Goal: Task Accomplishment & Management: Manage account settings

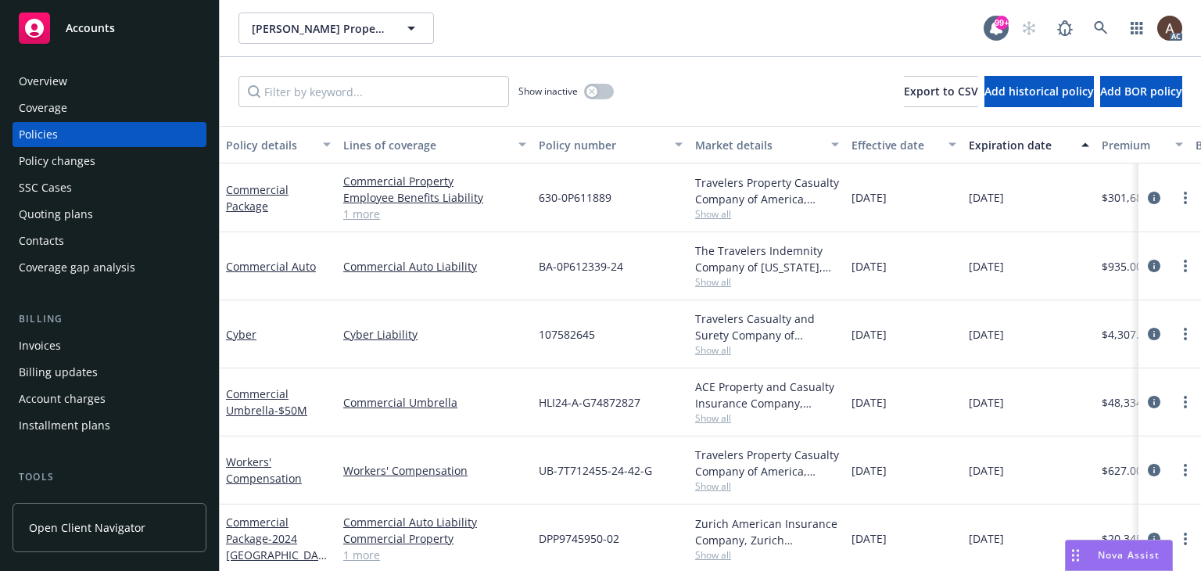
click at [46, 166] on div "Policy changes" at bounding box center [57, 161] width 77 height 25
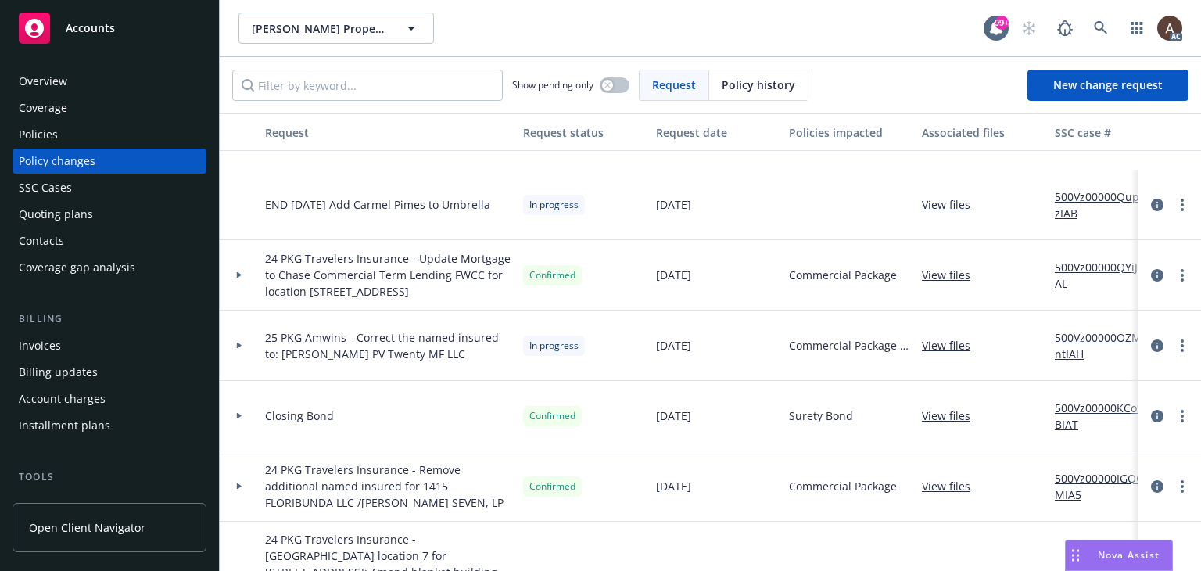
scroll to position [156, 0]
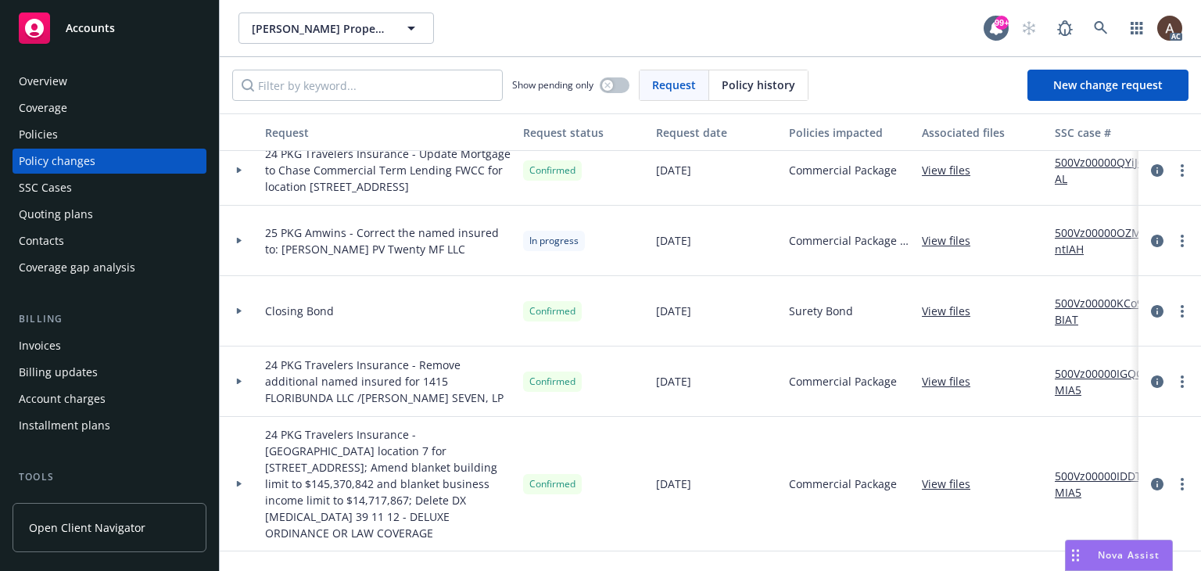
click at [241, 238] on icon at bounding box center [239, 240] width 6 height 5
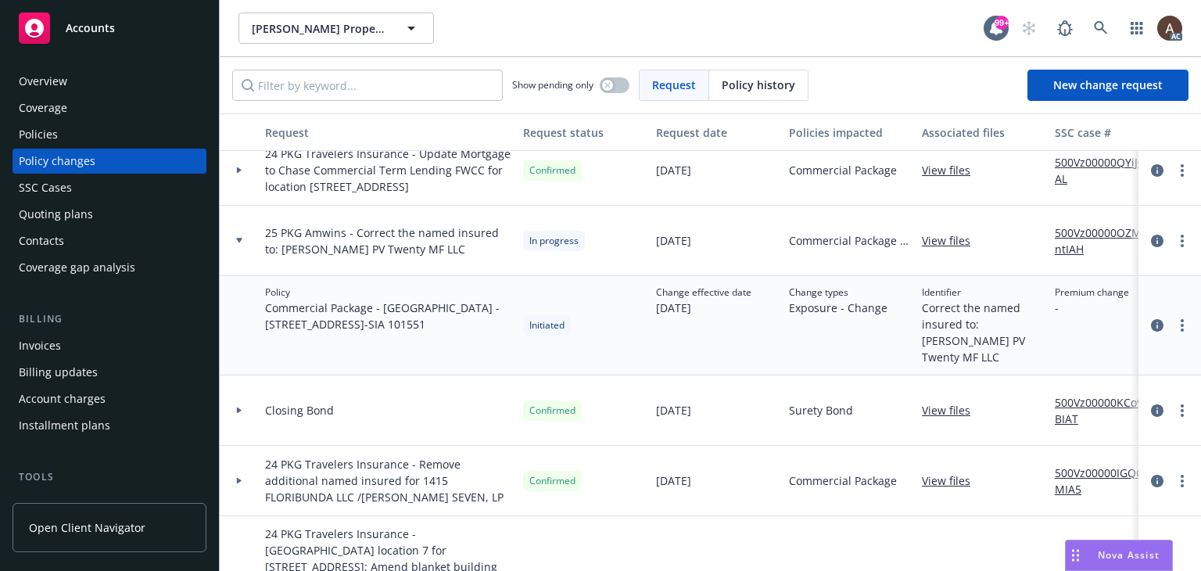
drag, startPoint x: 113, startPoint y: 142, endPoint x: 163, endPoint y: 160, distance: 53.2
click at [113, 142] on div "Policies" at bounding box center [109, 134] width 181 height 25
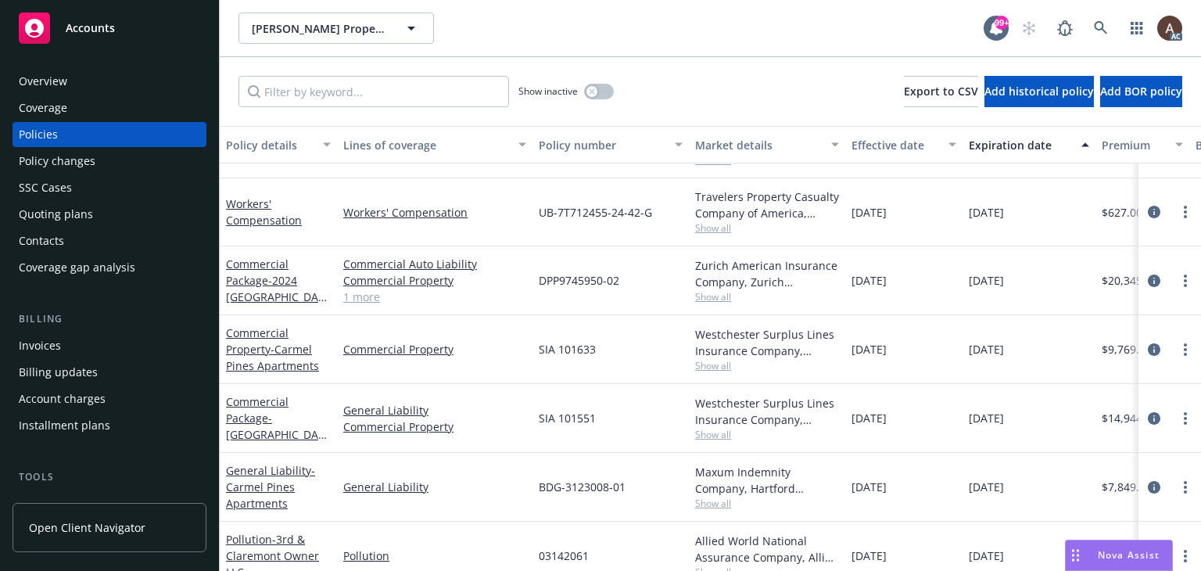
scroll to position [271, 0]
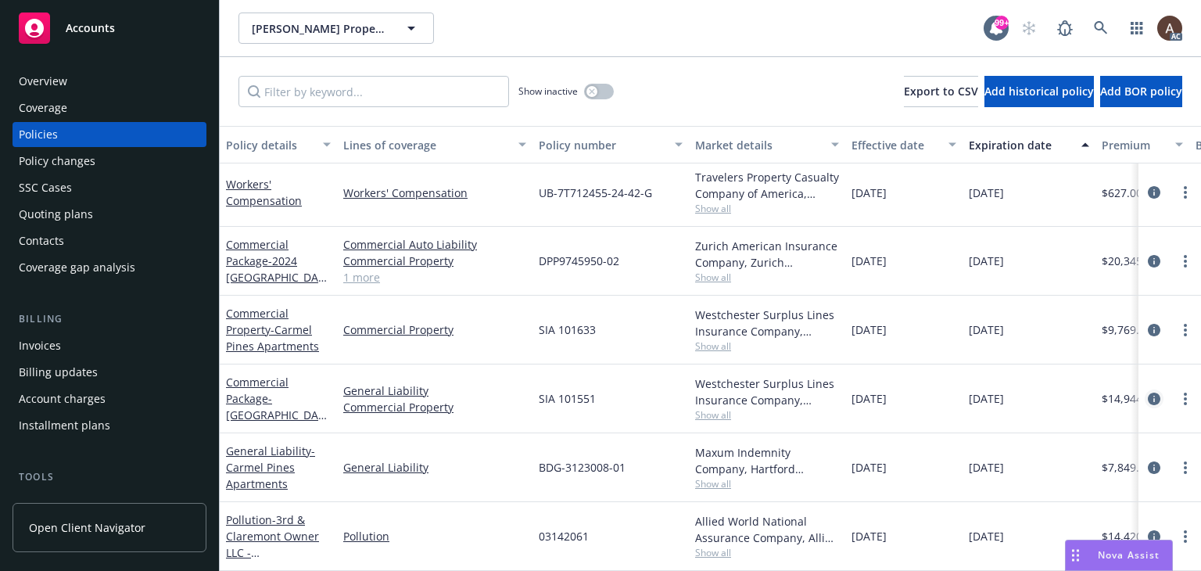
click at [1148, 393] on icon "circleInformation" at bounding box center [1154, 399] width 13 height 13
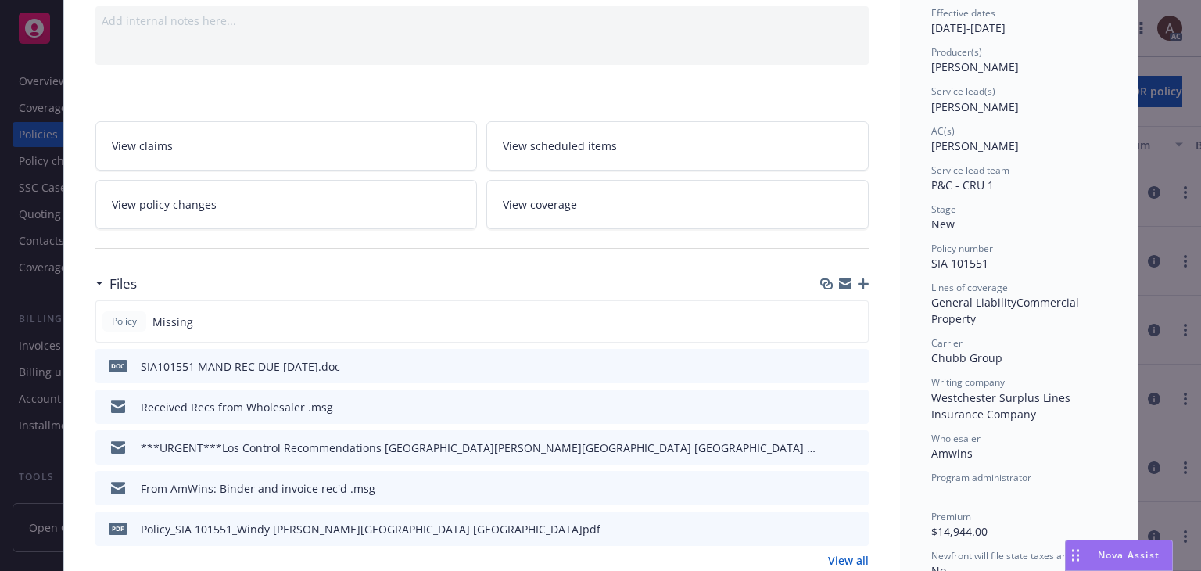
scroll to position [235, 0]
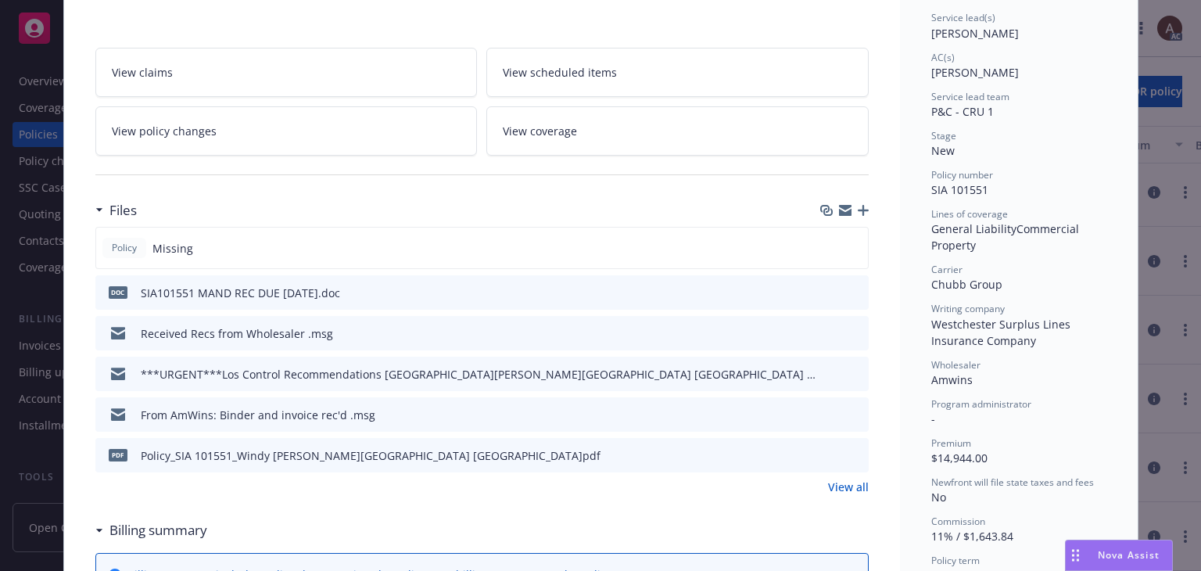
click at [848, 292] on icon "preview file" at bounding box center [854, 291] width 14 height 11
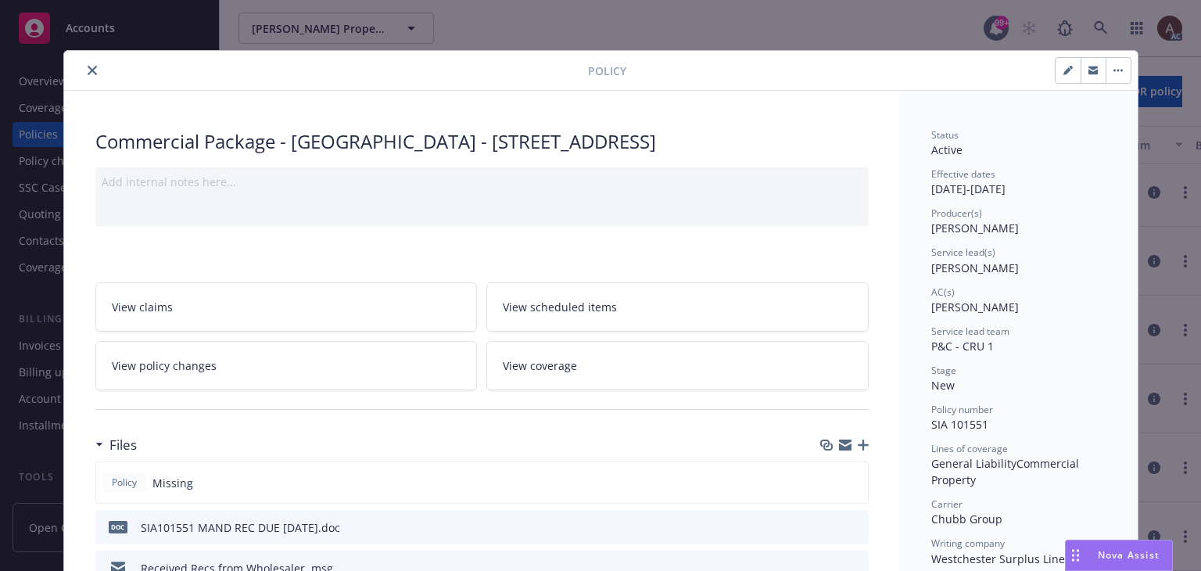
click at [88, 68] on icon "close" at bounding box center [92, 70] width 9 height 9
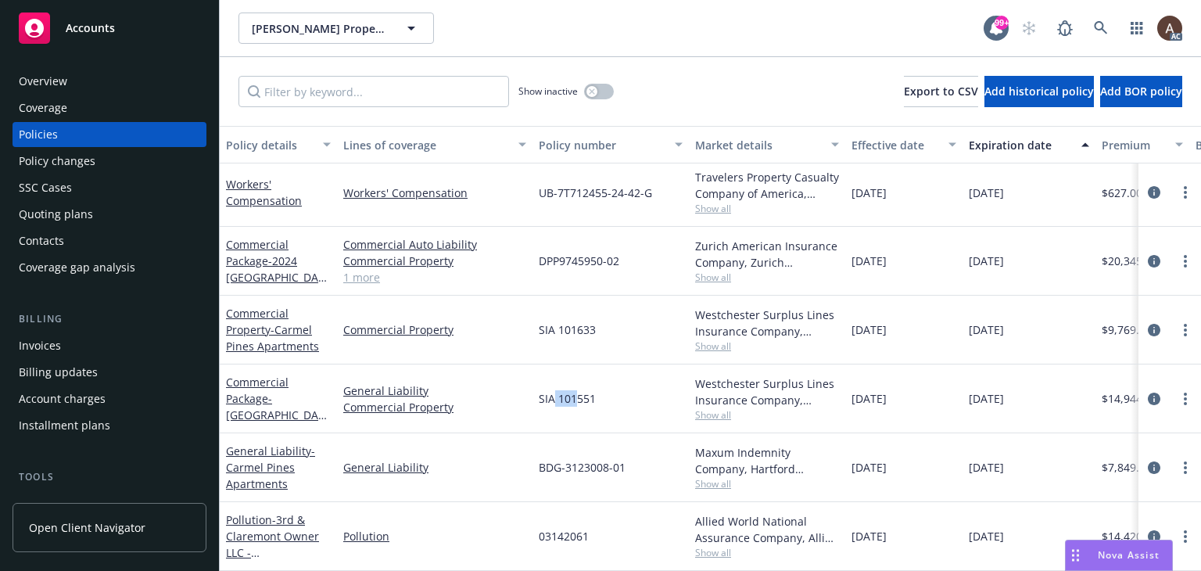
drag, startPoint x: 555, startPoint y: 389, endPoint x: 579, endPoint y: 393, distance: 23.7
click at [579, 393] on span "SIA 101551" at bounding box center [567, 398] width 57 height 16
click at [1098, 33] on icon at bounding box center [1101, 28] width 14 height 14
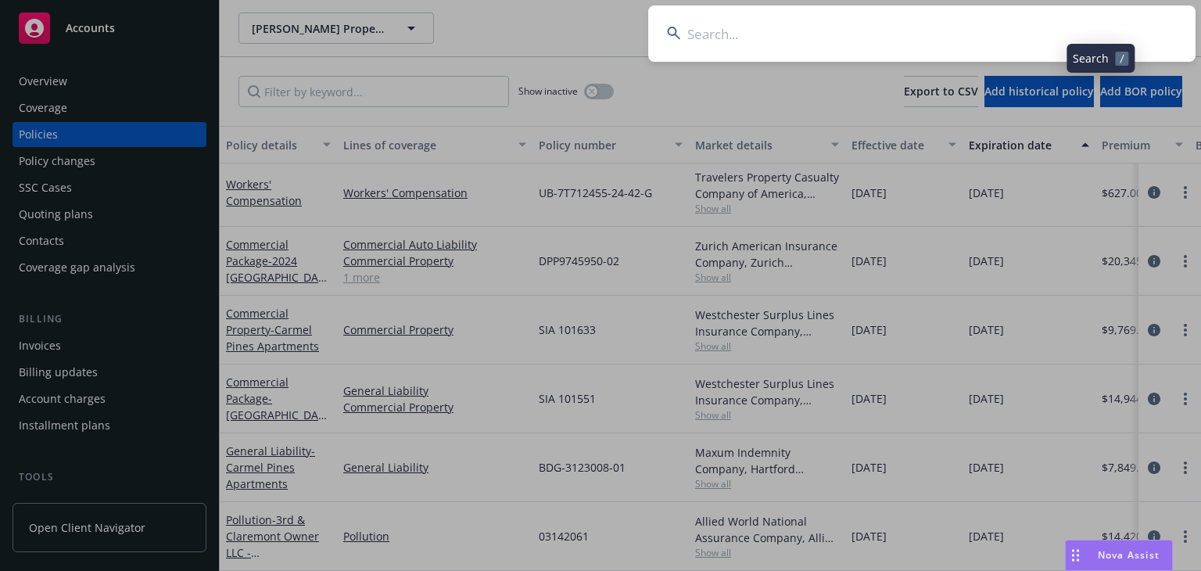
click at [859, 44] on input at bounding box center [921, 33] width 547 height 56
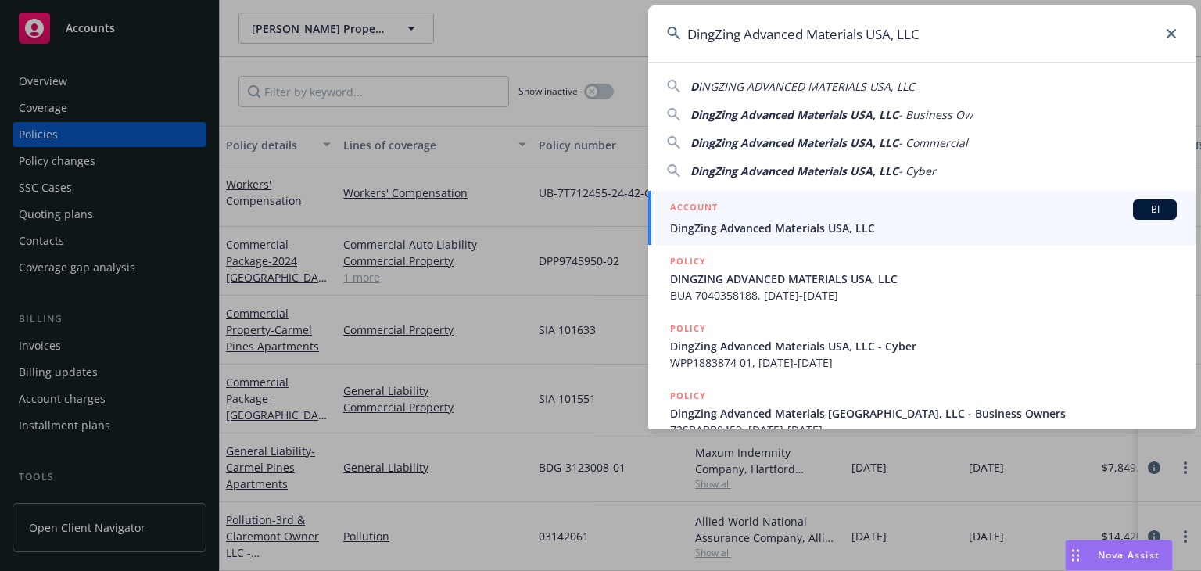
type input "DingZing Advanced Materials USA, LLC"
click at [768, 210] on div "ACCOUNT BI" at bounding box center [923, 209] width 507 height 20
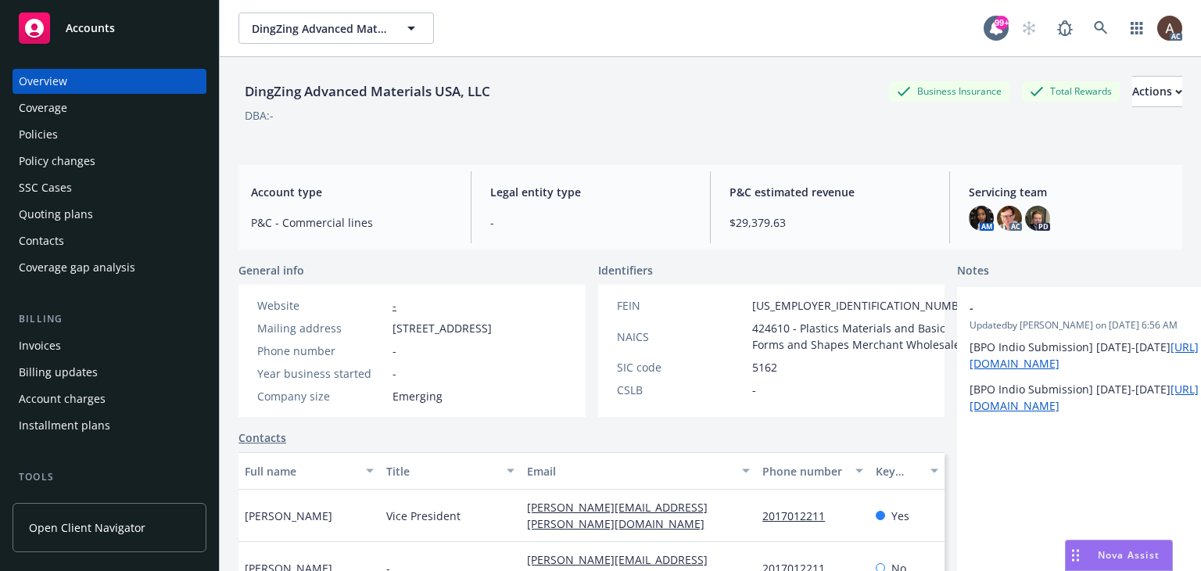
click at [89, 141] on div "Policies" at bounding box center [109, 134] width 181 height 25
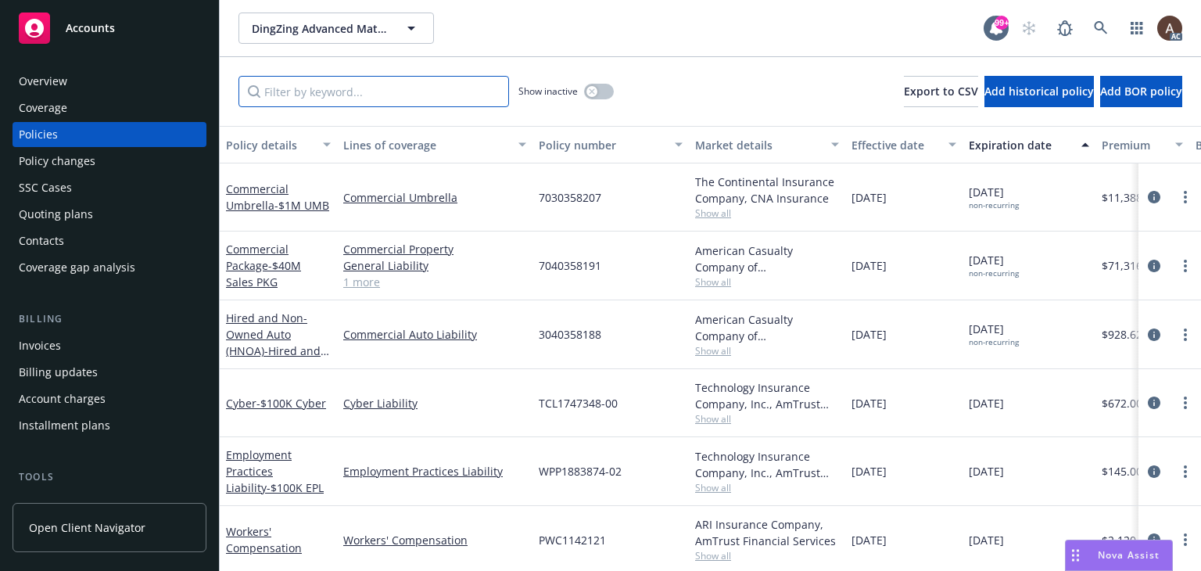
click at [408, 81] on input "Filter by keyword..." at bounding box center [373, 91] width 271 height 31
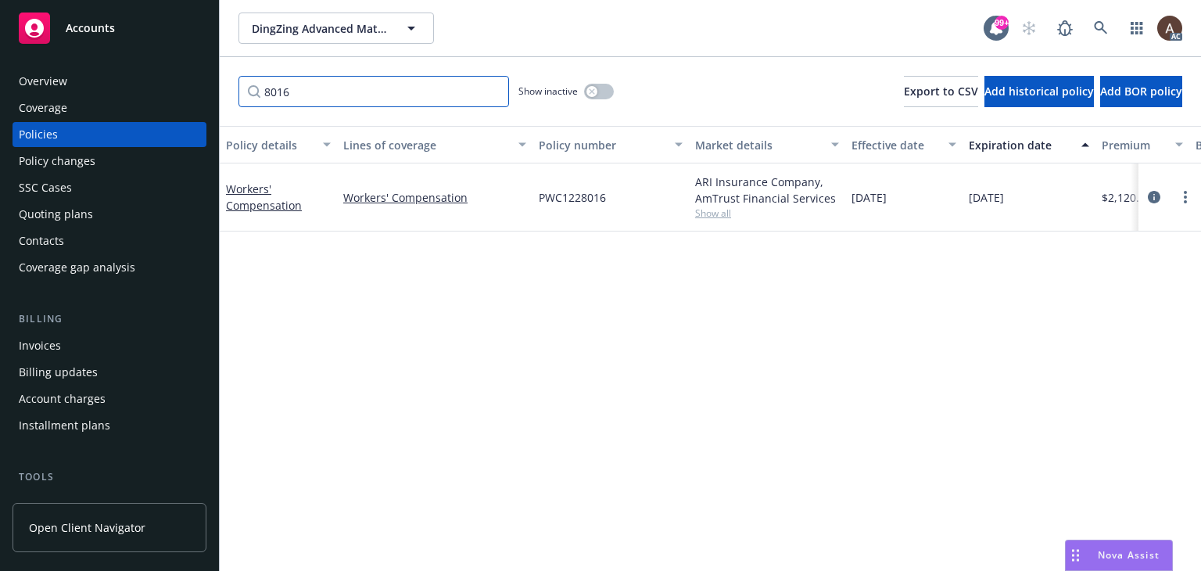
type input "8016"
click at [569, 382] on div "Policy details Lines of coverage Policy number Market details Effective date Ex…" at bounding box center [710, 348] width 981 height 445
click at [544, 426] on div "Policy details Lines of coverage Policy number Market details Effective date Ex…" at bounding box center [710, 348] width 981 height 445
click at [1156, 197] on icon "circleInformation" at bounding box center [1154, 197] width 13 height 13
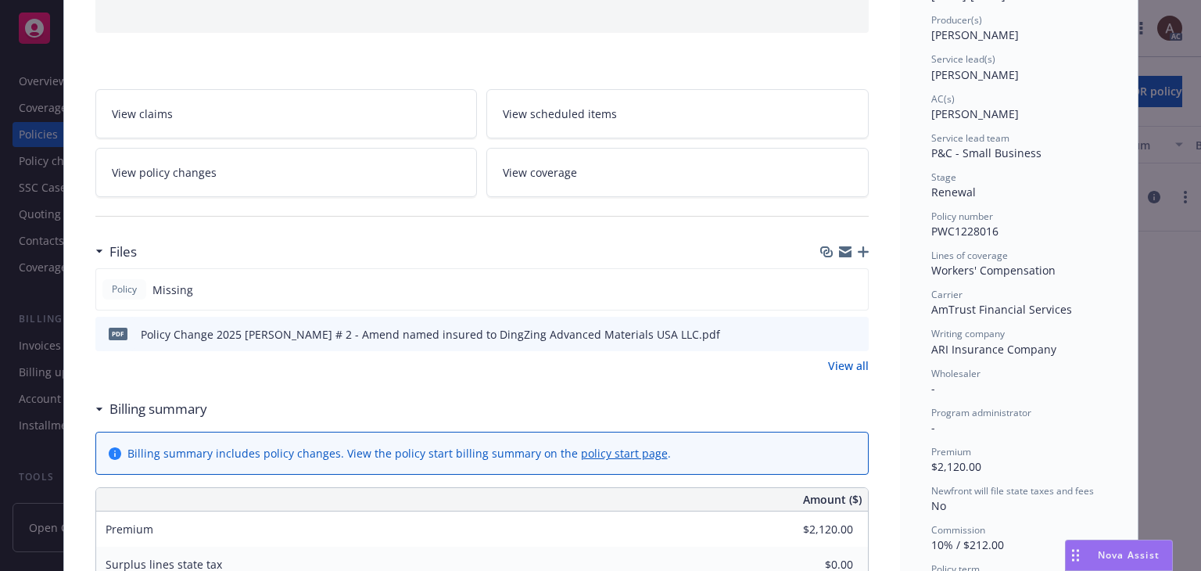
scroll to position [235, 0]
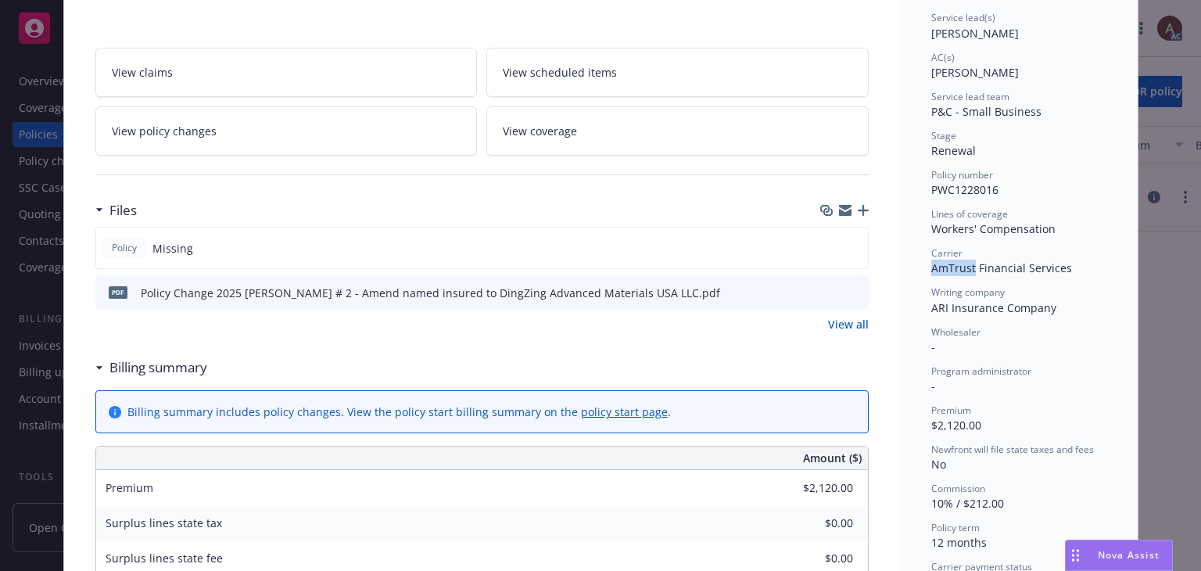
drag, startPoint x: 926, startPoint y: 269, endPoint x: 969, endPoint y: 269, distance: 43.0
click at [969, 269] on span "AmTrust Financial Services" at bounding box center [1001, 267] width 141 height 15
copy span "AmTrust"
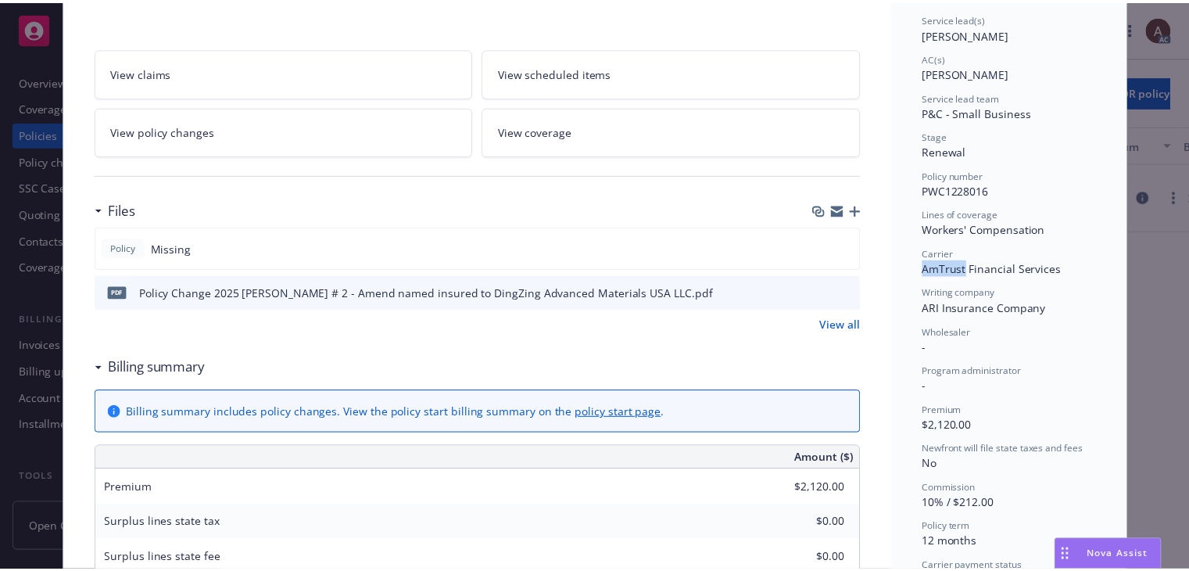
scroll to position [0, 0]
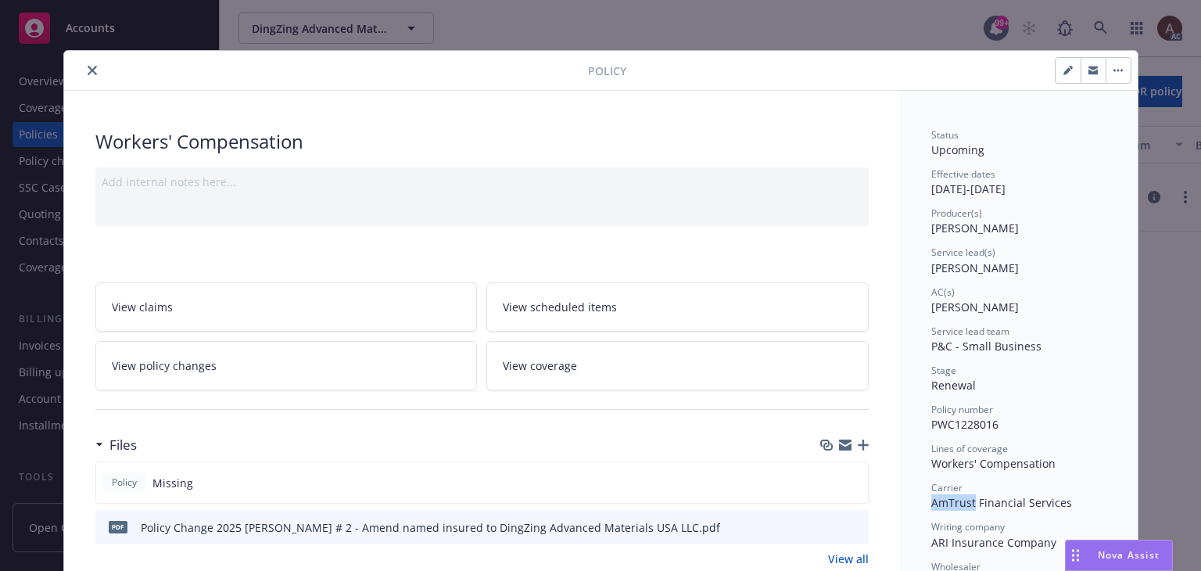
click at [173, 371] on span "View policy changes" at bounding box center [164, 365] width 105 height 16
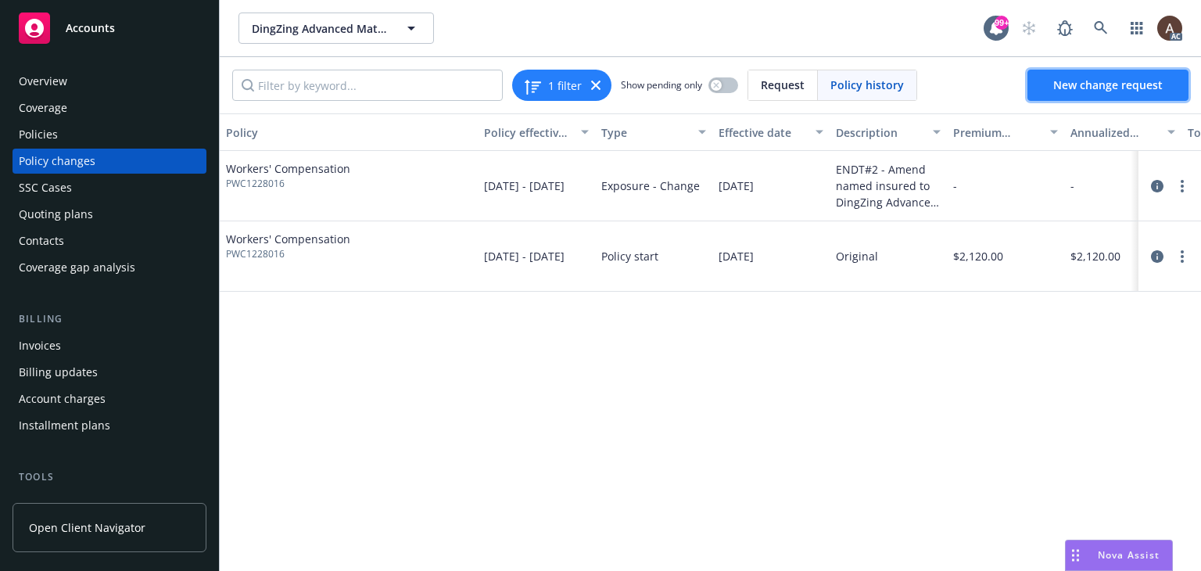
click at [1073, 88] on span "New change request" at bounding box center [1107, 84] width 109 height 15
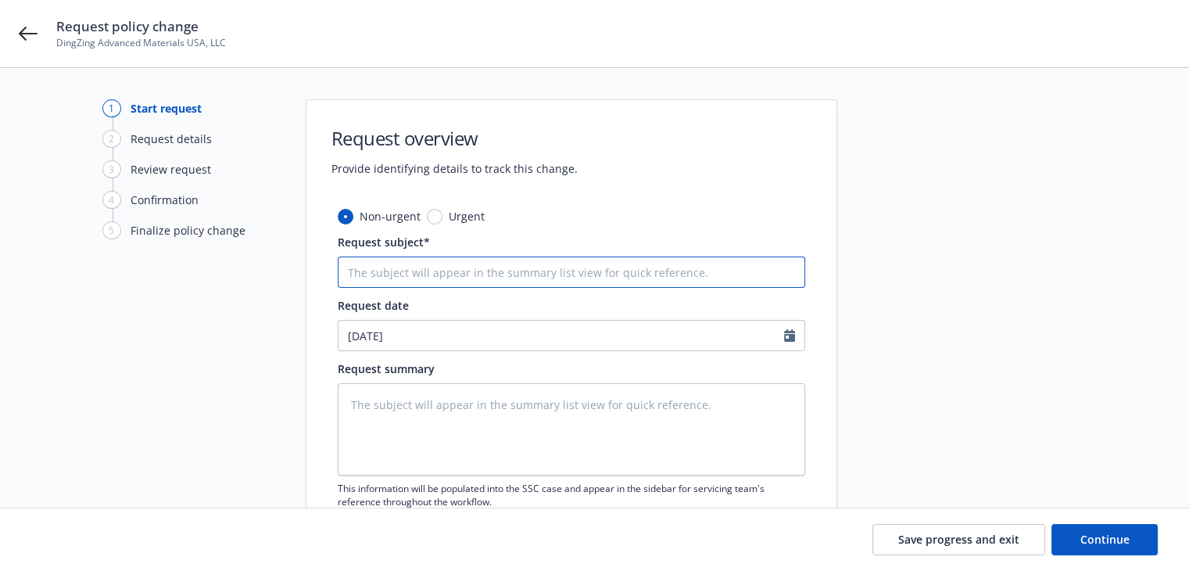
click at [379, 267] on input "Request subject*" at bounding box center [572, 271] width 468 height 31
type textarea "x"
type input "2"
type textarea "x"
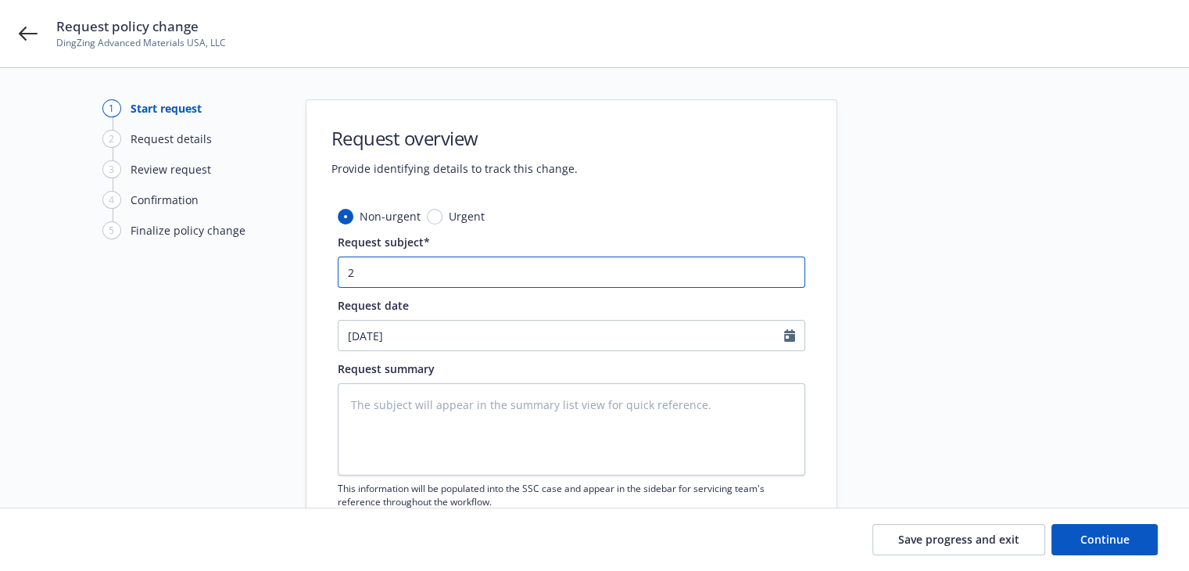
type input "25"
type textarea "x"
type input "25"
type textarea "x"
type input "25 W"
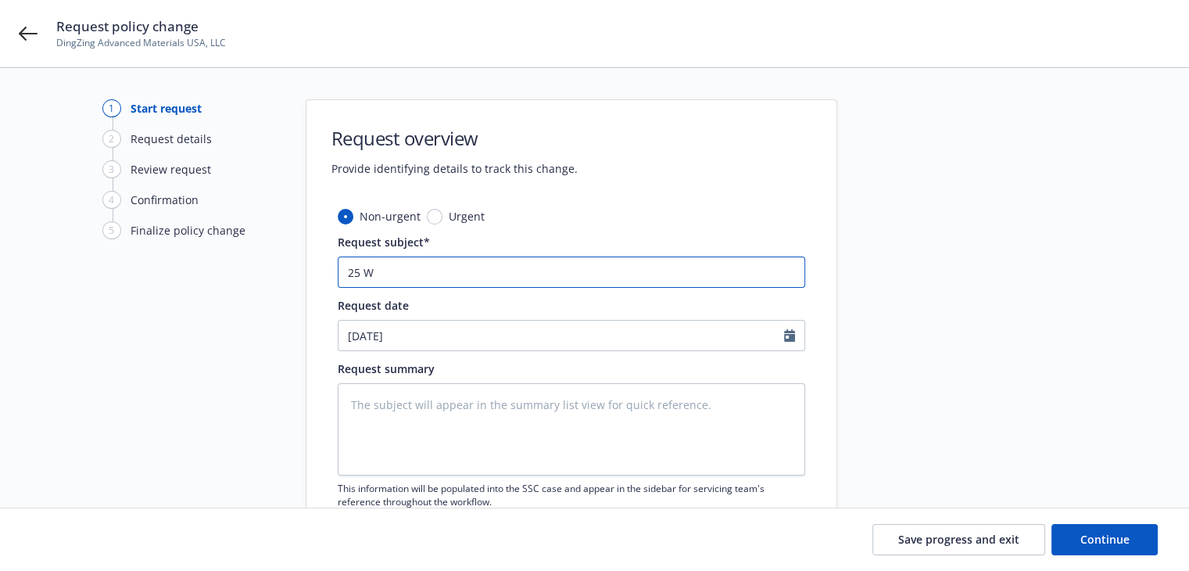
type textarea "x"
type input "25 WC"
type textarea "x"
type input "25 WC"
paste input "AmTrust"
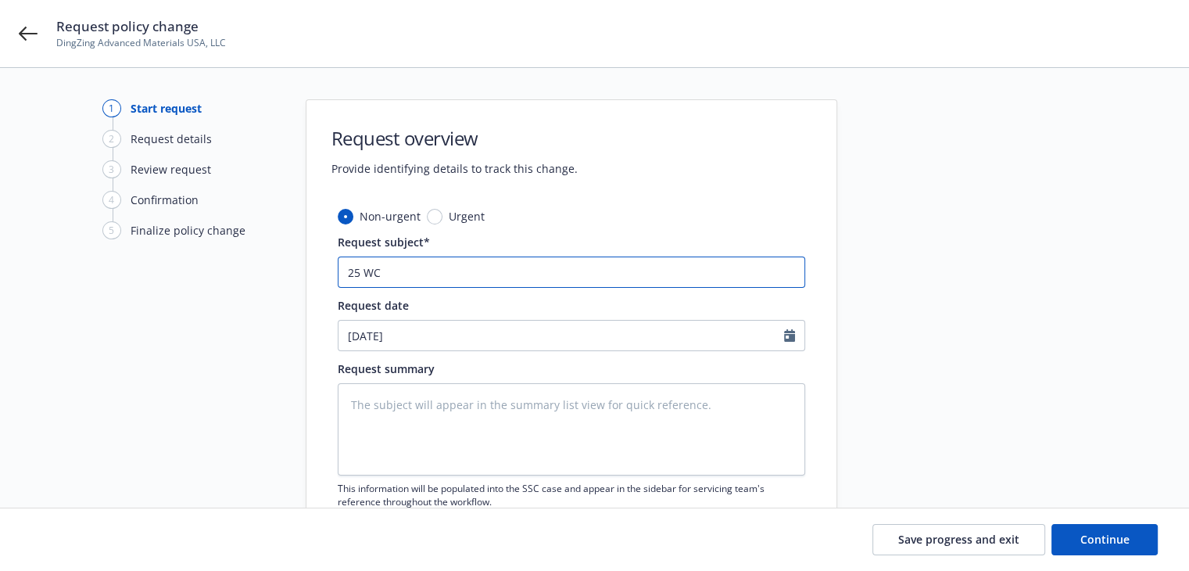
type textarea "x"
type input "25 WC AmTrust"
type textarea "x"
type input "25 WC AmTrust"
type textarea "x"
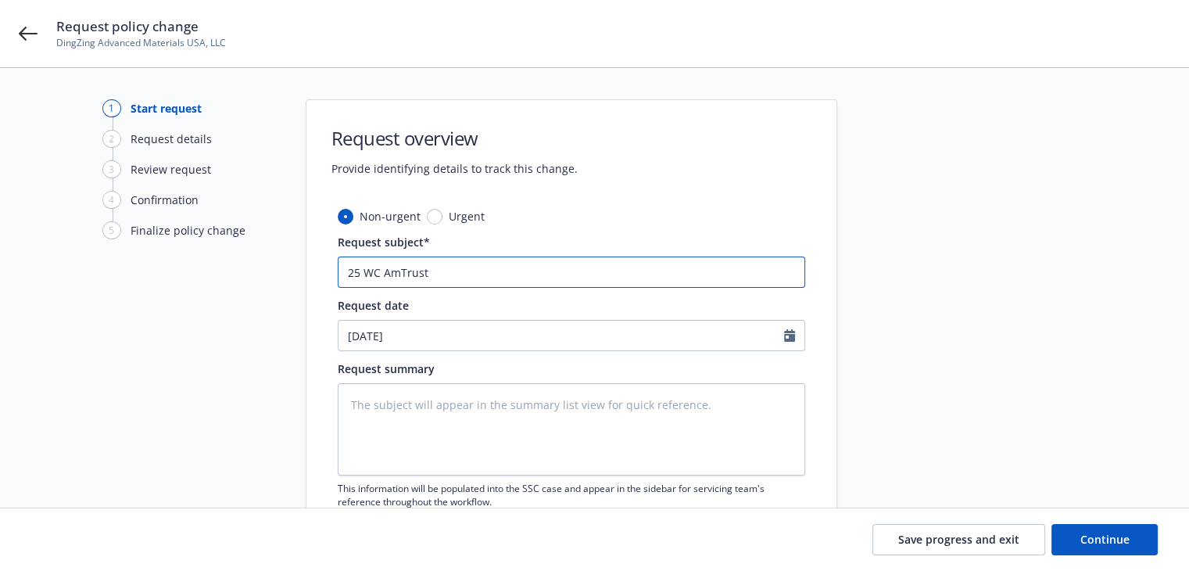
type input "25 WC AmTrust -"
type textarea "x"
type input "25 WC AmTrust -"
click at [411, 429] on textarea at bounding box center [572, 429] width 468 height 92
paste textarea "Payroll is amended to read: NJ Class code 8810 - $278,000, [GEOGRAPHIC_DATA] Cl…"
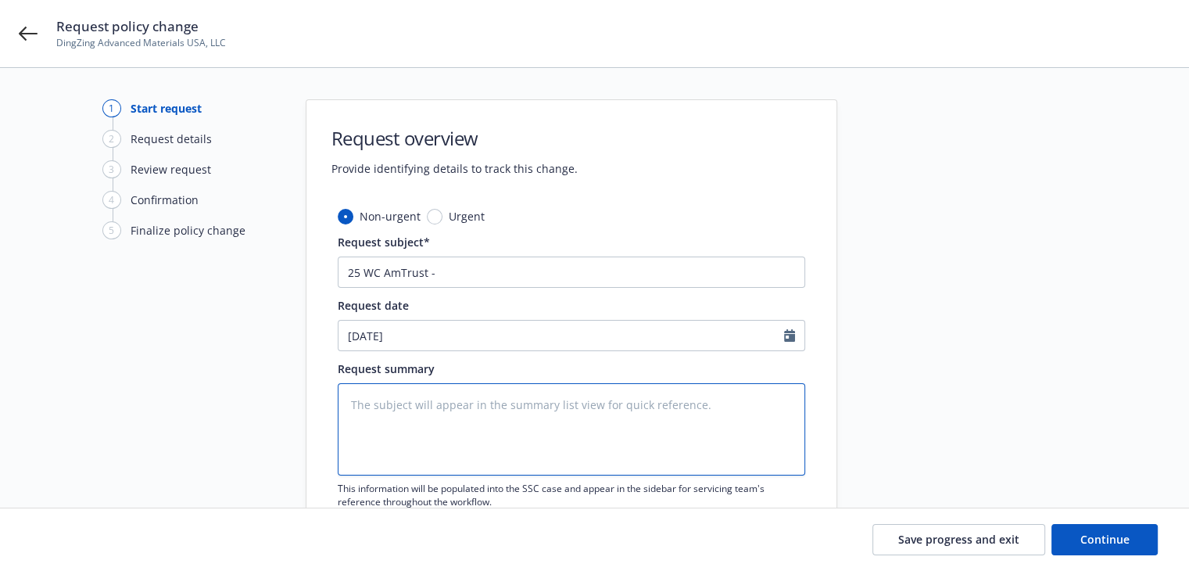
type textarea "x"
type textarea "Payroll is amended to read: NJ Class code 8810 - $278,000, [GEOGRAPHIC_DATA] Cl…"
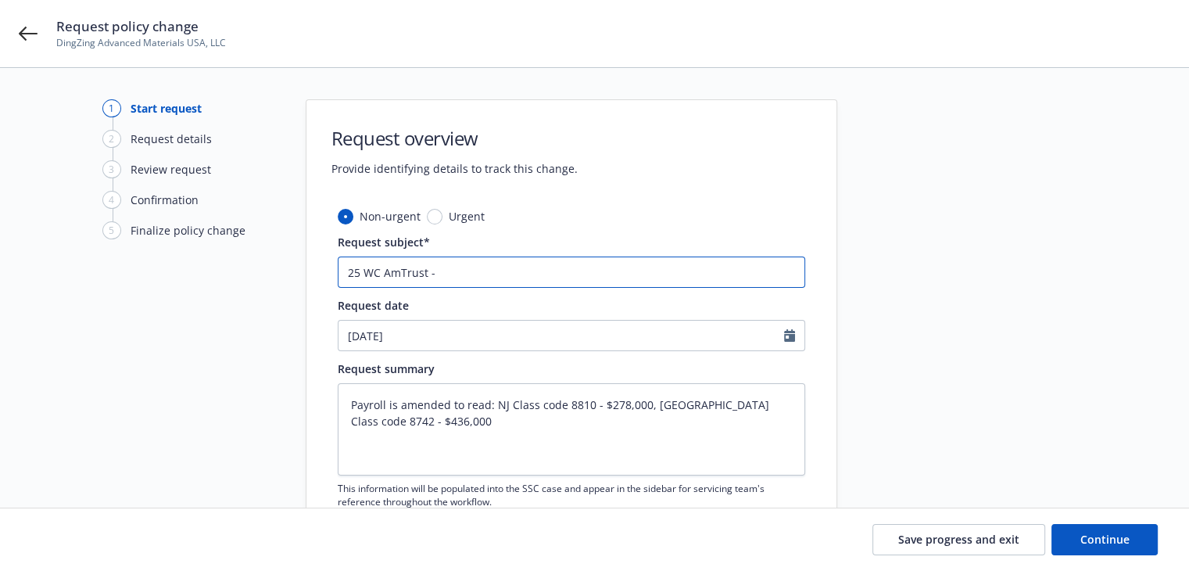
click at [503, 266] on input "25 WC AmTrust -" at bounding box center [572, 271] width 468 height 31
paste input "Payroll is amended to read: NJ Class code 8810 - $278,000, [GEOGRAPHIC_DATA] Cl…"
type textarea "x"
type input "25 WC AmTrust - Payroll is amended to read: NJ Class code 8810 - $278,000, [GEO…"
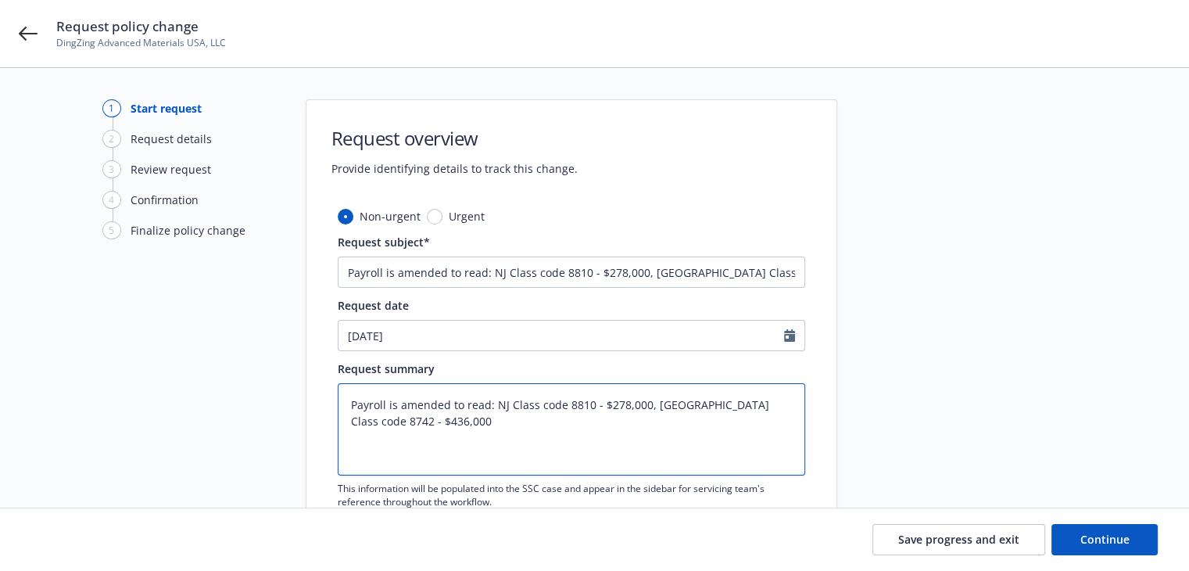
scroll to position [0, 0]
click at [543, 426] on textarea "Payroll is amended to read: NJ Class code 8810 - $278,000, [GEOGRAPHIC_DATA] Cl…" at bounding box center [572, 429] width 468 height 92
click at [1079, 540] on button "Continue" at bounding box center [1105, 539] width 106 height 31
type textarea "x"
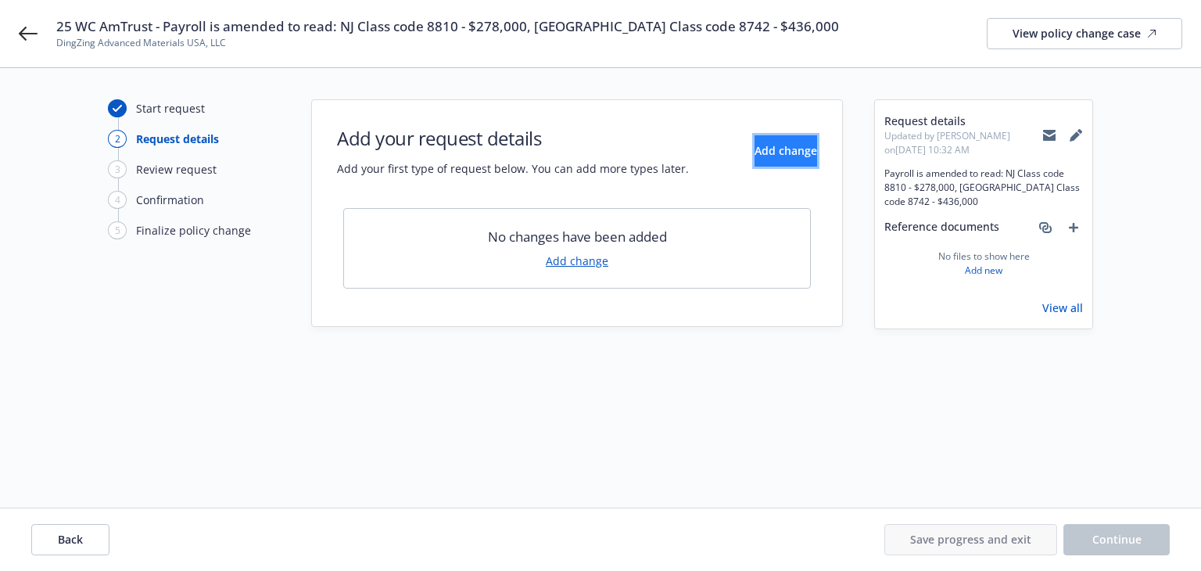
click at [755, 160] on button "Add change" at bounding box center [786, 150] width 63 height 31
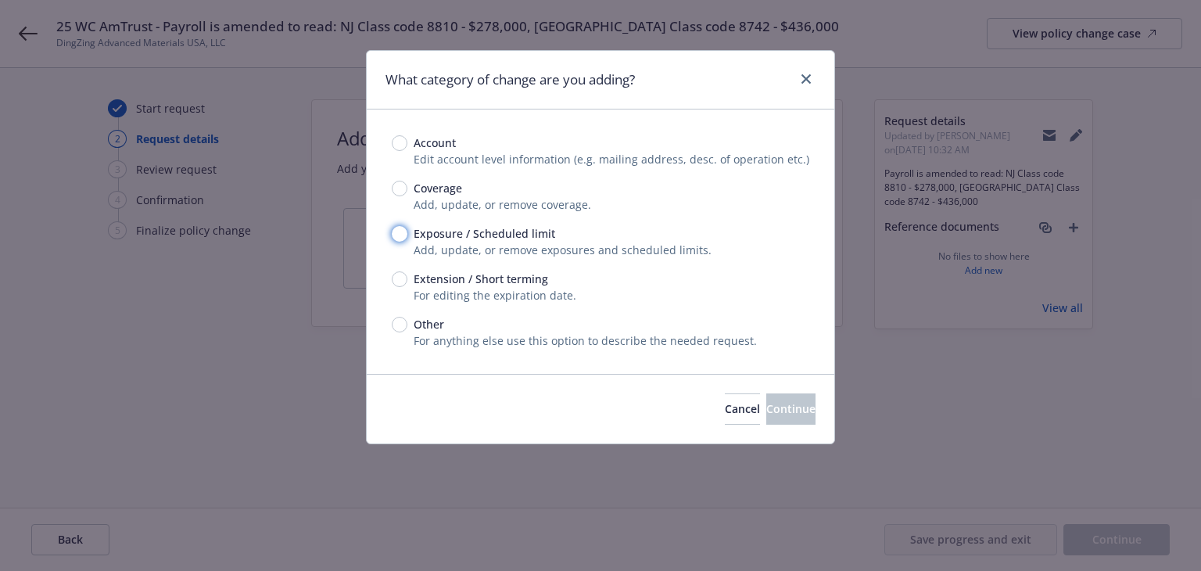
click at [402, 231] on input "Exposure / Scheduled limit" at bounding box center [400, 234] width 16 height 16
radio input "true"
click at [766, 422] on button "Continue" at bounding box center [790, 408] width 49 height 31
type textarea "x"
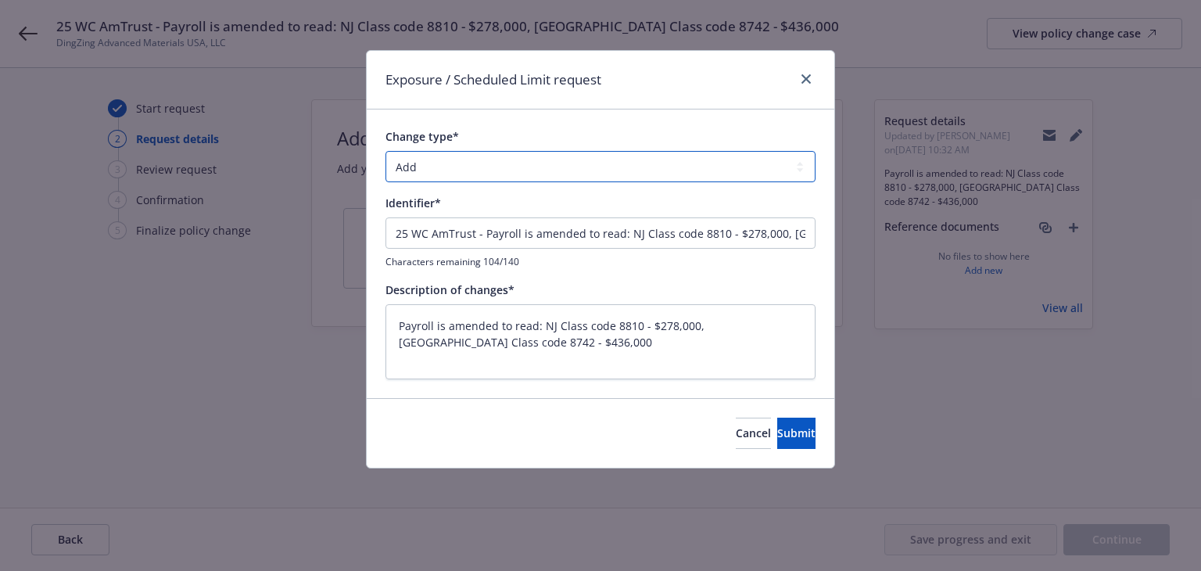
click at [473, 161] on select "Add Audit Change Remove" at bounding box center [600, 166] width 430 height 31
select select "CHANGE"
click at [385, 151] on select "Add Audit Change Remove" at bounding box center [600, 166] width 430 height 31
drag, startPoint x: 475, startPoint y: 232, endPoint x: -17, endPoint y: 251, distance: 493.0
click at [0, 251] on html "25 WC AmTrust - Payroll is amended to read: NJ Class code 8810 - $278,000, [GEO…" at bounding box center [600, 285] width 1201 height 571
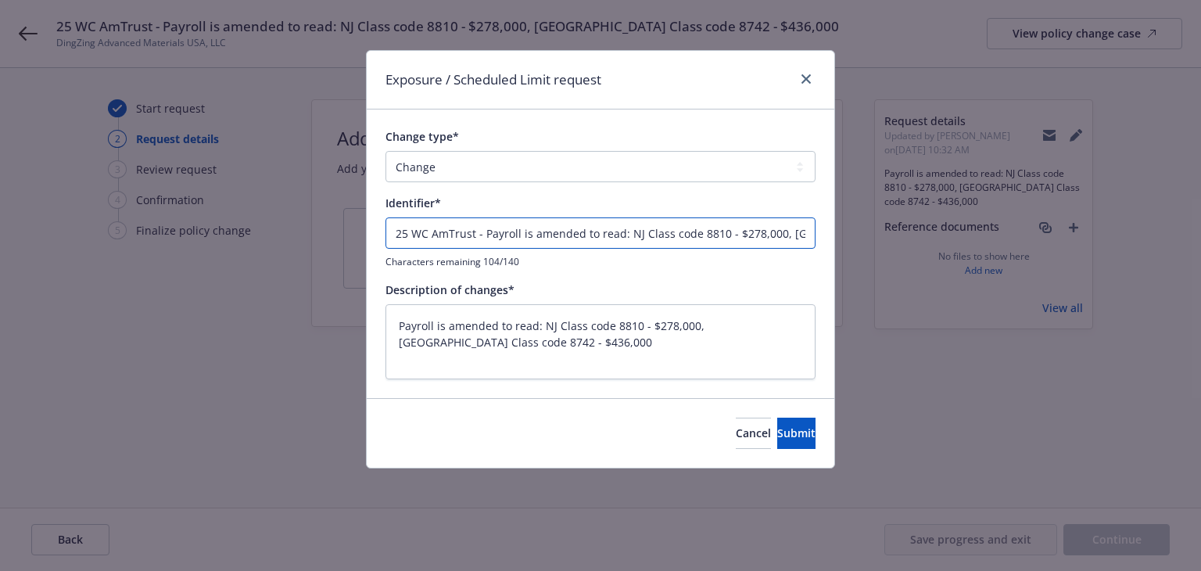
type textarea "x"
type input "- Payroll is amended to read: NJ Class code 8810 - $278,000, [GEOGRAPHIC_DATA] …"
type textarea "x"
type input "E- Payroll is amended to read: NJ Class code 8810 - $278,000, [GEOGRAPHIC_DATA]…"
type textarea "x"
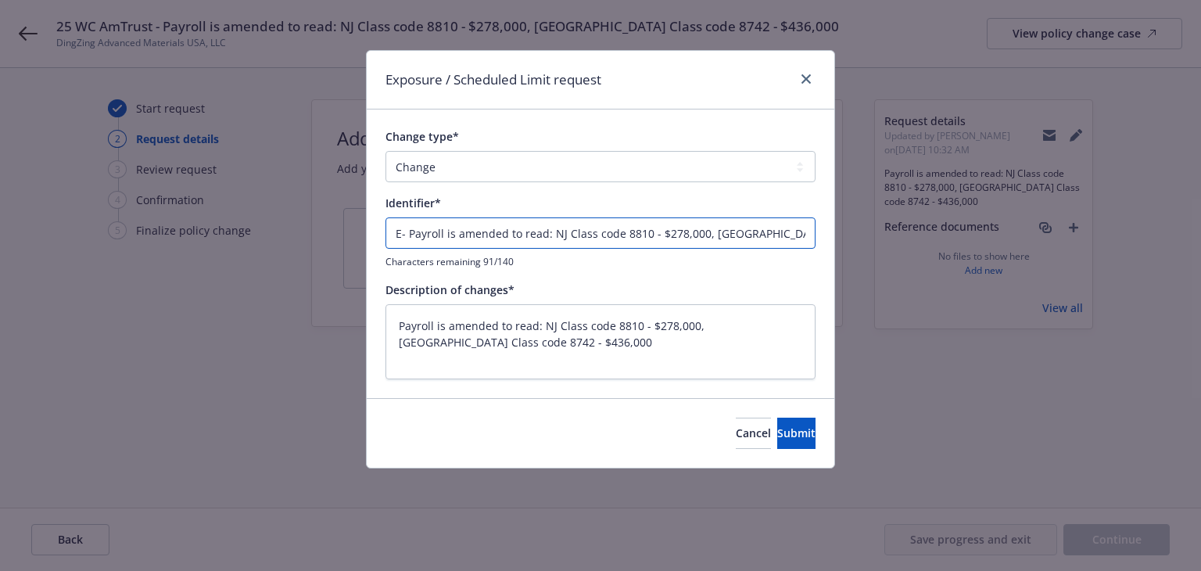
type input "EN- Payroll is amended to read: NJ Class code 8810 - $278,000, [GEOGRAPHIC_DATA…"
type textarea "x"
type input "END- Payroll is amended to read: NJ Class code 8810 - $278,000, [GEOGRAPHIC_DAT…"
type textarea "x"
type input "ENDT- Payroll is amended to read: NJ Class code 8810 - $278,000, [GEOGRAPHIC_DA…"
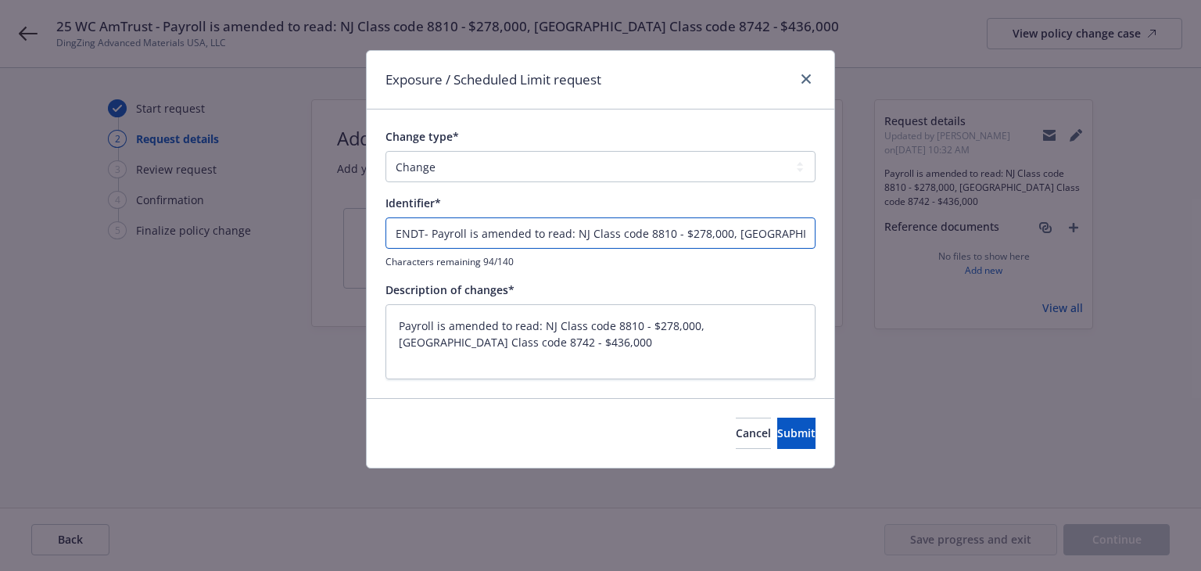
type textarea "x"
type input "ENDT#- Payroll is amended to read: NJ Class code 8810 - $278,000, [GEOGRAPHIC_D…"
type textarea "x"
type input "ENDT#1- Payroll is amended to read: NJ Class code 8810 - $278,000, [GEOGRAPHIC_…"
type textarea "x"
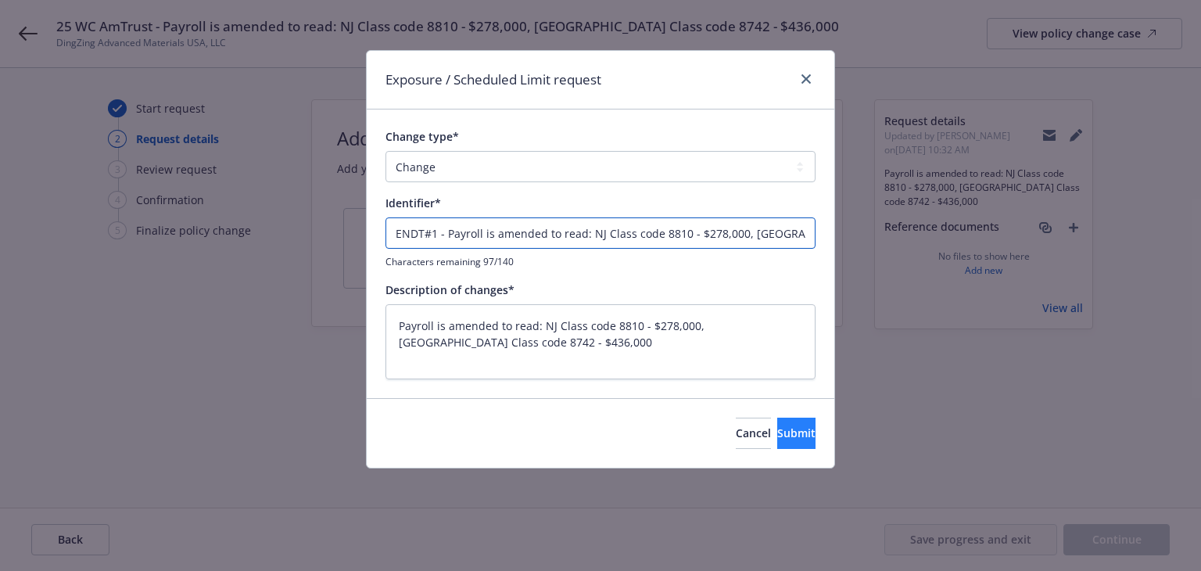
type input "ENDT#1 - Payroll is amended to read: NJ Class code 8810 - $278,000, [GEOGRAPHIC…"
click at [778, 426] on span "Submit" at bounding box center [796, 432] width 38 height 15
type textarea "x"
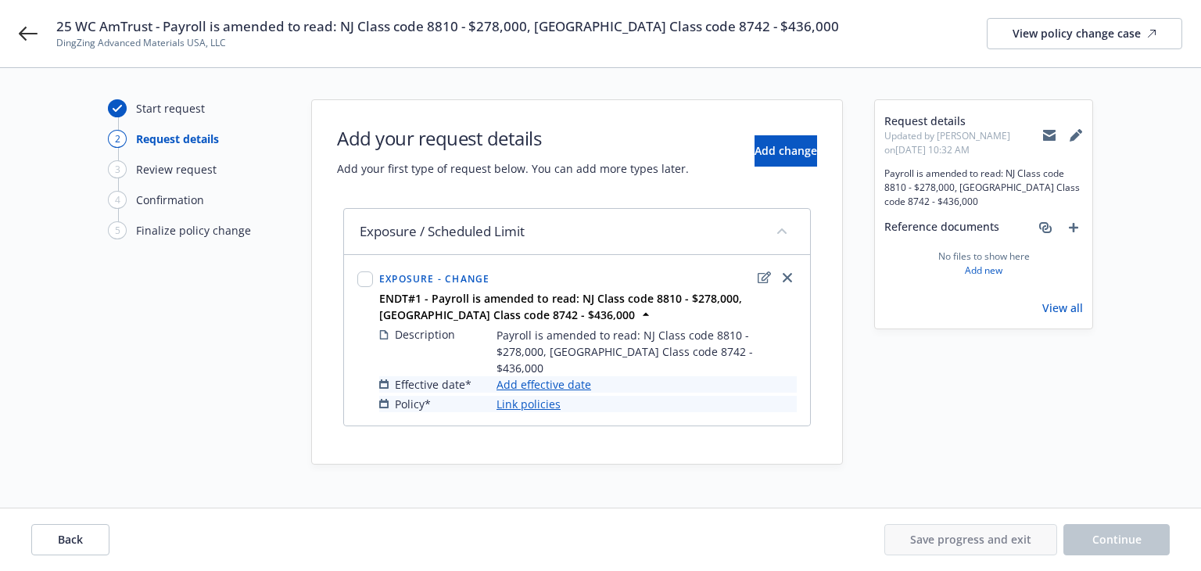
click at [579, 376] on link "Add effective date" at bounding box center [544, 384] width 95 height 16
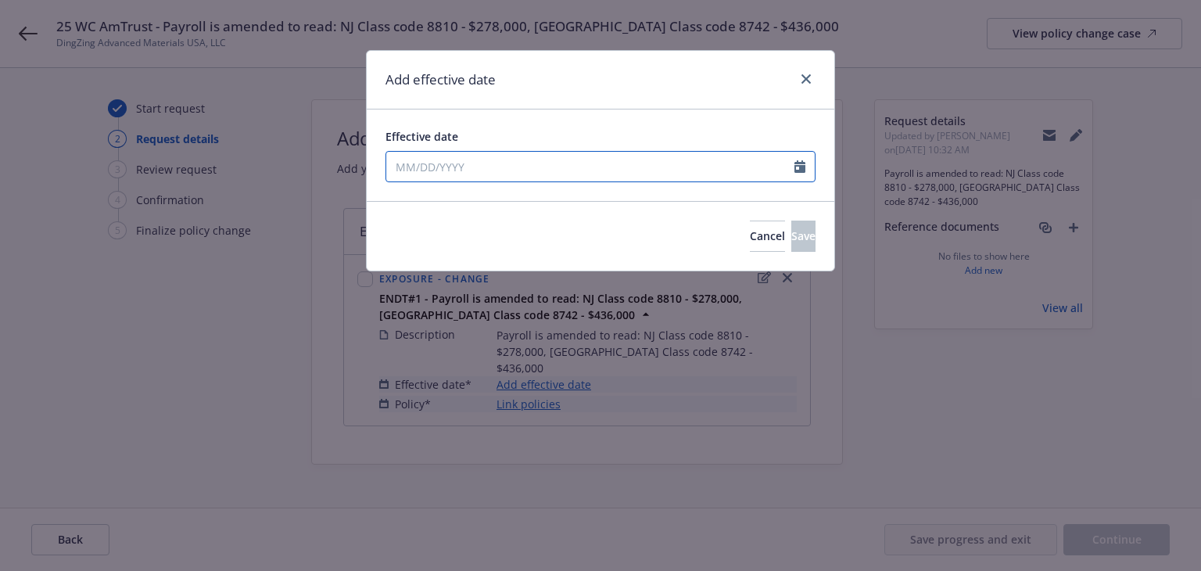
click at [456, 160] on input "Effective date" at bounding box center [590, 167] width 408 height 30
select select "8"
type input "[DATE]"
click at [575, 106] on div "Add effective date" at bounding box center [601, 80] width 468 height 59
click at [797, 239] on button "Save" at bounding box center [803, 235] width 24 height 31
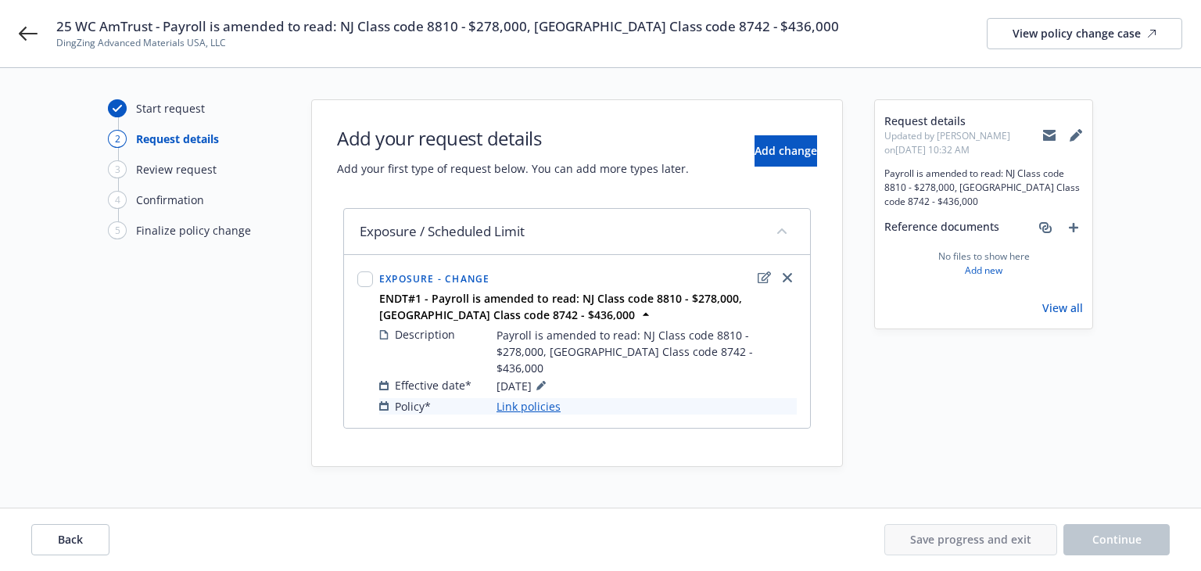
click at [545, 398] on link "Link policies" at bounding box center [529, 406] width 64 height 16
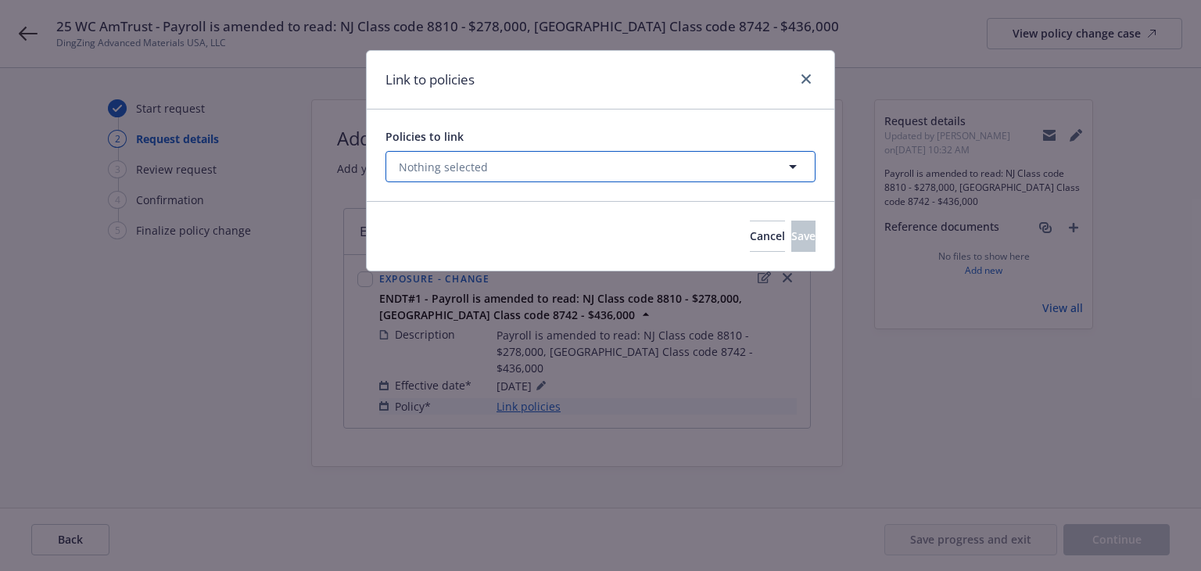
click at [572, 181] on button "Nothing selected" at bounding box center [600, 166] width 430 height 31
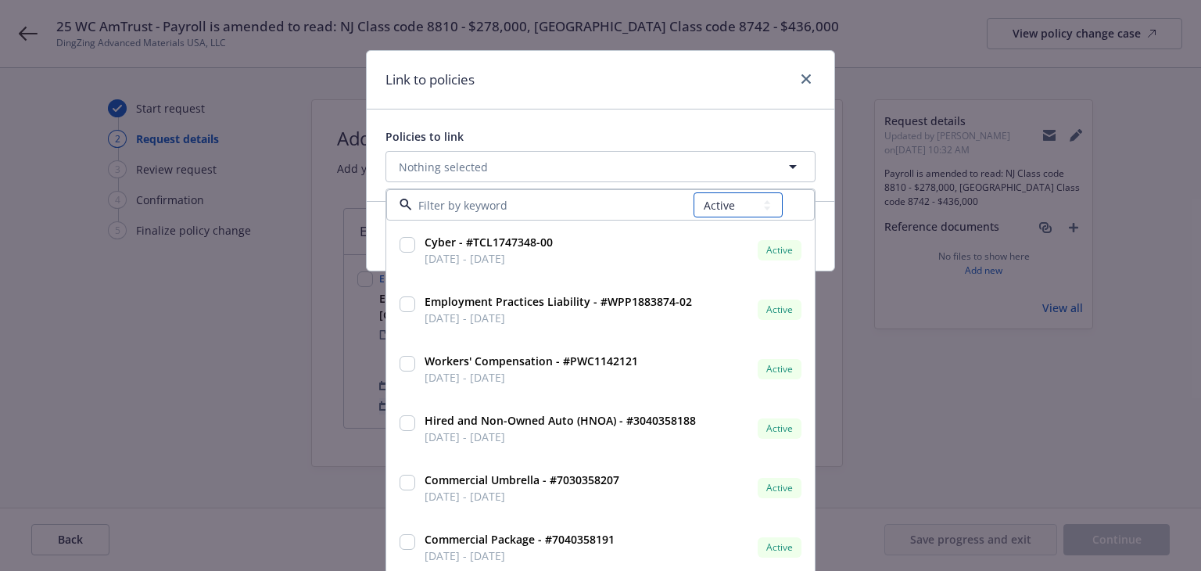
click at [720, 207] on select "All Active Upcoming Expired Cancelled" at bounding box center [738, 204] width 89 height 25
select select "UPCOMING"
click at [694, 192] on select "All Active Upcoming Expired Cancelled" at bounding box center [738, 204] width 89 height 25
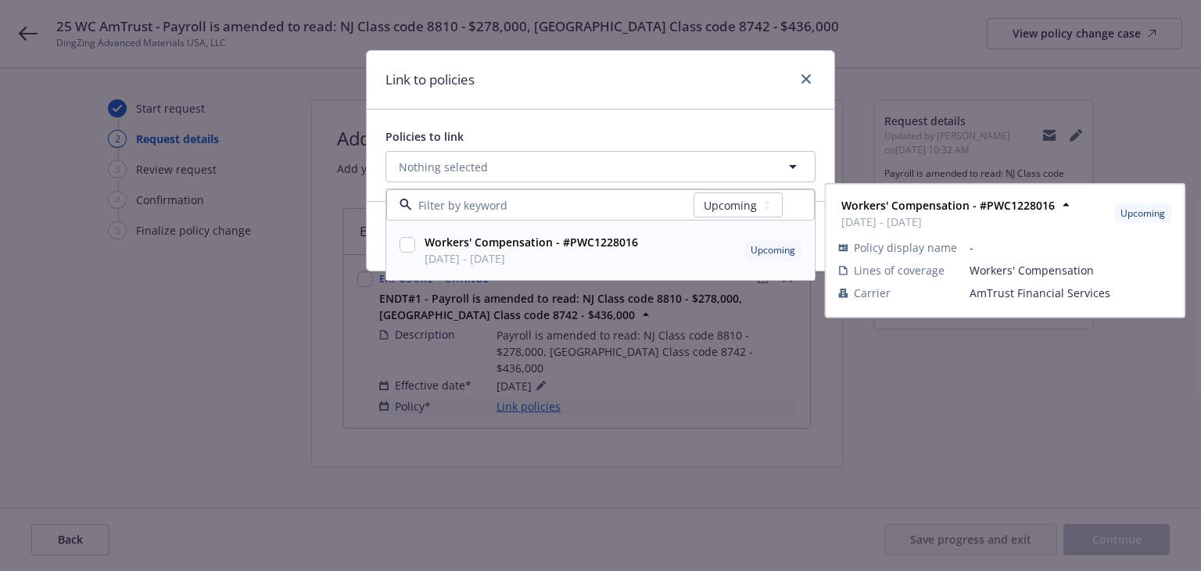
click at [595, 261] on span "[DATE] - [DATE]" at bounding box center [531, 258] width 213 height 16
checkbox input "true"
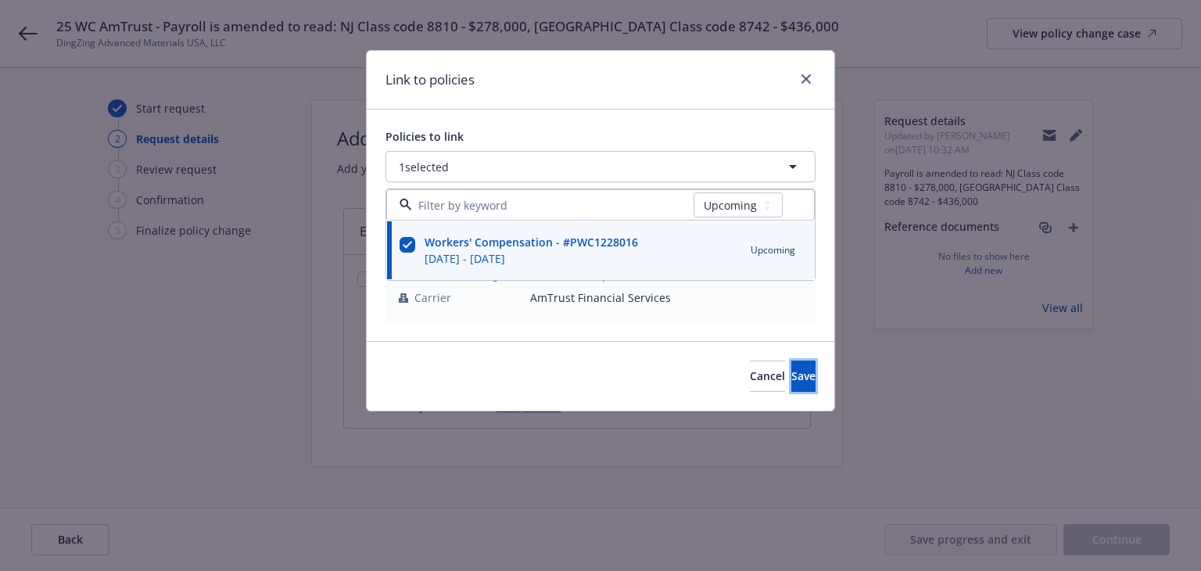
click at [791, 376] on span "Save" at bounding box center [803, 375] width 24 height 15
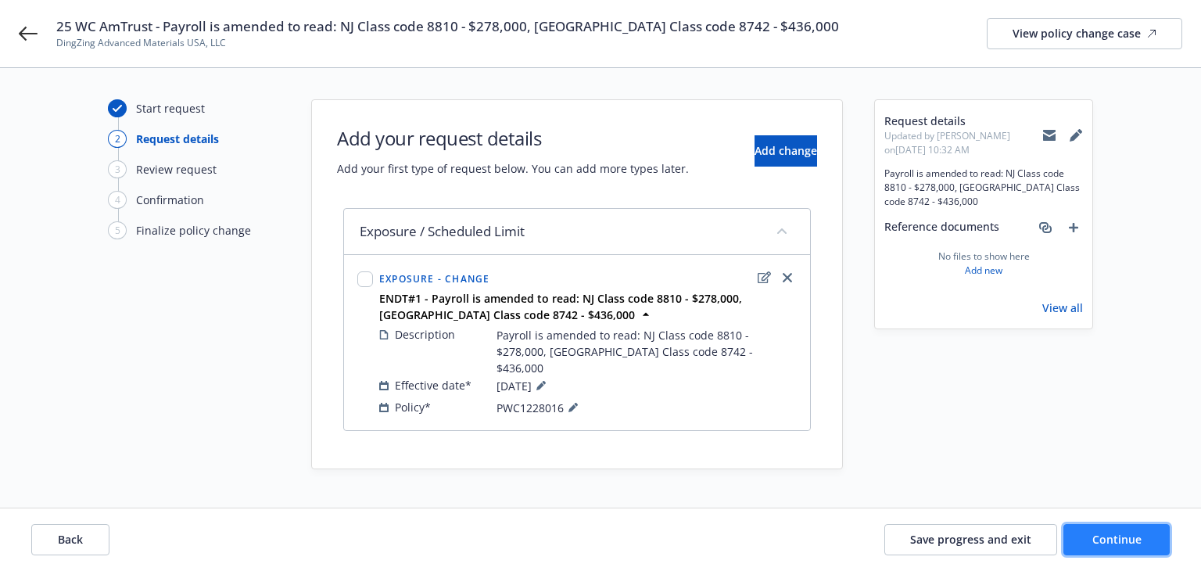
click at [1099, 526] on button "Continue" at bounding box center [1116, 539] width 106 height 31
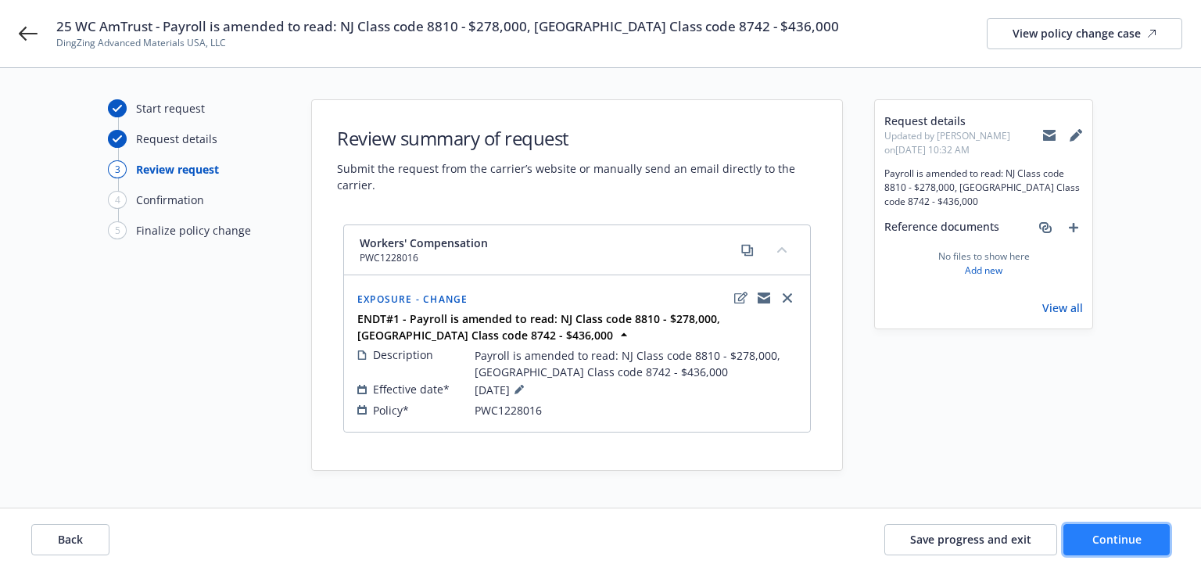
click at [1101, 538] on span "Continue" at bounding box center [1116, 539] width 49 height 15
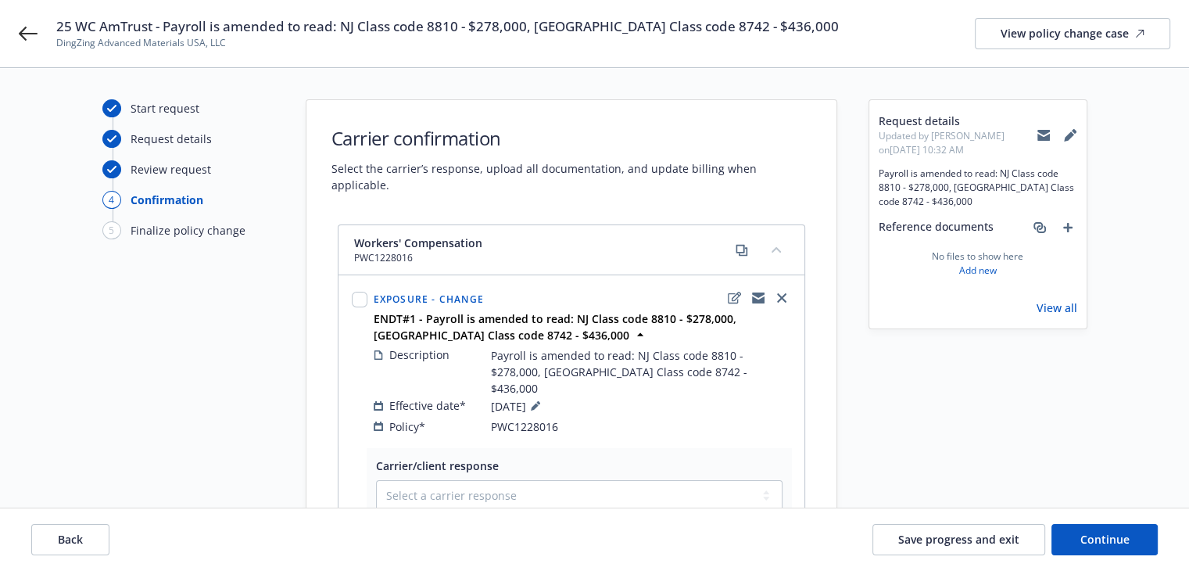
scroll to position [276, 0]
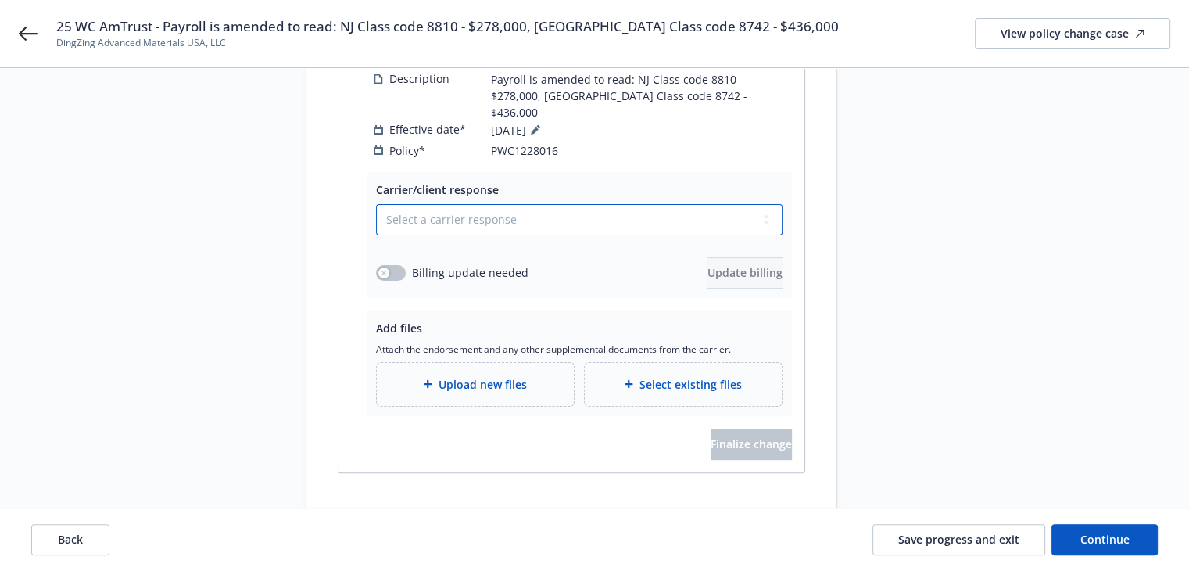
drag, startPoint x: 405, startPoint y: 180, endPoint x: 405, endPoint y: 194, distance: 14.1
click at [405, 204] on select "Select a carrier response Accepted Accepted with revision No endorsement needed…" at bounding box center [579, 219] width 407 height 31
select select "ACCEPTED"
click at [376, 204] on select "Select a carrier response Accepted Accepted with revision No endorsement needed…" at bounding box center [579, 219] width 407 height 31
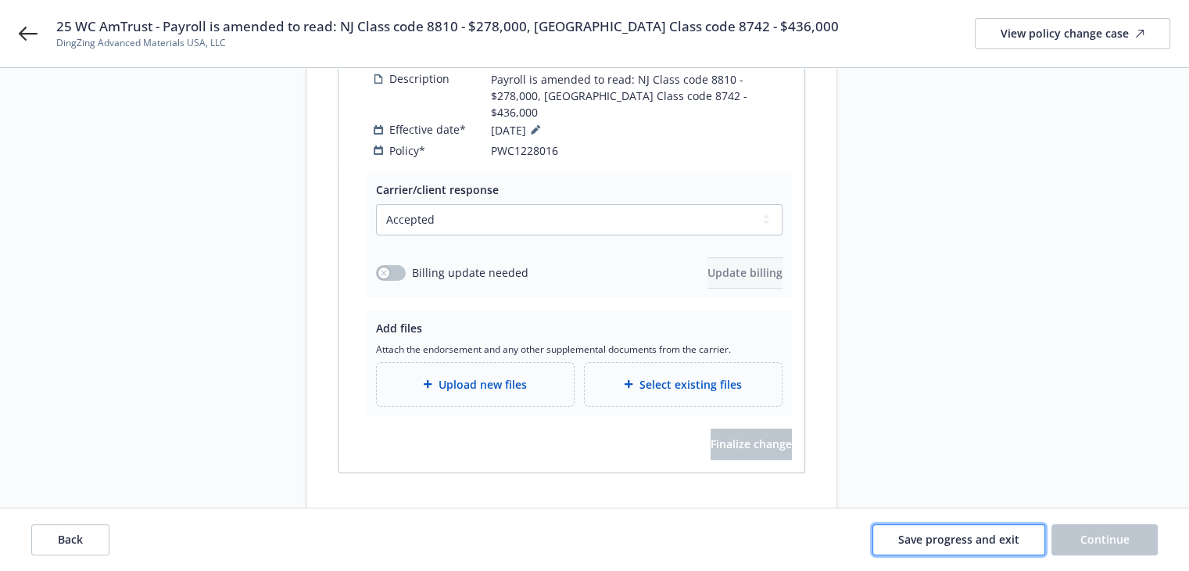
click at [928, 545] on span "Save progress and exit" at bounding box center [958, 539] width 121 height 15
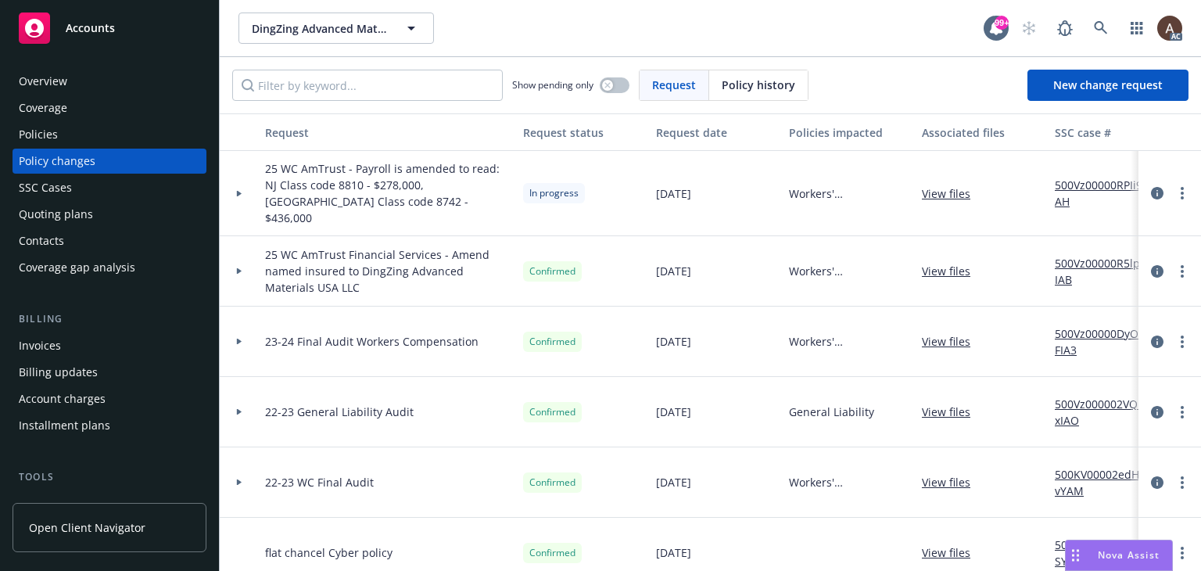
click at [238, 268] on icon at bounding box center [239, 271] width 5 height 6
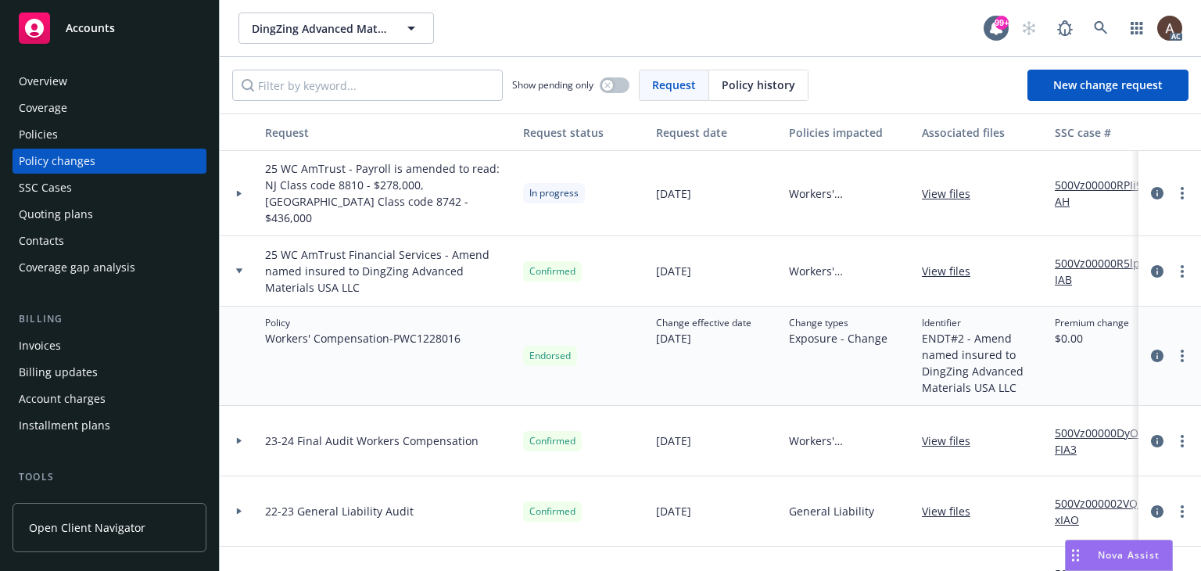
click at [238, 268] on icon at bounding box center [239, 270] width 6 height 5
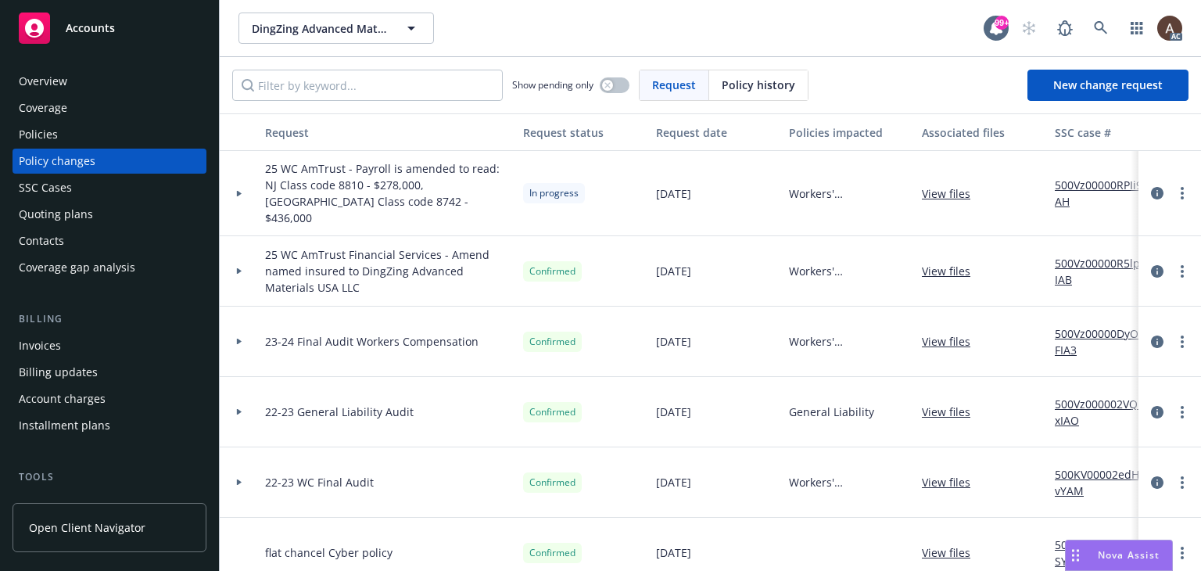
click at [233, 191] on div at bounding box center [239, 193] width 27 height 5
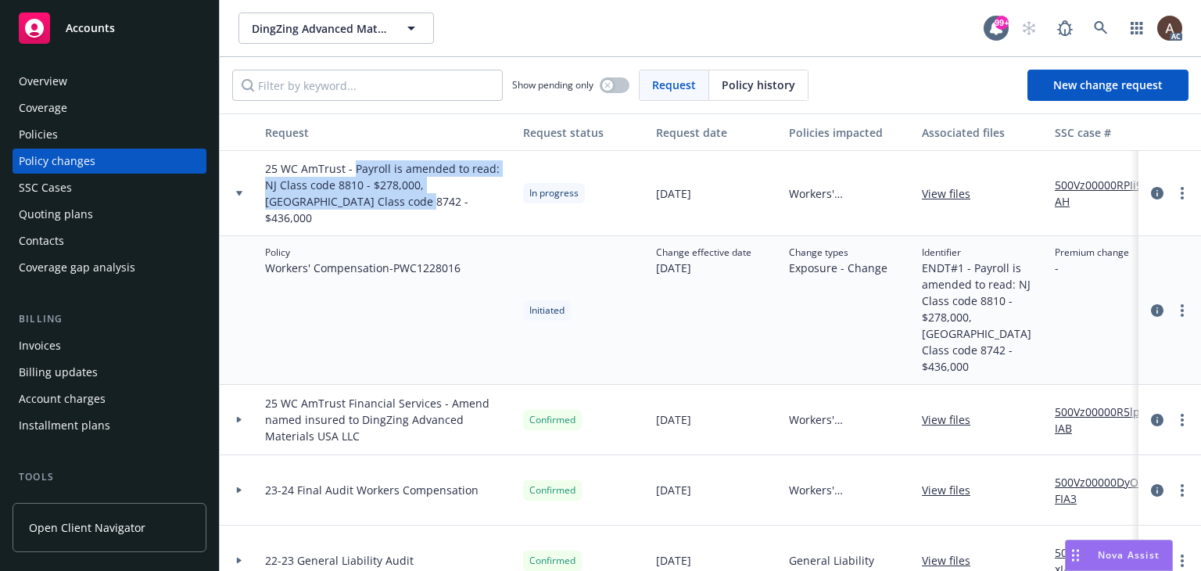
drag, startPoint x: 355, startPoint y: 170, endPoint x: 350, endPoint y: 203, distance: 33.9
click at [350, 203] on span "25 WC AmTrust - Payroll is amended to read: NJ Class code 8810 - $278,000, [GEO…" at bounding box center [388, 193] width 246 height 66
copy span "Payroll is amended to read: NJ Class code 8810 - $278,000, [GEOGRAPHIC_DATA] Cl…"
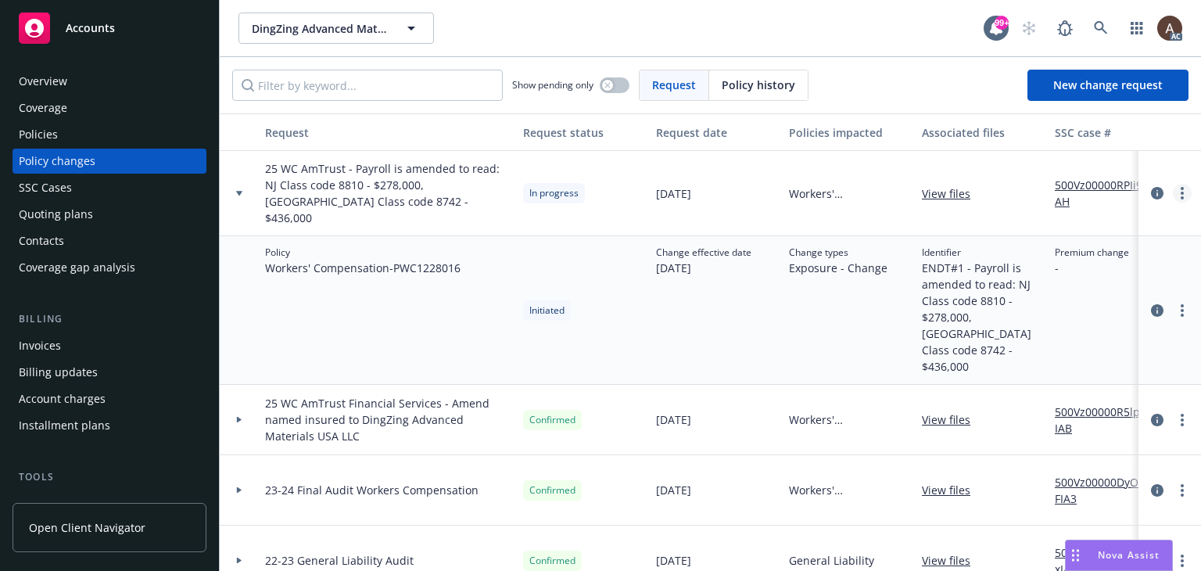
click at [1181, 187] on circle "more" at bounding box center [1182, 188] width 3 height 3
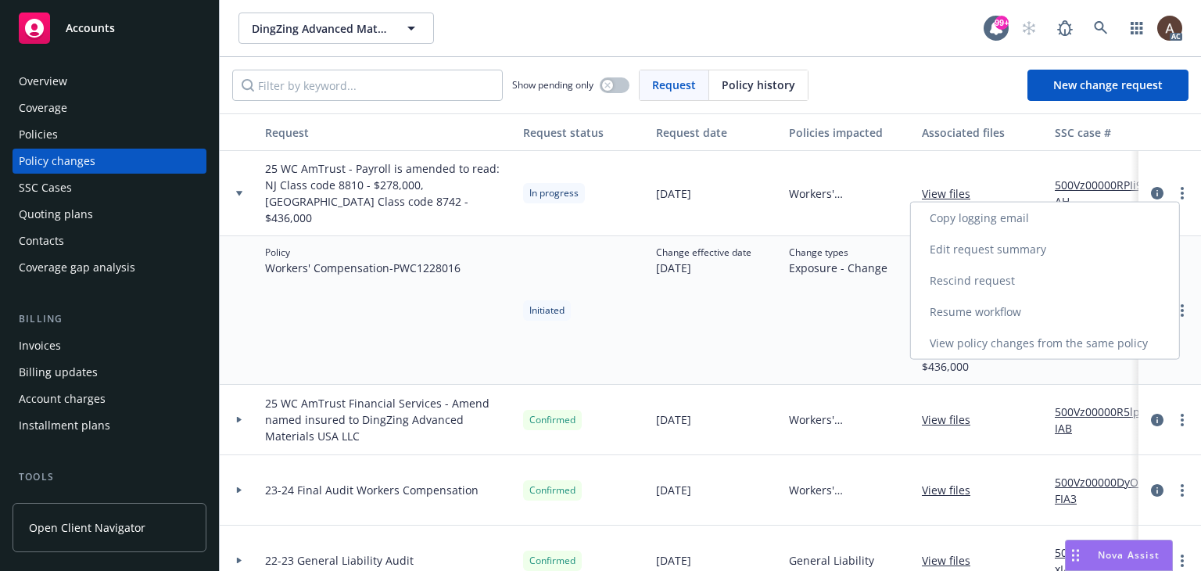
click at [977, 310] on link "Resume workflow" at bounding box center [1045, 311] width 268 height 31
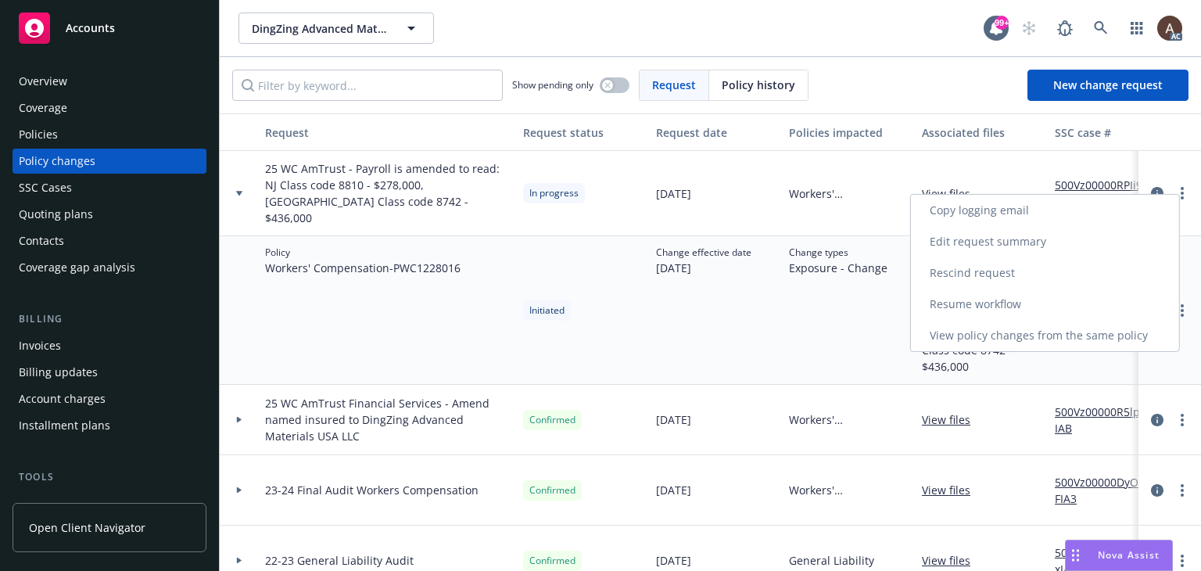
select select "ACCEPTED"
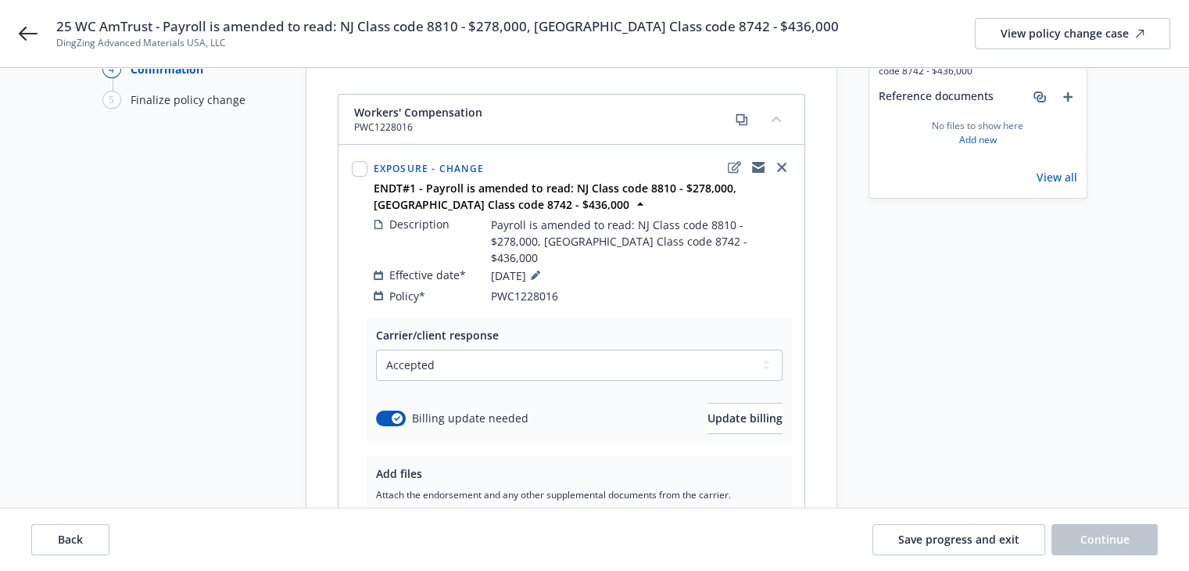
scroll to position [276, 0]
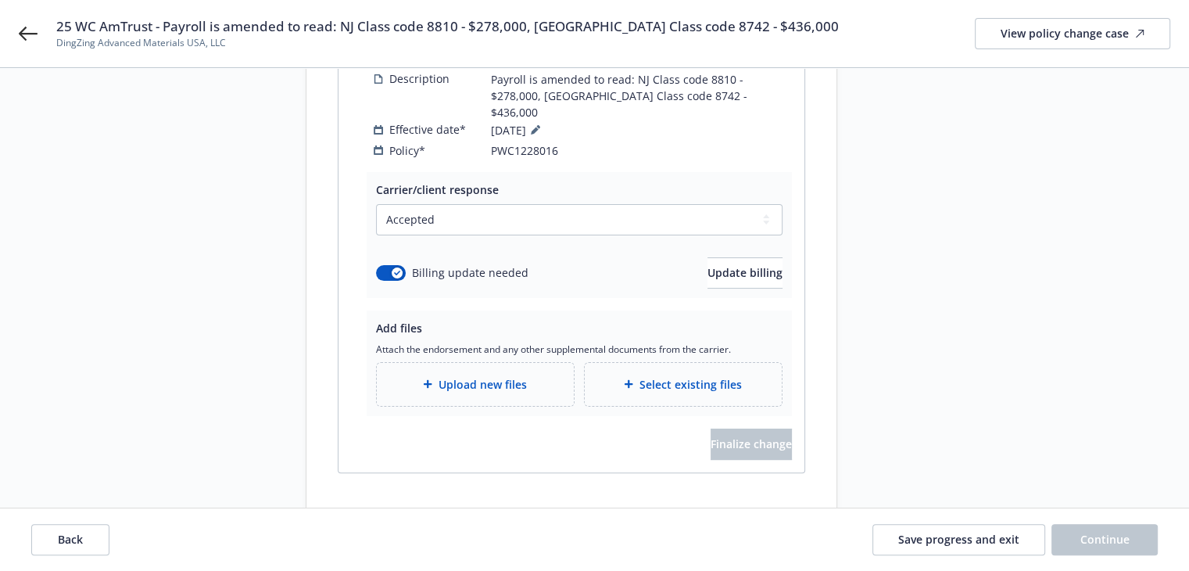
click at [203, 307] on div "Start request Request details Review request 4 Confirmation 5 Finalize policy c…" at bounding box center [188, 167] width 172 height 688
click at [476, 376] on span "Upload new files" at bounding box center [483, 384] width 88 height 16
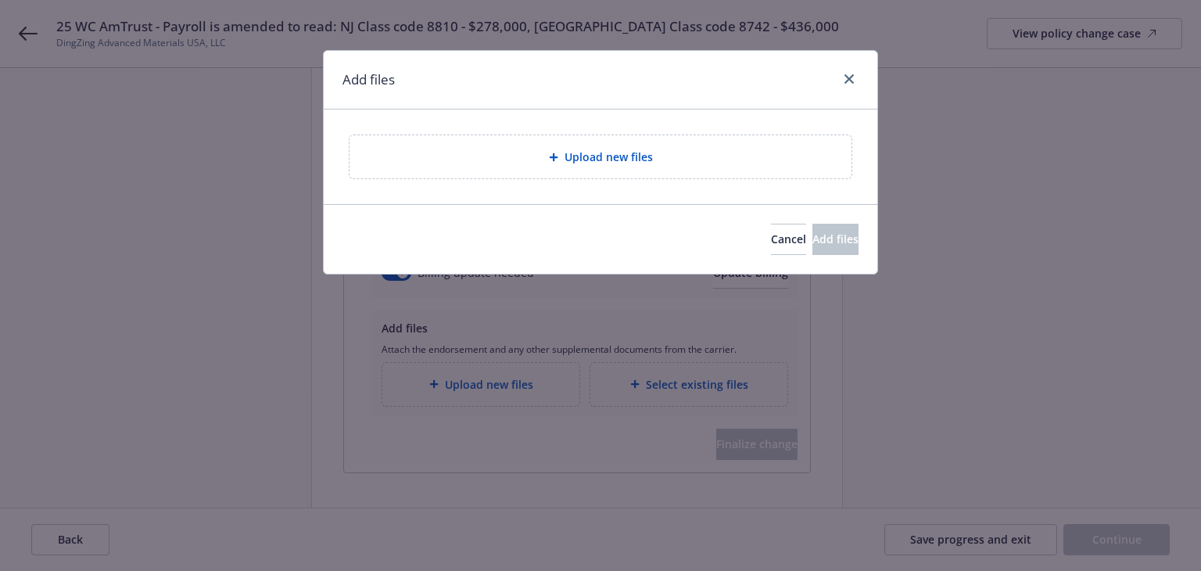
click at [550, 173] on div "Upload new files" at bounding box center [601, 156] width 502 height 43
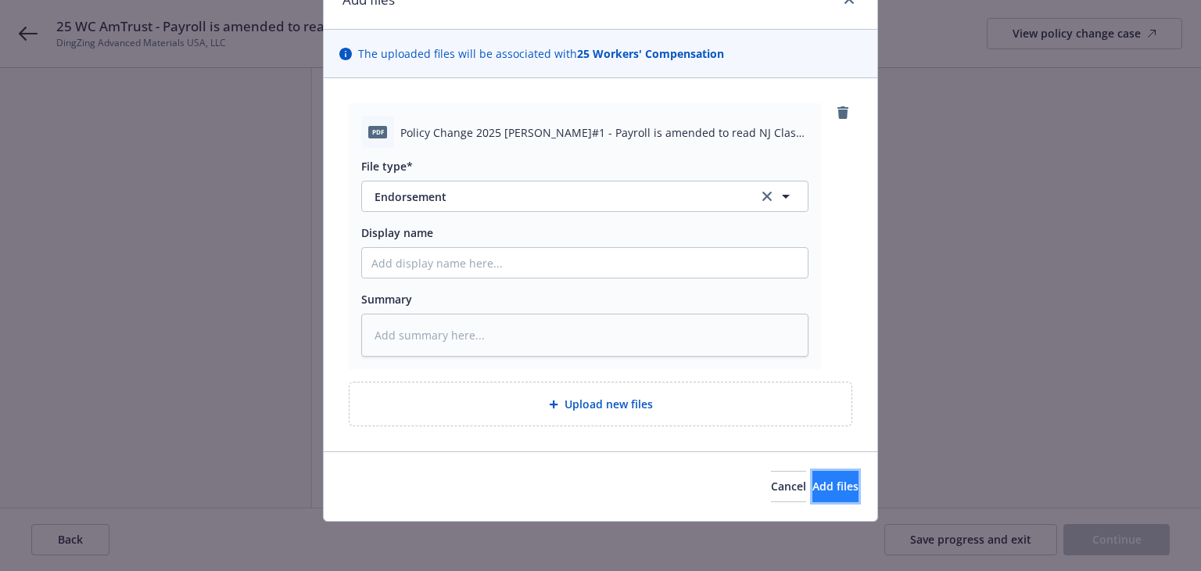
click at [819, 489] on span "Add files" at bounding box center [835, 486] width 46 height 15
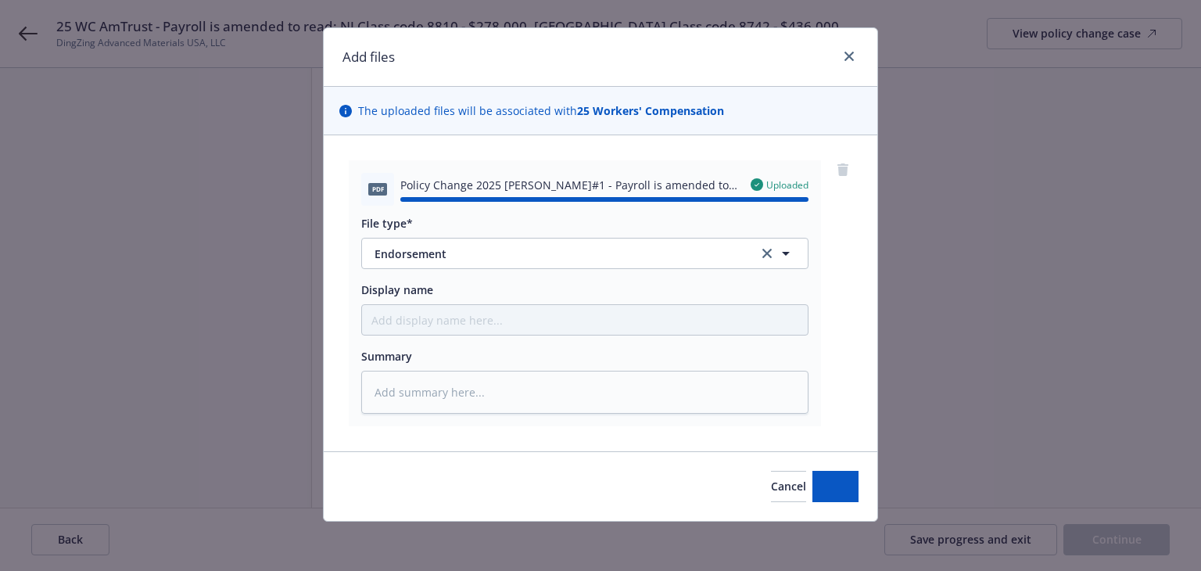
type textarea "x"
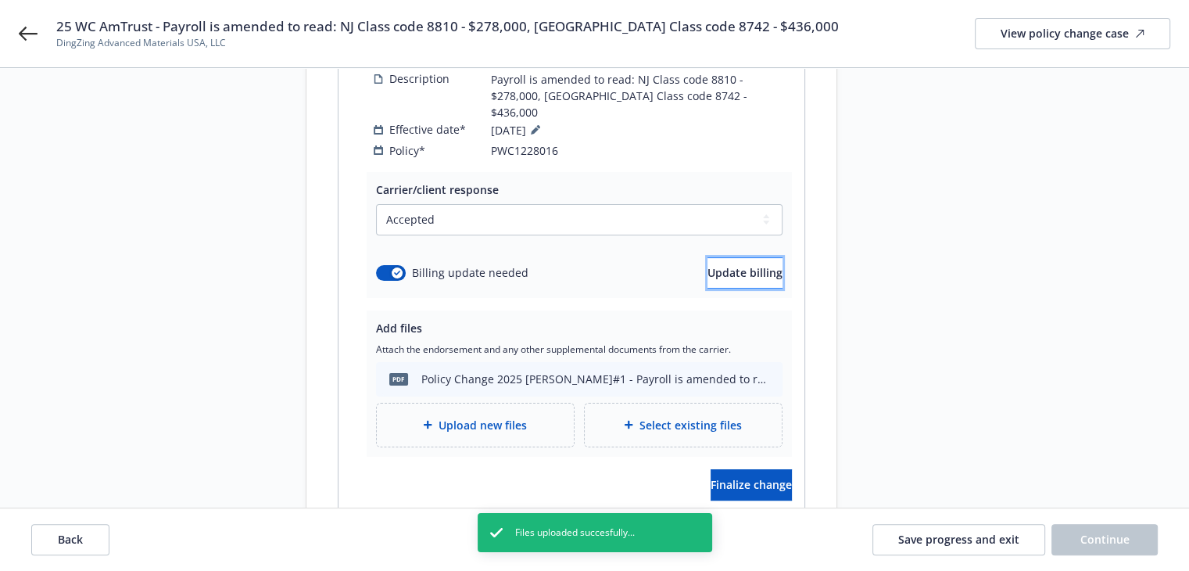
click at [738, 265] on span "Update billing" at bounding box center [745, 272] width 75 height 15
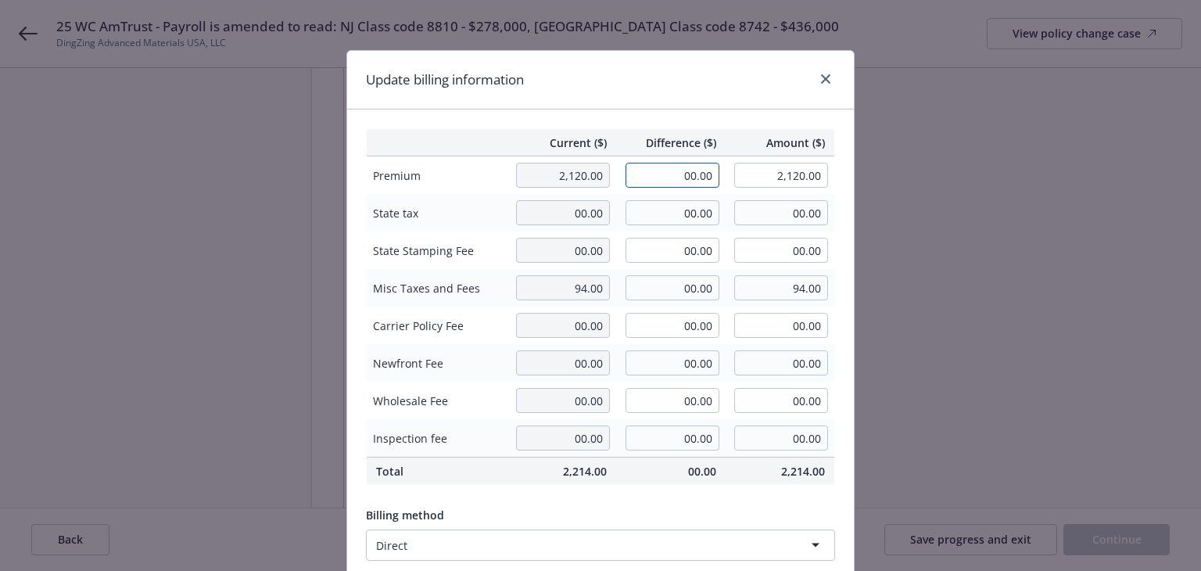
drag, startPoint x: 703, startPoint y: 186, endPoint x: 728, endPoint y: 193, distance: 26.0
click at [728, 193] on tbody "Premium 2,120.00 00.00 2,120.00 State tax 00.00 00.00 00.00 State Stamping Fee …" at bounding box center [601, 306] width 468 height 301
type input "-52.00"
type input "2,068.00"
type input "-5.2"
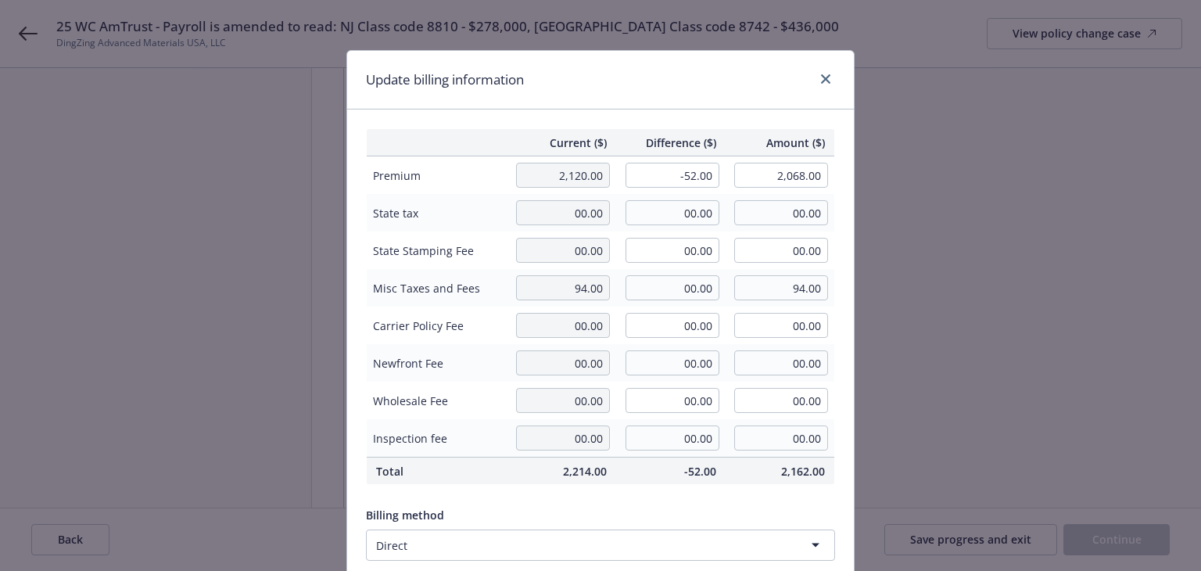
click at [694, 79] on div "Update billing information" at bounding box center [600, 80] width 507 height 59
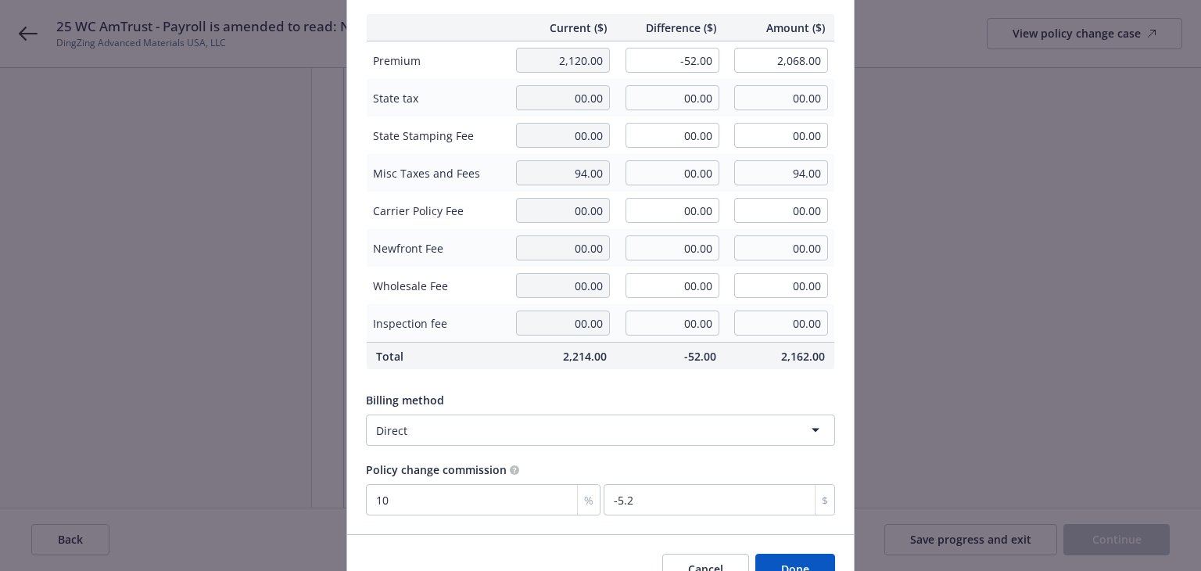
scroll to position [198, 0]
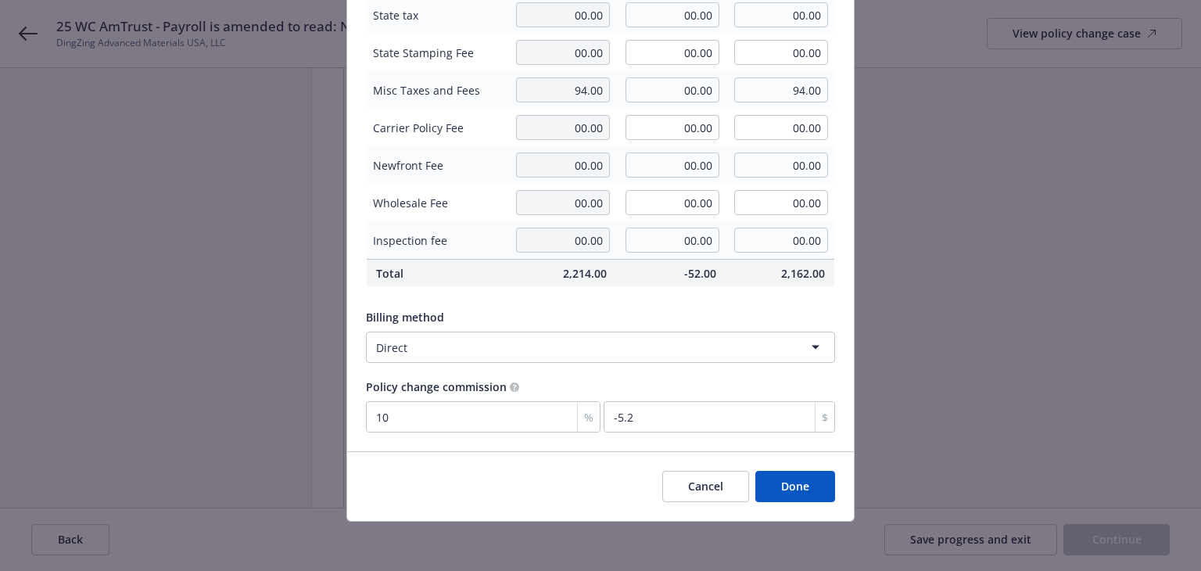
click at [791, 482] on button "Done" at bounding box center [795, 486] width 80 height 31
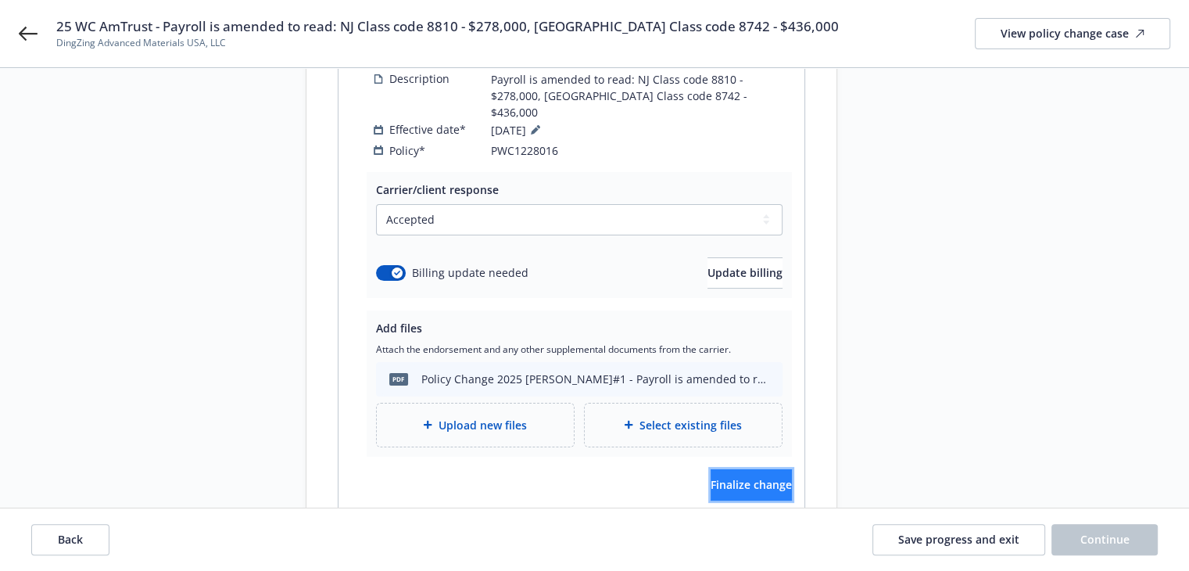
click at [711, 477] on span "Finalize change" at bounding box center [751, 484] width 81 height 15
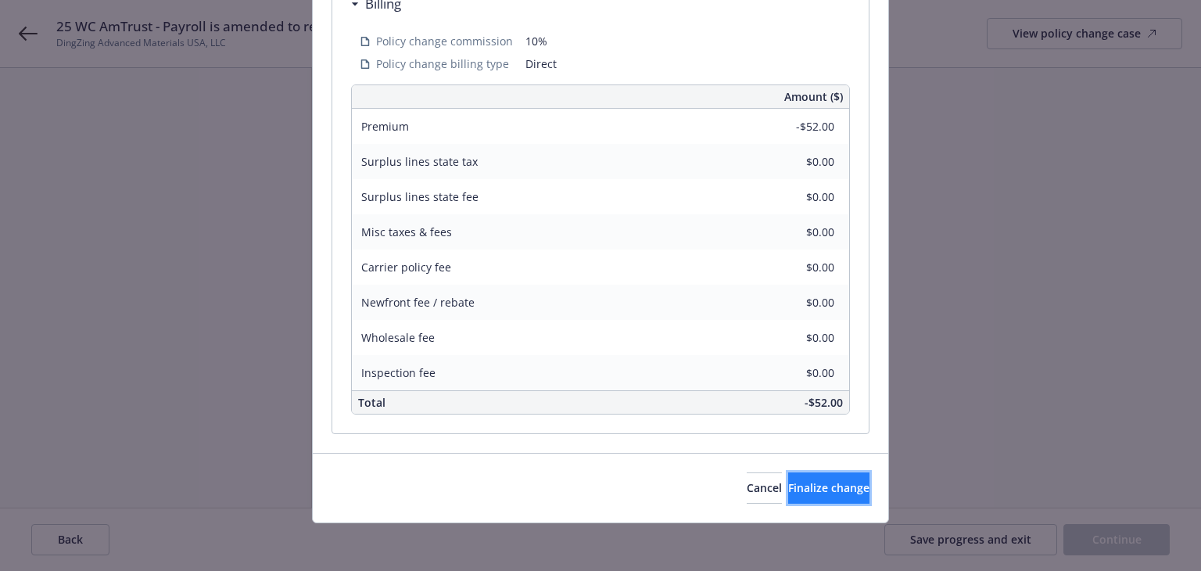
click at [798, 482] on span "Finalize change" at bounding box center [828, 487] width 81 height 15
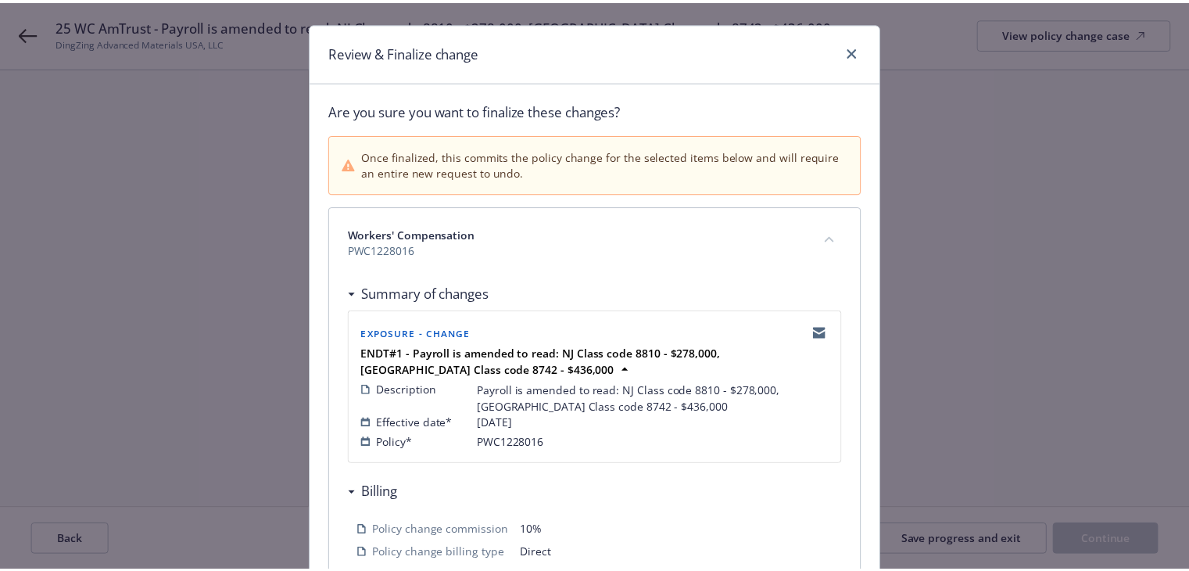
scroll to position [0, 0]
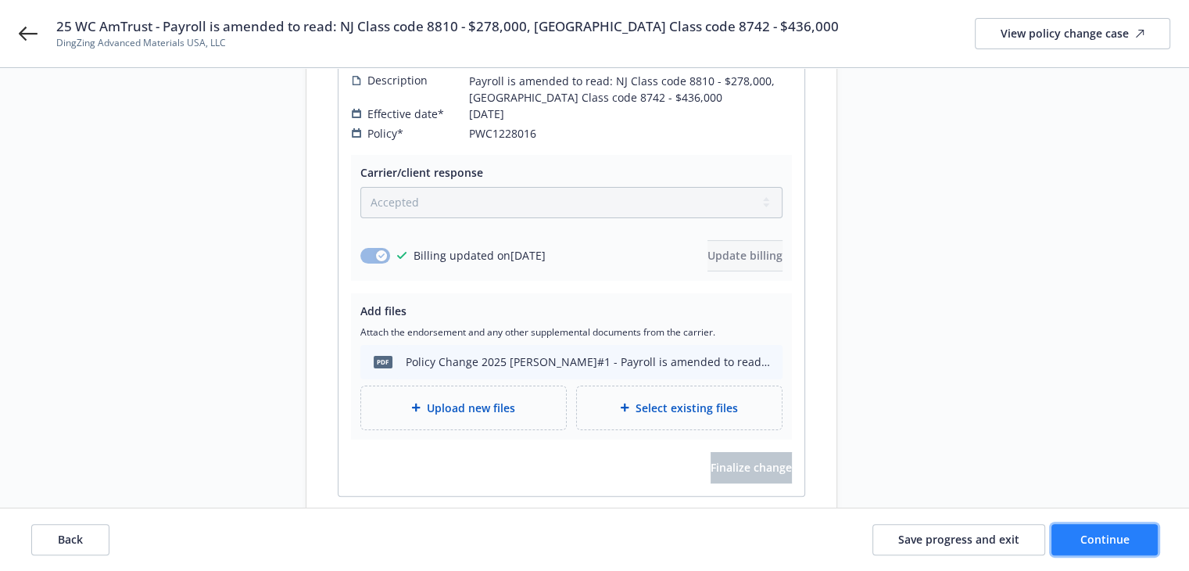
click at [1135, 537] on button "Continue" at bounding box center [1105, 539] width 106 height 31
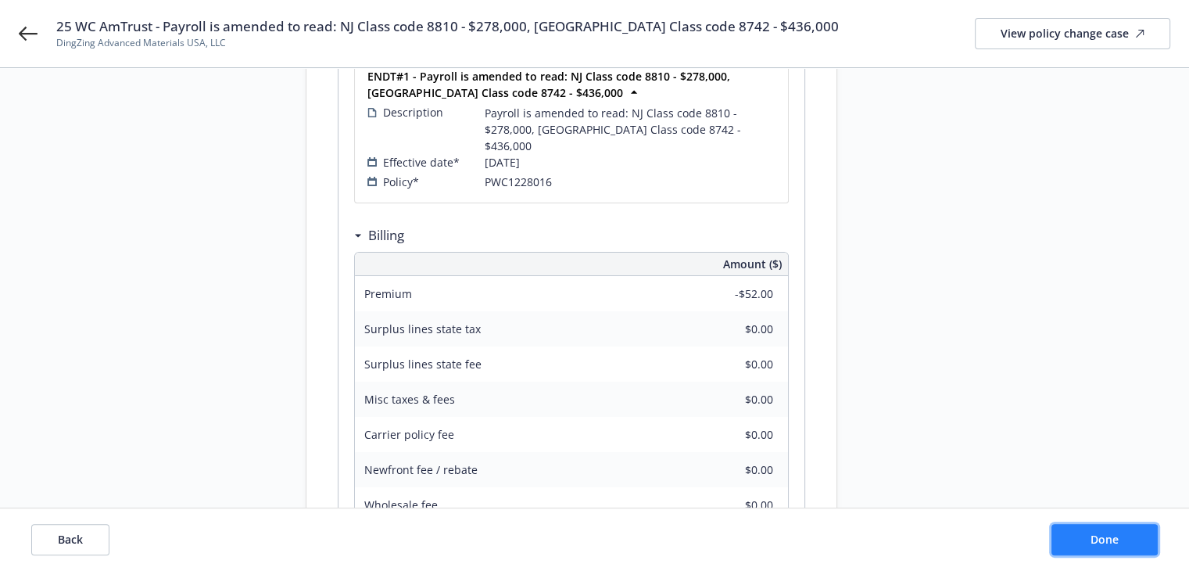
click at [1135, 537] on button "Done" at bounding box center [1105, 539] width 106 height 31
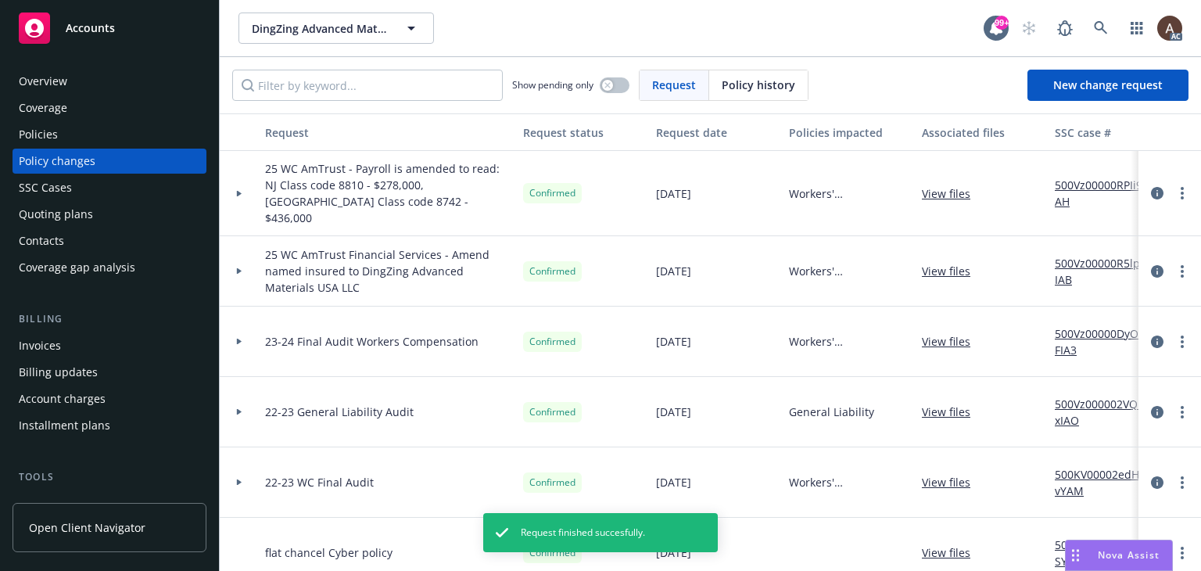
click at [1101, 177] on link "500Vz00000RPIi9IAH" at bounding box center [1107, 193] width 105 height 33
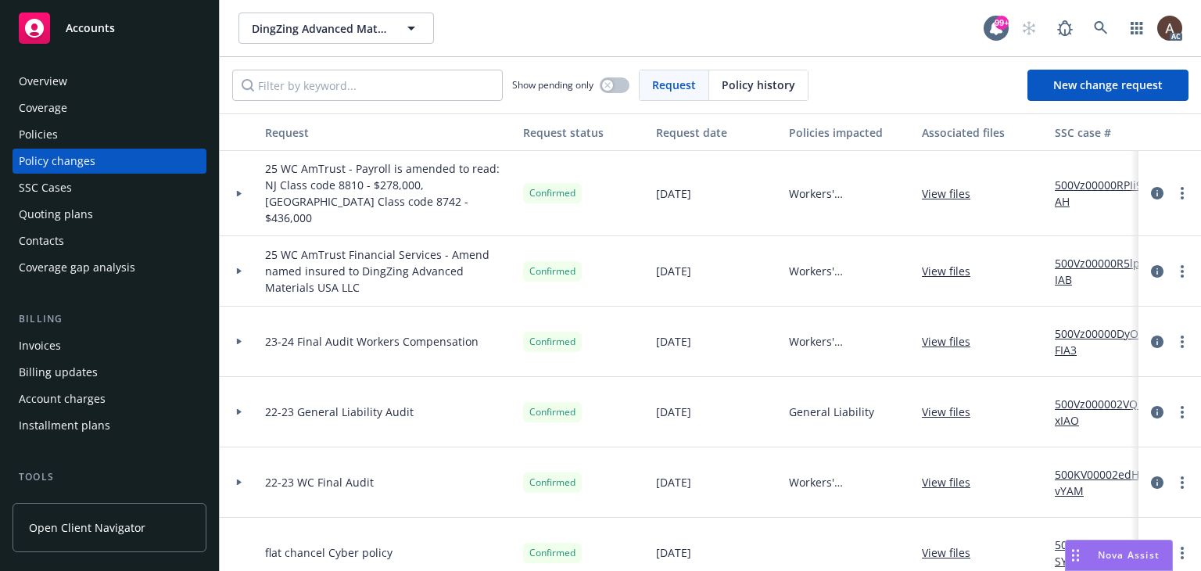
click at [94, 136] on div "Policies" at bounding box center [109, 134] width 181 height 25
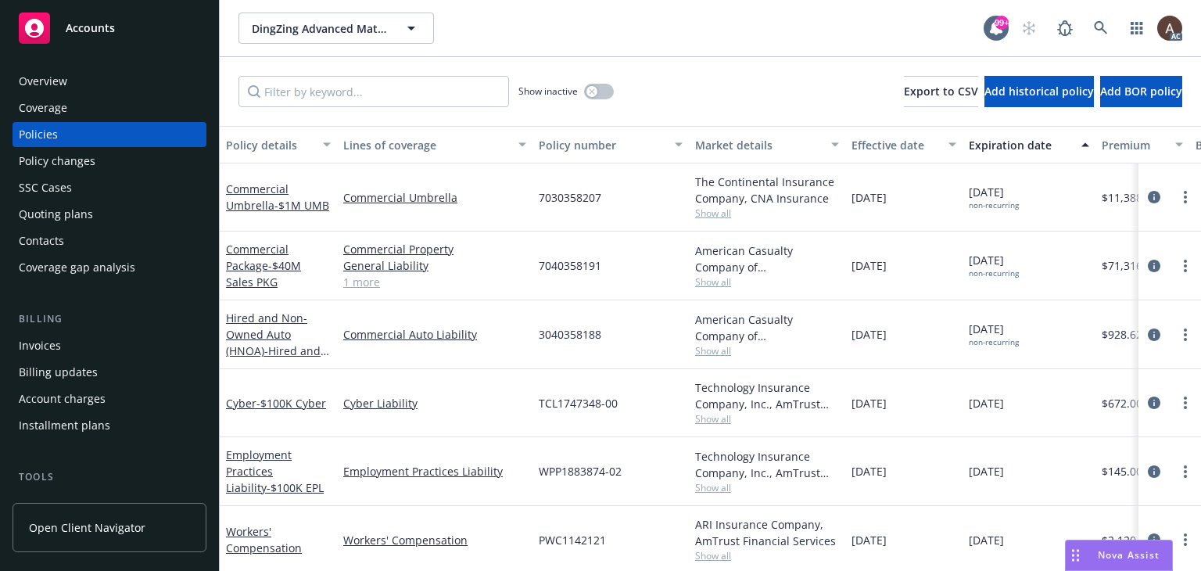
scroll to position [145, 0]
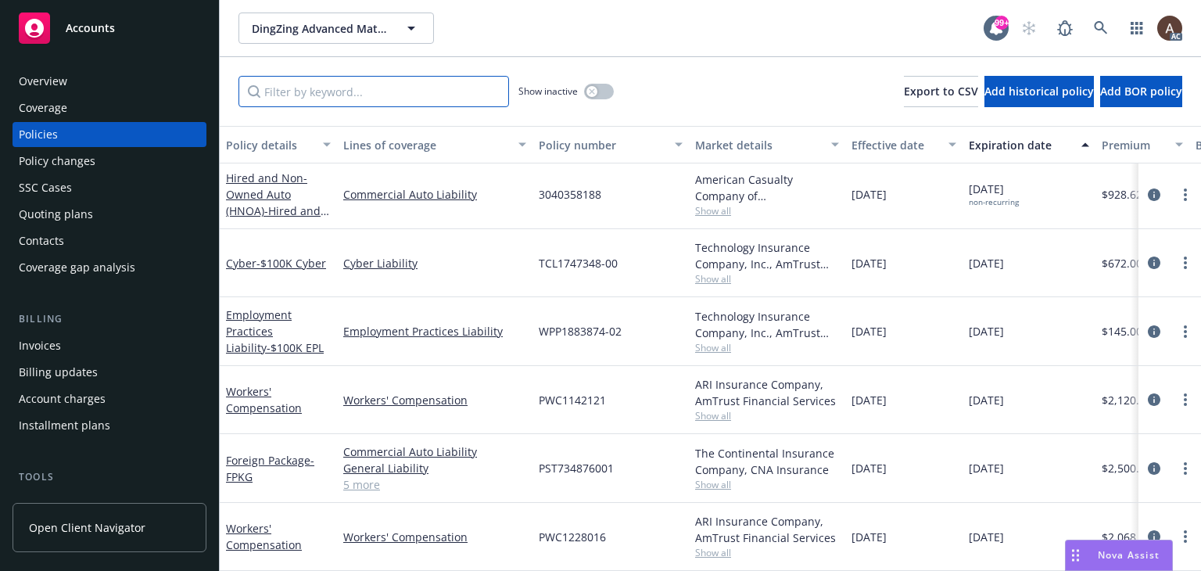
click at [367, 96] on input "Filter by keyword..." at bounding box center [373, 91] width 271 height 31
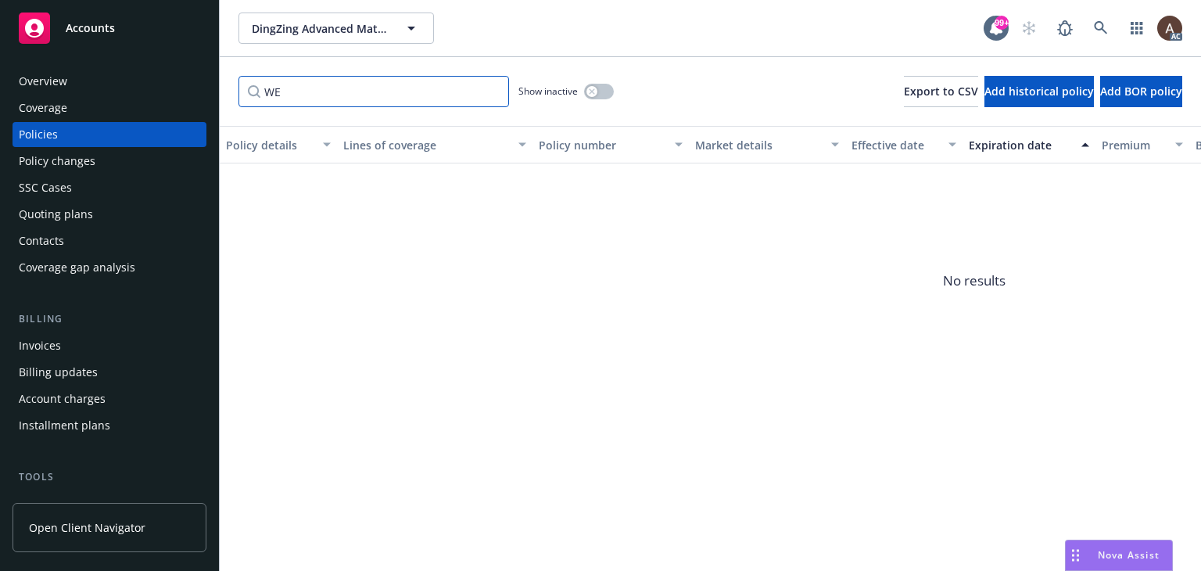
drag, startPoint x: 367, startPoint y: 96, endPoint x: -335, endPoint y: 73, distance: 702.5
click at [0, 73] on html "Accounts Overview Coverage Policies Policy changes SSC Cases Quoting plans Cont…" at bounding box center [600, 285] width 1201 height 571
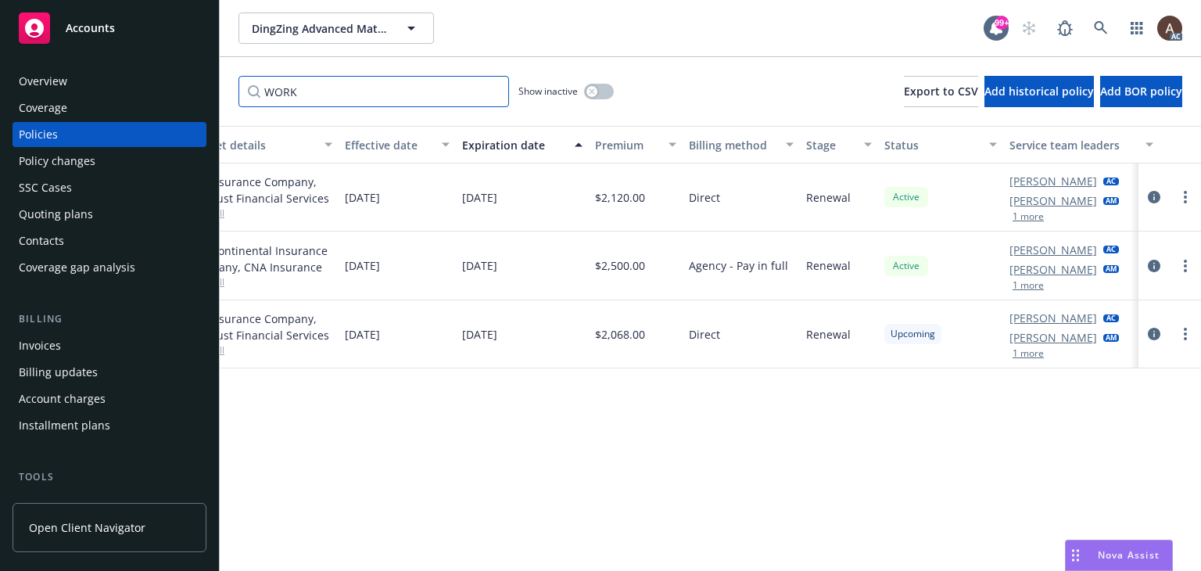
scroll to position [0, 507]
type input "WORK"
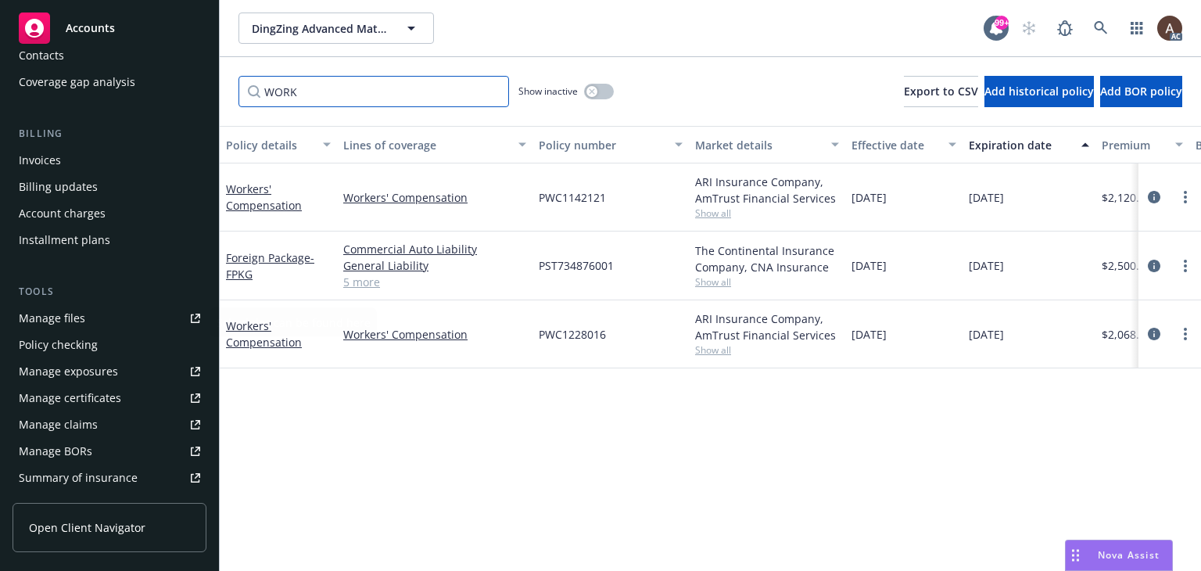
scroll to position [235, 0]
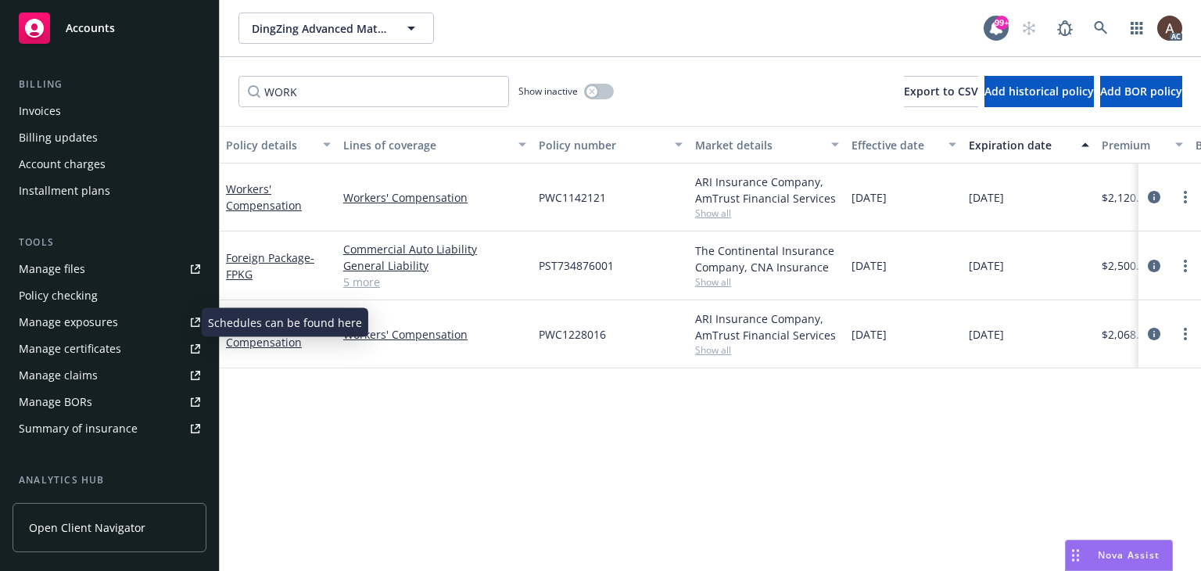
click at [95, 327] on div "Manage exposures" at bounding box center [68, 322] width 99 height 25
drag, startPoint x: 285, startPoint y: 346, endPoint x: 150, endPoint y: 303, distance: 141.2
click at [285, 346] on link "Workers' Compensation" at bounding box center [264, 333] width 76 height 31
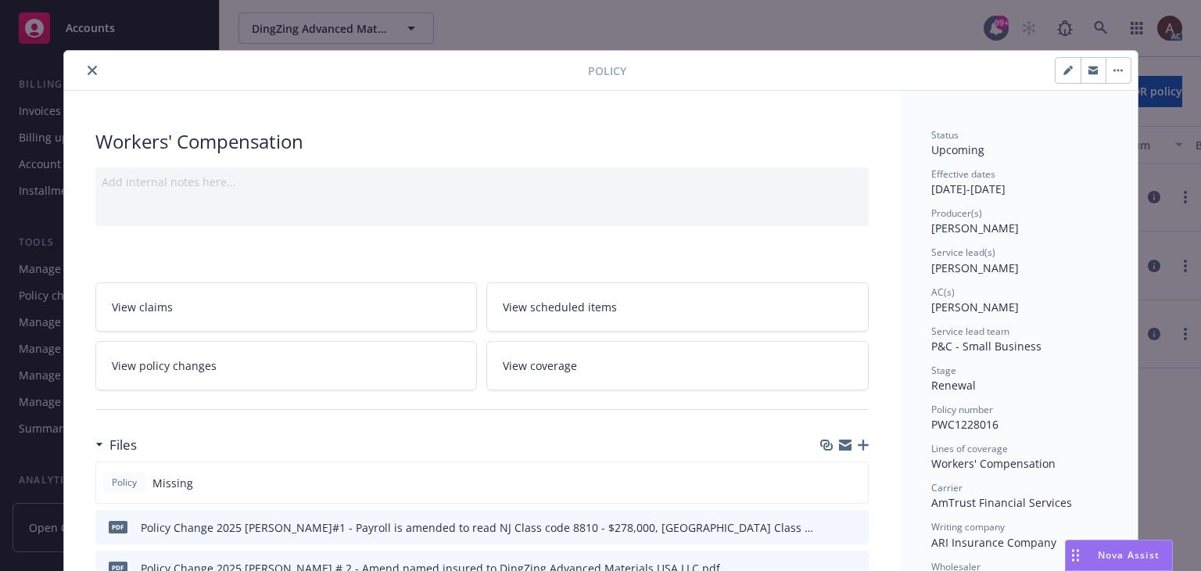
scroll to position [47, 0]
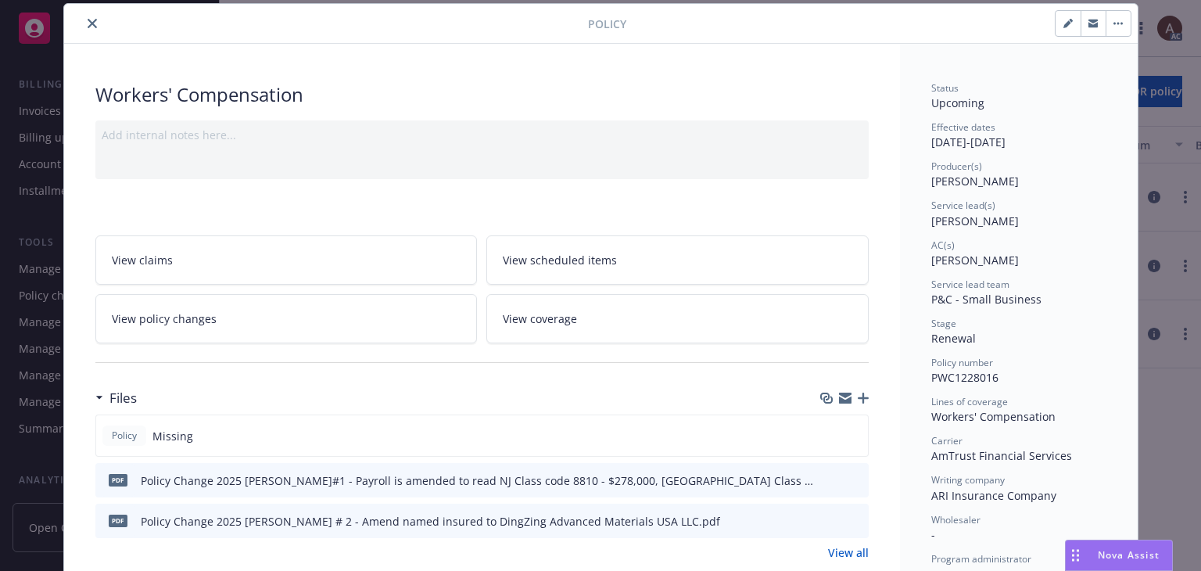
click at [89, 23] on icon "close" at bounding box center [92, 23] width 9 height 9
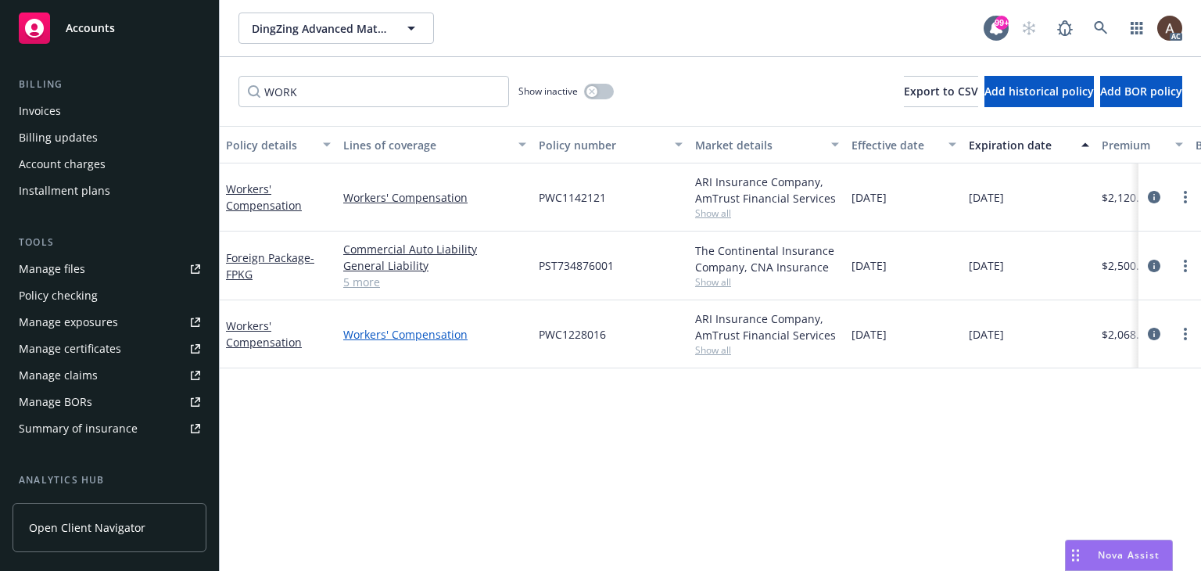
click at [390, 332] on link "Workers' Compensation" at bounding box center [434, 334] width 183 height 16
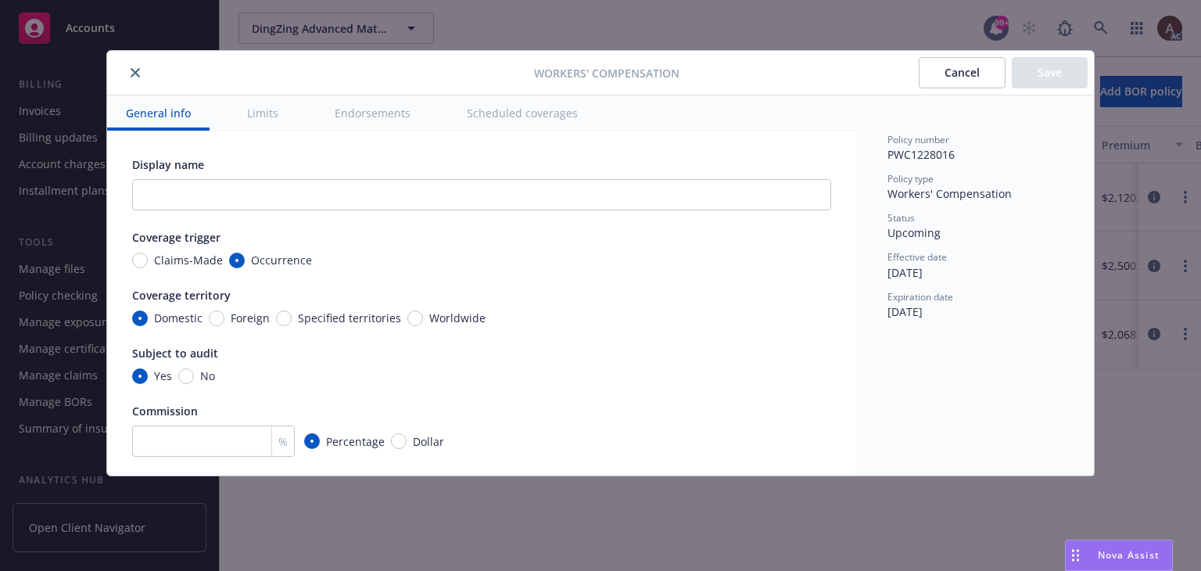
click at [504, 120] on button "Scheduled coverages" at bounding box center [522, 112] width 149 height 35
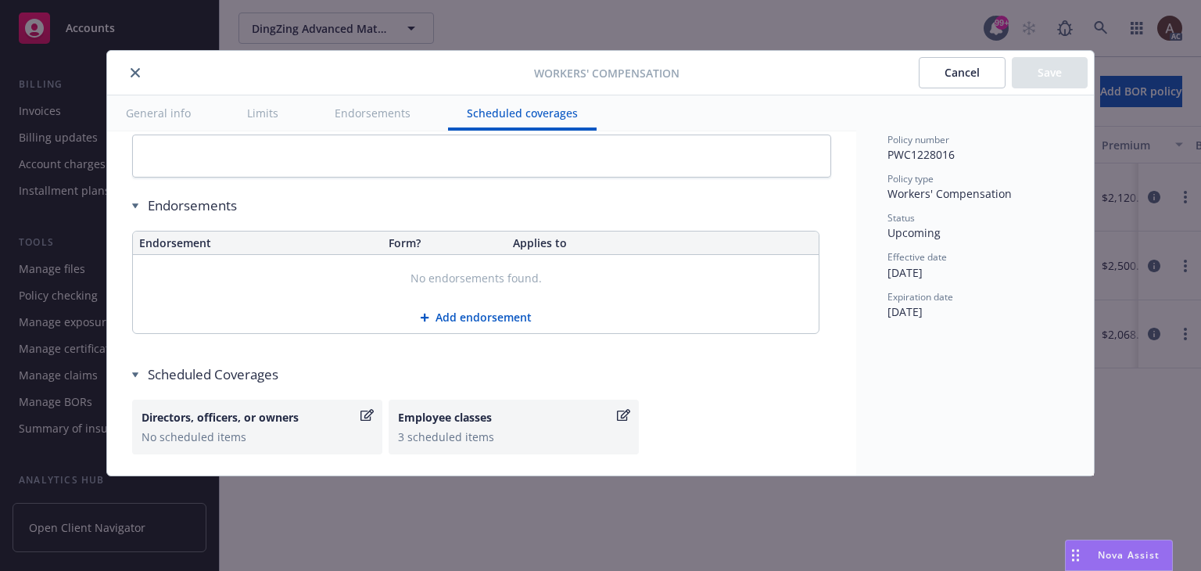
scroll to position [1536, 0]
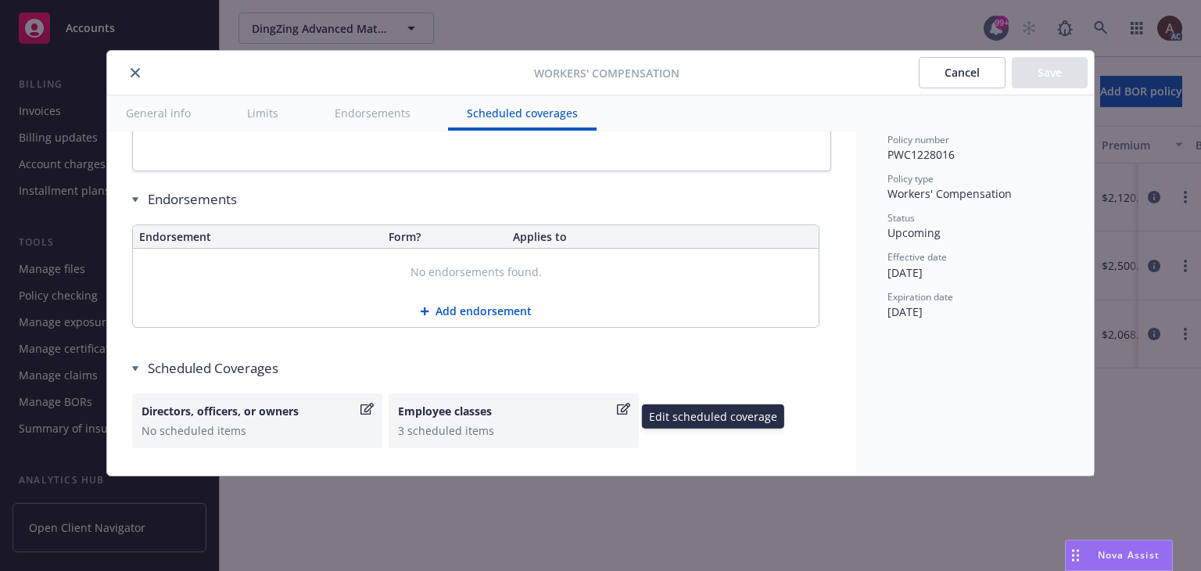
click at [540, 430] on div "3 scheduled items" at bounding box center [513, 430] width 231 height 16
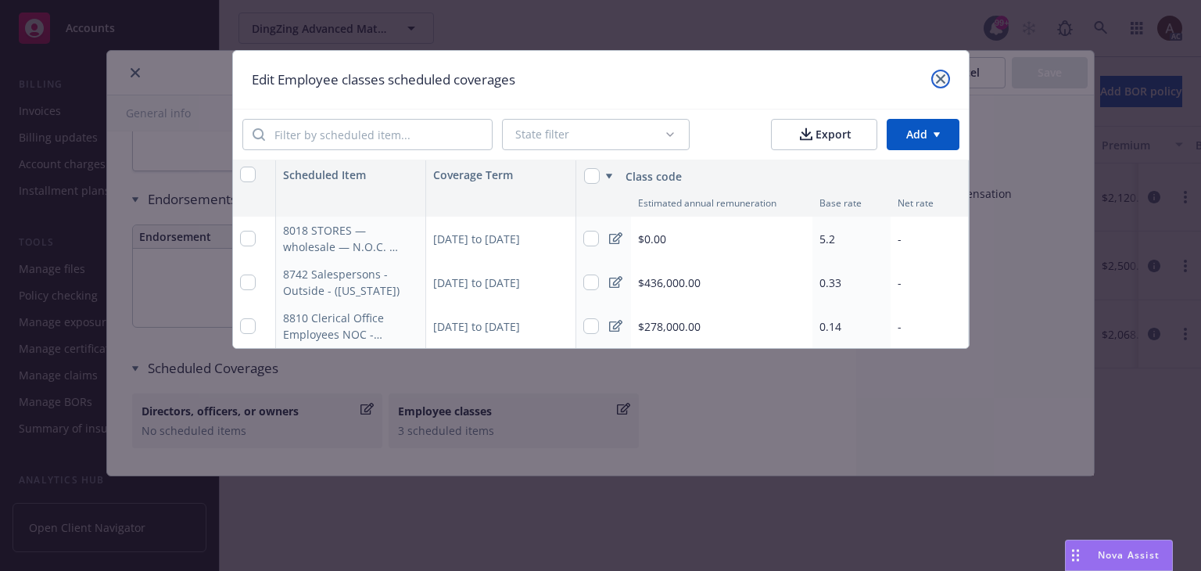
click at [940, 86] on link "close" at bounding box center [940, 79] width 19 height 19
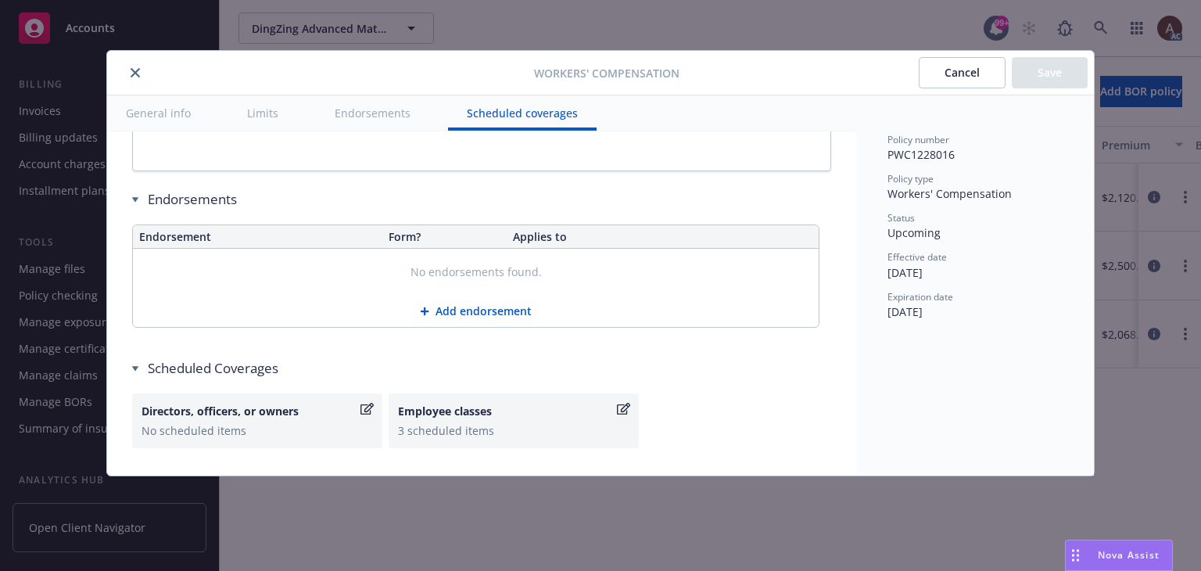
click at [138, 71] on icon "close" at bounding box center [135, 72] width 9 height 9
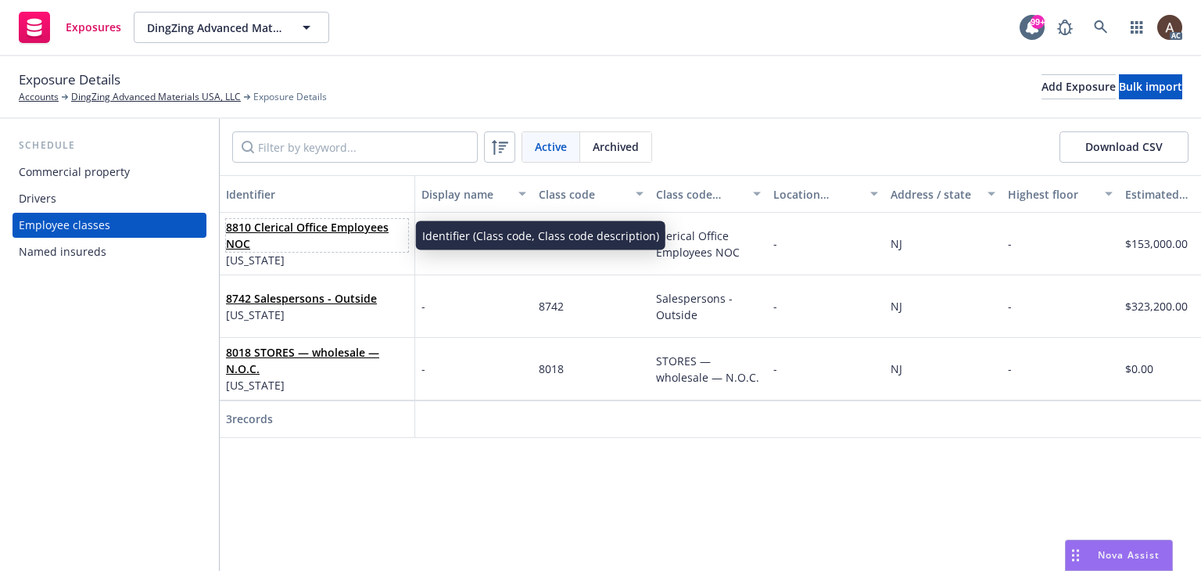
click at [339, 250] on span "8810 Clerical Office Employees NOC" at bounding box center [317, 235] width 182 height 33
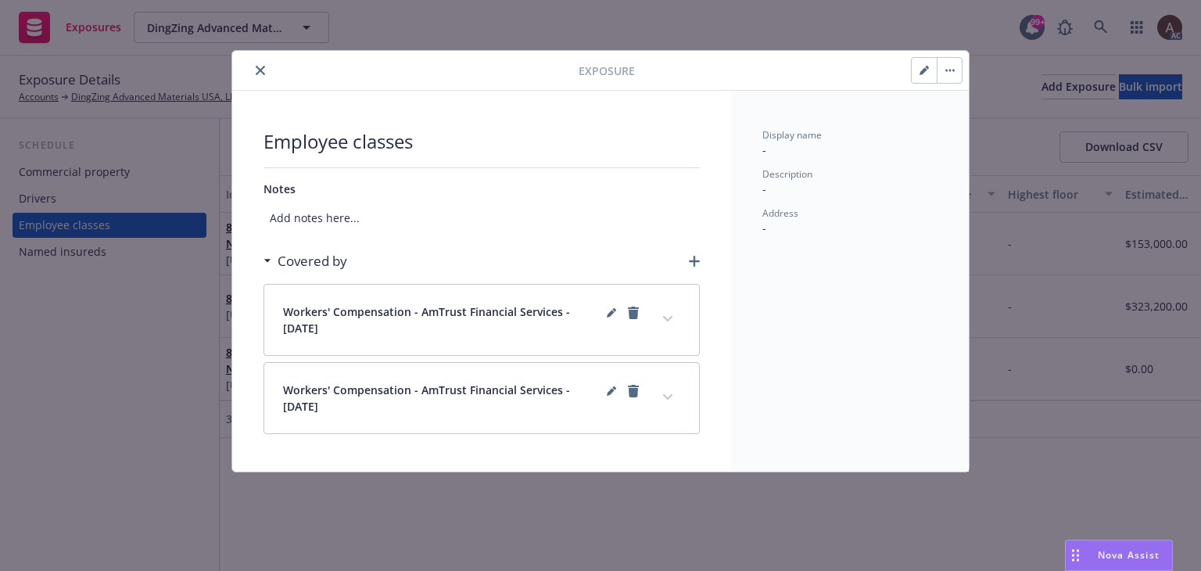
click at [920, 70] on icon "button" at bounding box center [924, 70] width 9 height 9
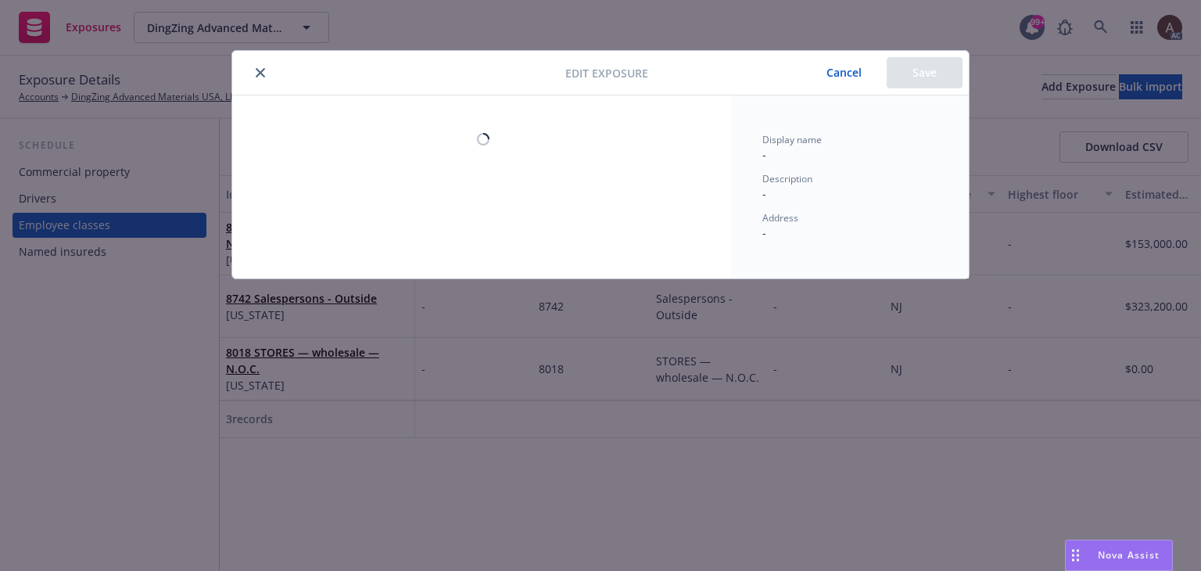
select select "NJ"
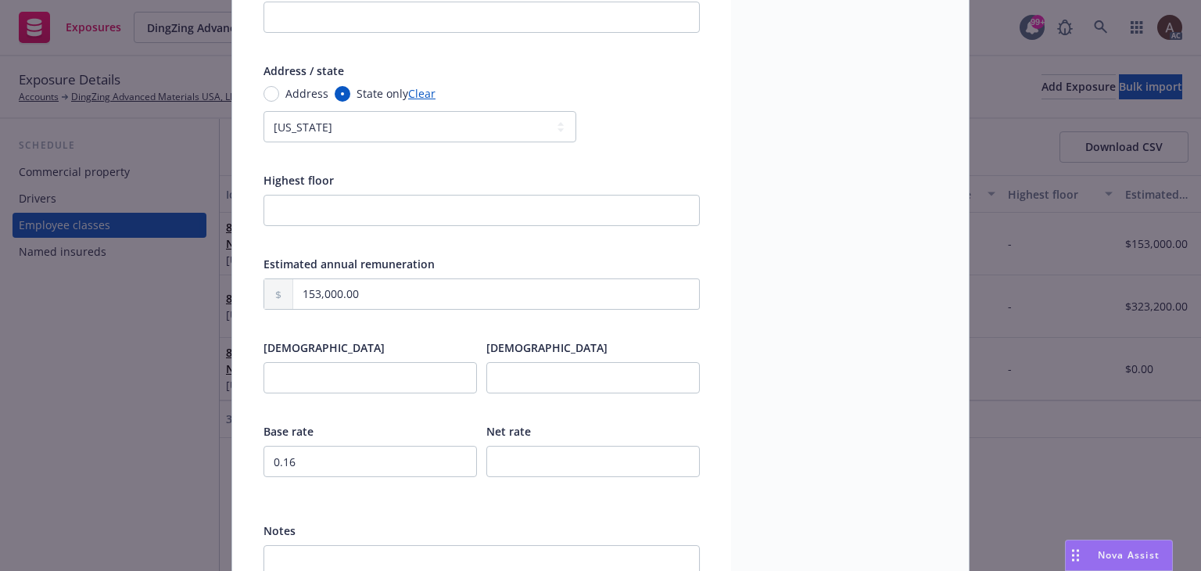
scroll to position [469, 0]
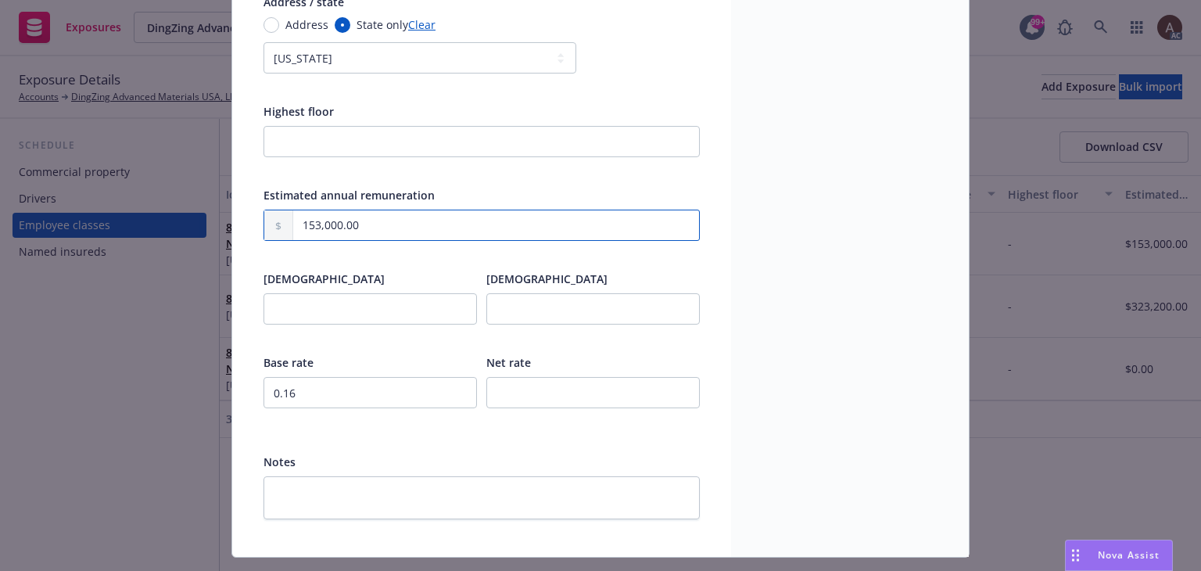
click at [375, 227] on input "153,000.00" at bounding box center [496, 225] width 406 height 30
drag, startPoint x: 415, startPoint y: 224, endPoint x: 170, endPoint y: 203, distance: 246.4
click at [170, 203] on div "Edit exposure Cancel Save Display name Class code 8810 Class code description C…" at bounding box center [600, 285] width 1201 height 571
type input "278,000.00"
click at [836, 282] on div "Display name - Description - Address -" at bounding box center [850, 91] width 238 height 930
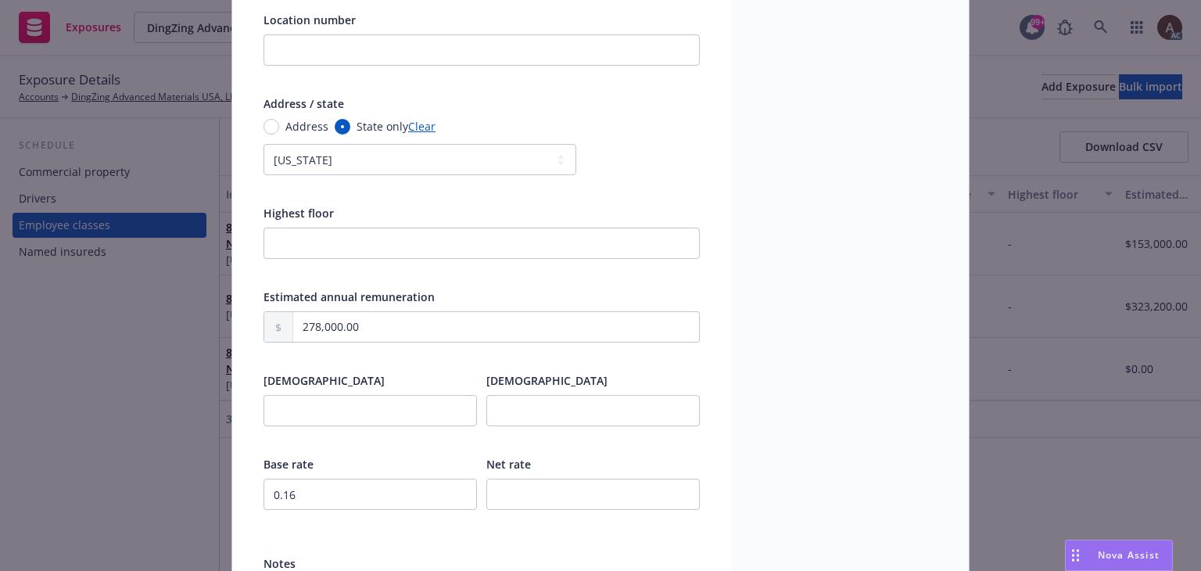
scroll to position [391, 0]
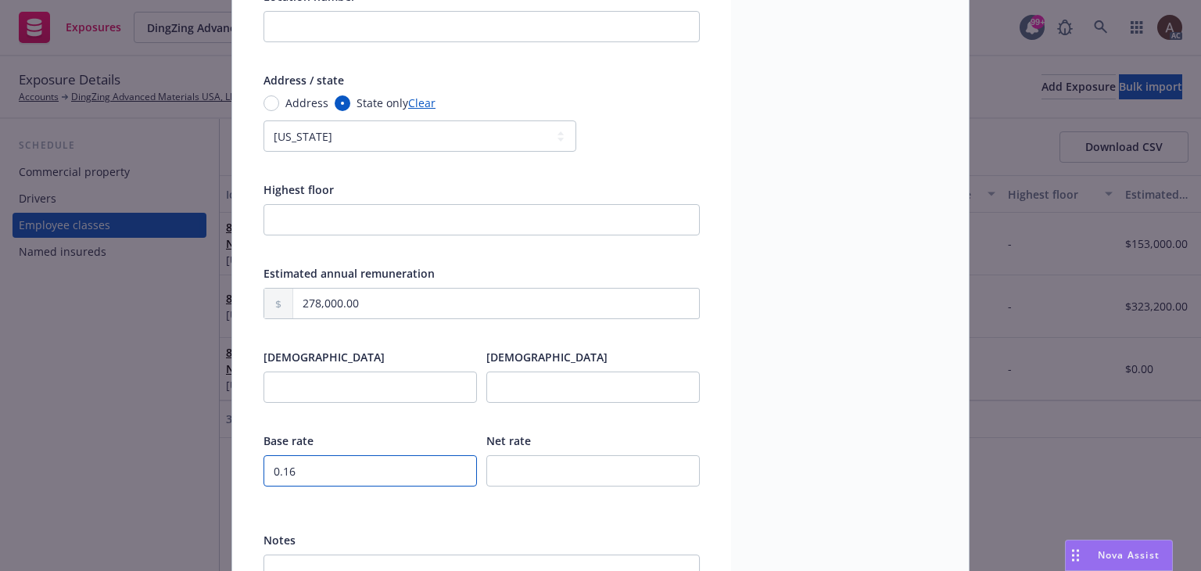
click at [317, 473] on input "0.16" at bounding box center [370, 470] width 213 height 31
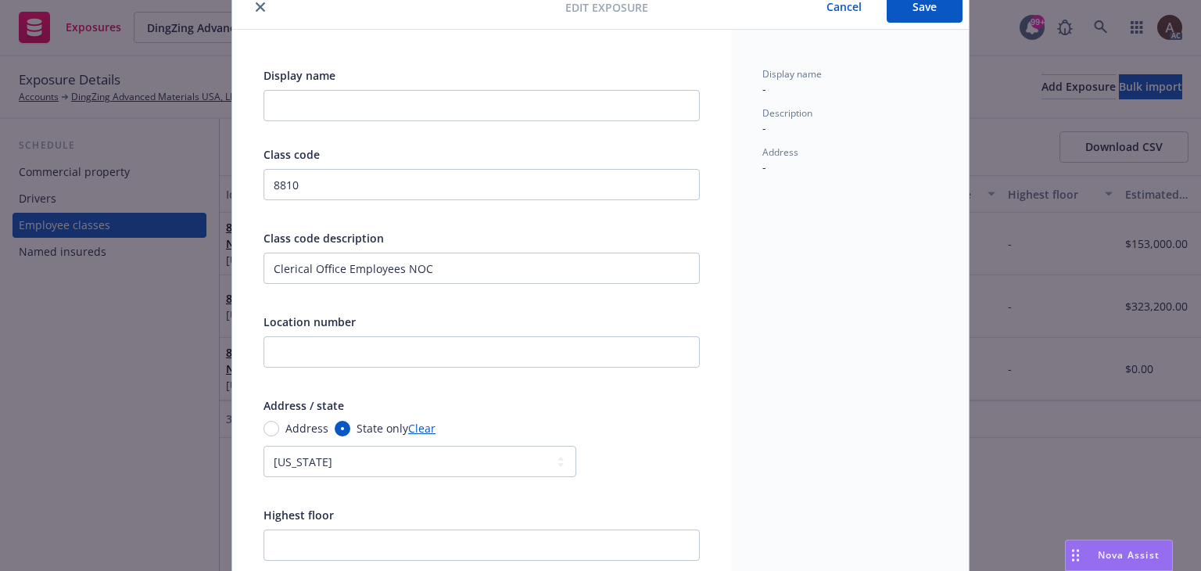
scroll to position [0, 0]
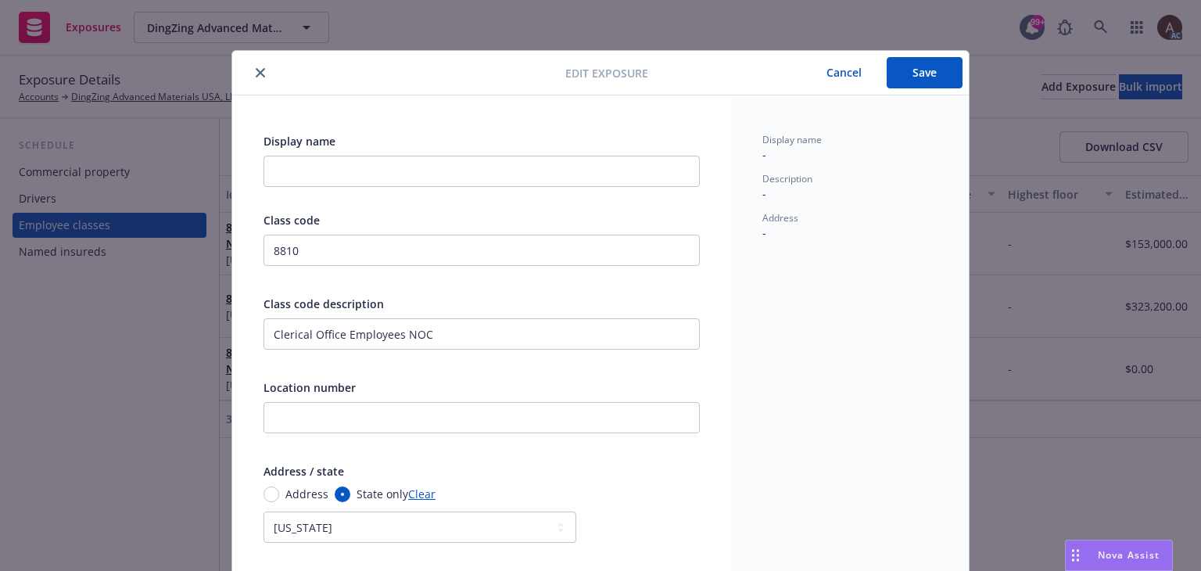
type input "0.14"
click at [901, 70] on button "Save" at bounding box center [925, 72] width 76 height 31
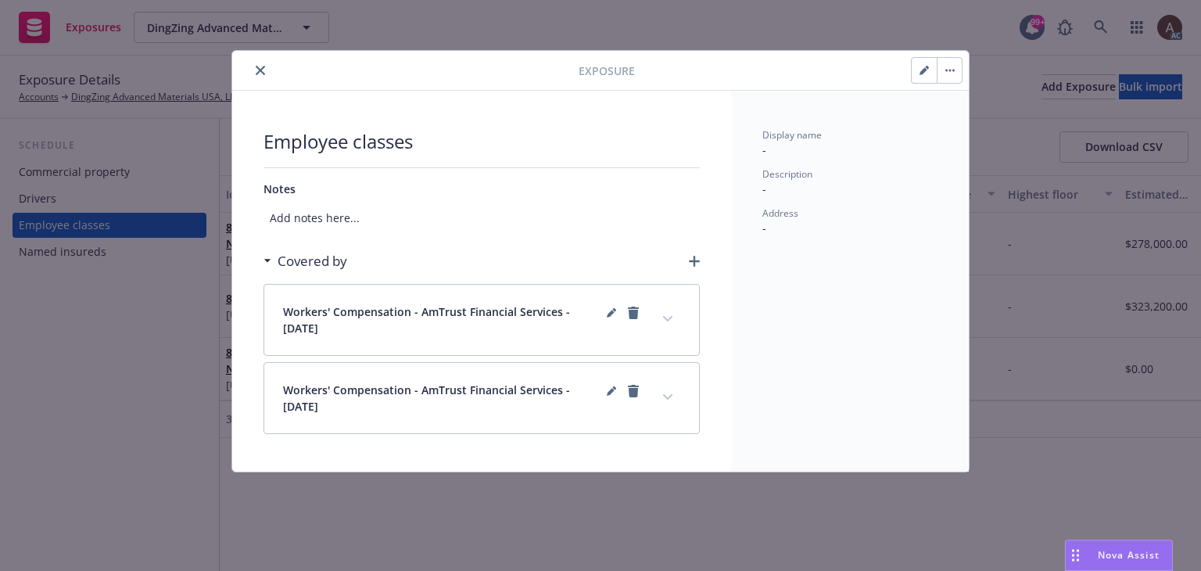
click at [673, 317] on button "expand content" at bounding box center [667, 319] width 25 height 25
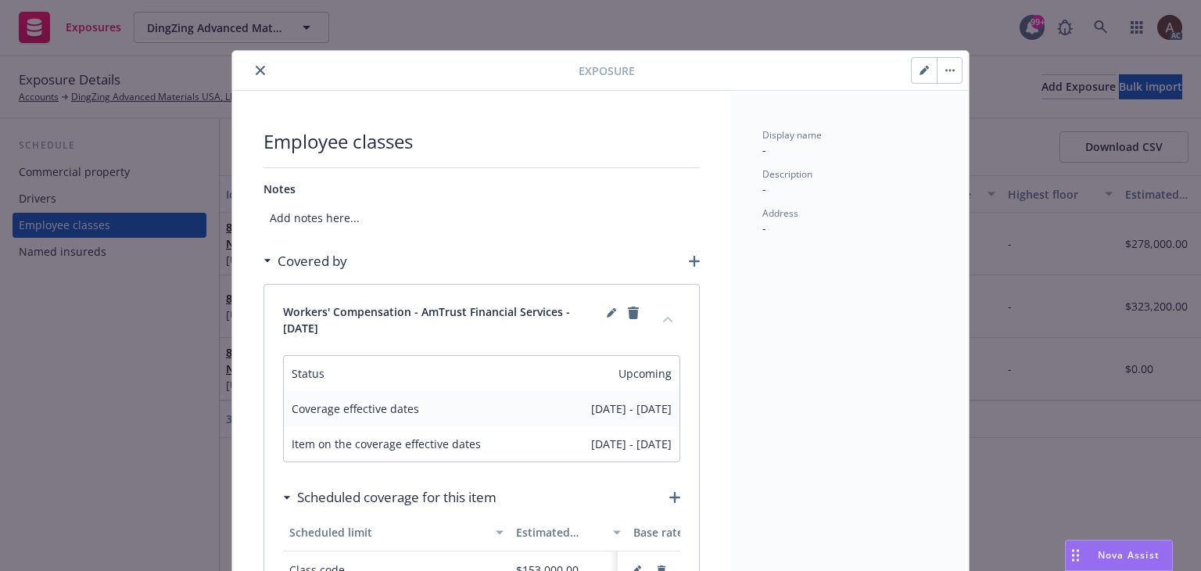
scroll to position [235, 0]
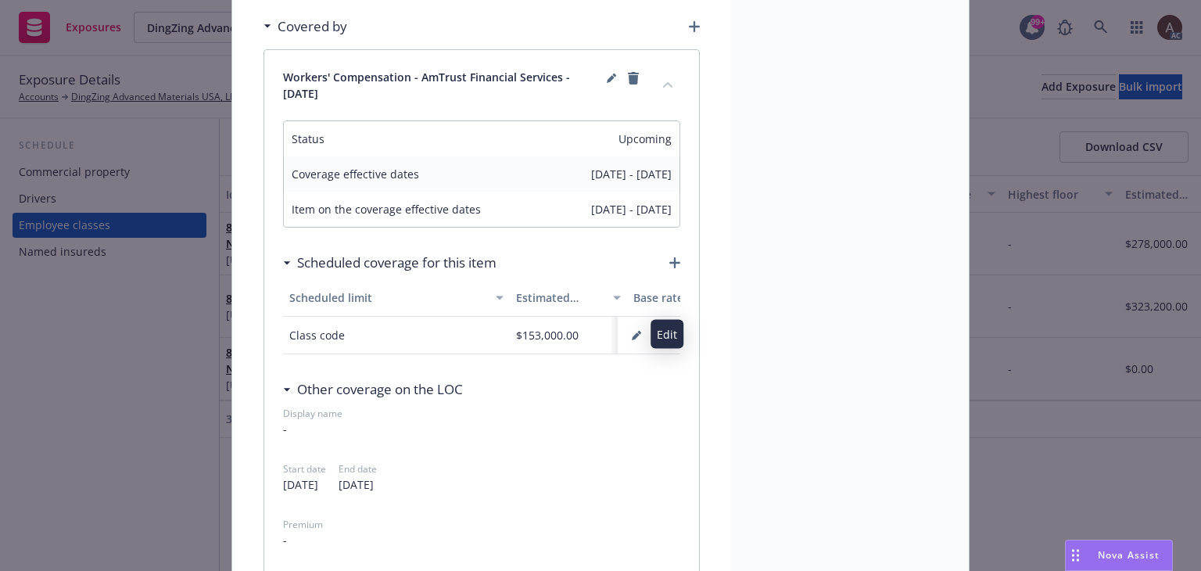
click at [632, 335] on icon "button" at bounding box center [636, 336] width 8 height 8
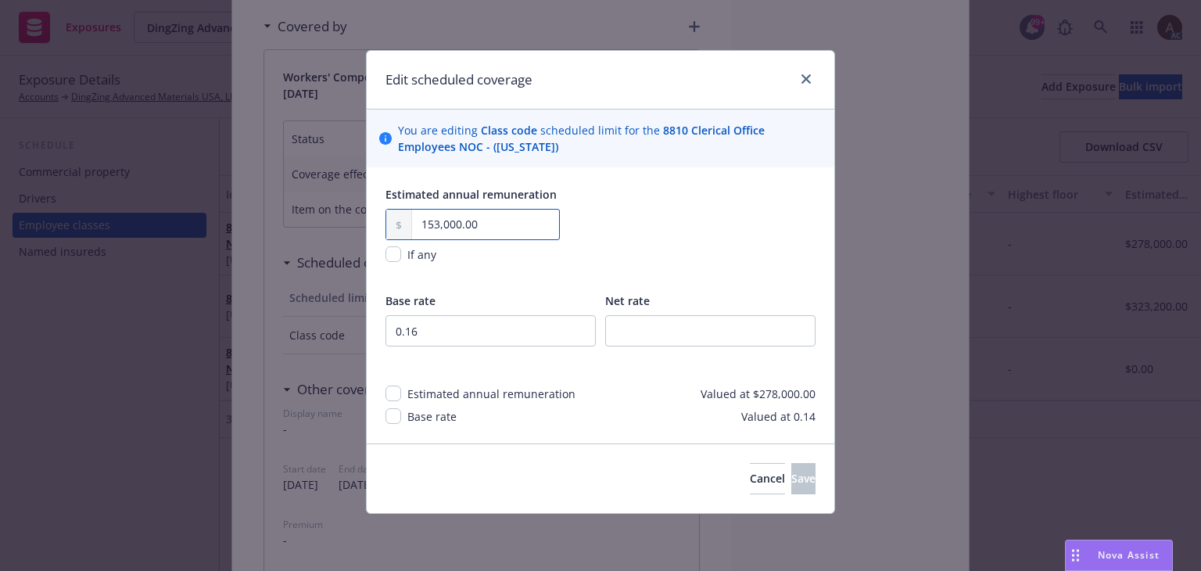
drag, startPoint x: 491, startPoint y: 222, endPoint x: 216, endPoint y: 232, distance: 275.4
click at [216, 232] on div "Edit scheduled coverage You are editing Class code scheduled limit for the 8810…" at bounding box center [600, 285] width 1201 height 571
type input "278,000.00"
click at [485, 332] on input "0.16" at bounding box center [490, 330] width 210 height 31
type input "0.14"
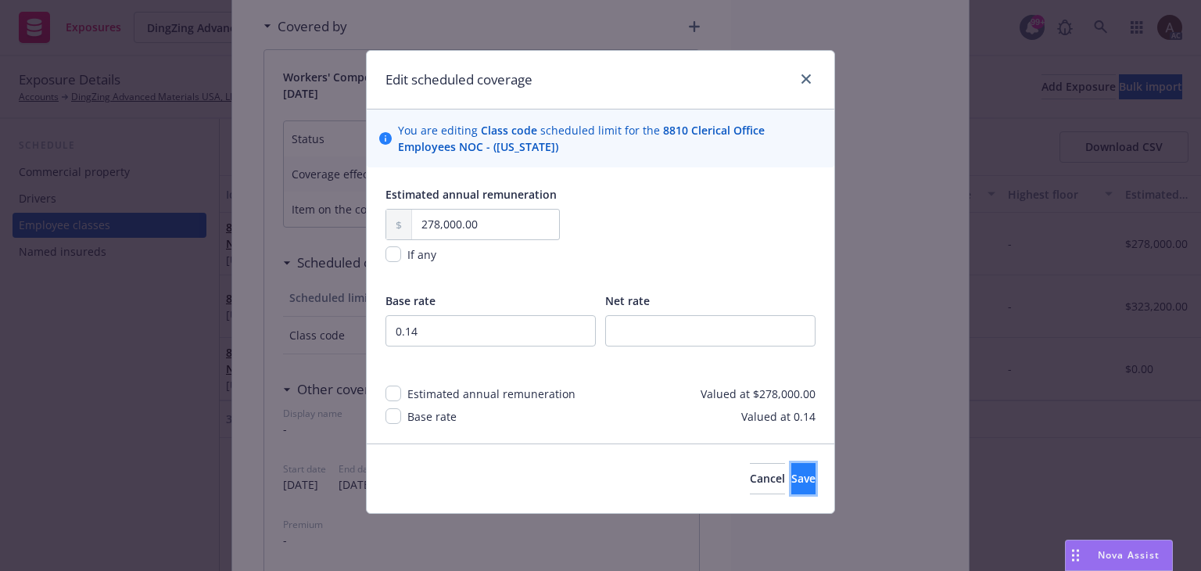
click at [791, 475] on span "Save" at bounding box center [803, 478] width 24 height 15
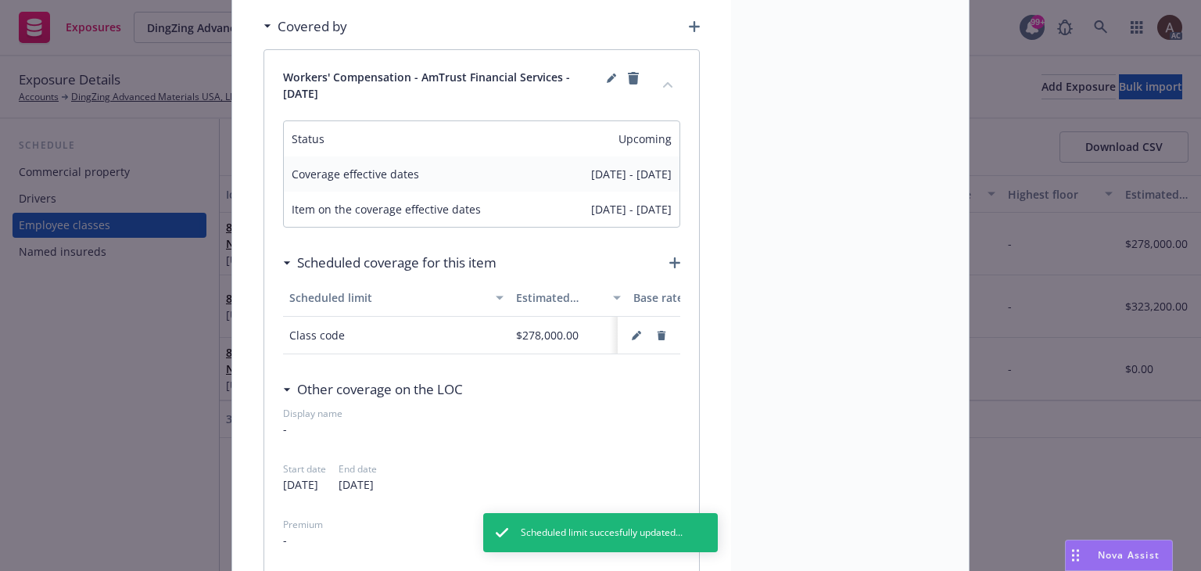
click at [104, 387] on div "Exposure Employee classes Notes Add notes here... Covered by Workers' Compensat…" at bounding box center [600, 285] width 1201 height 571
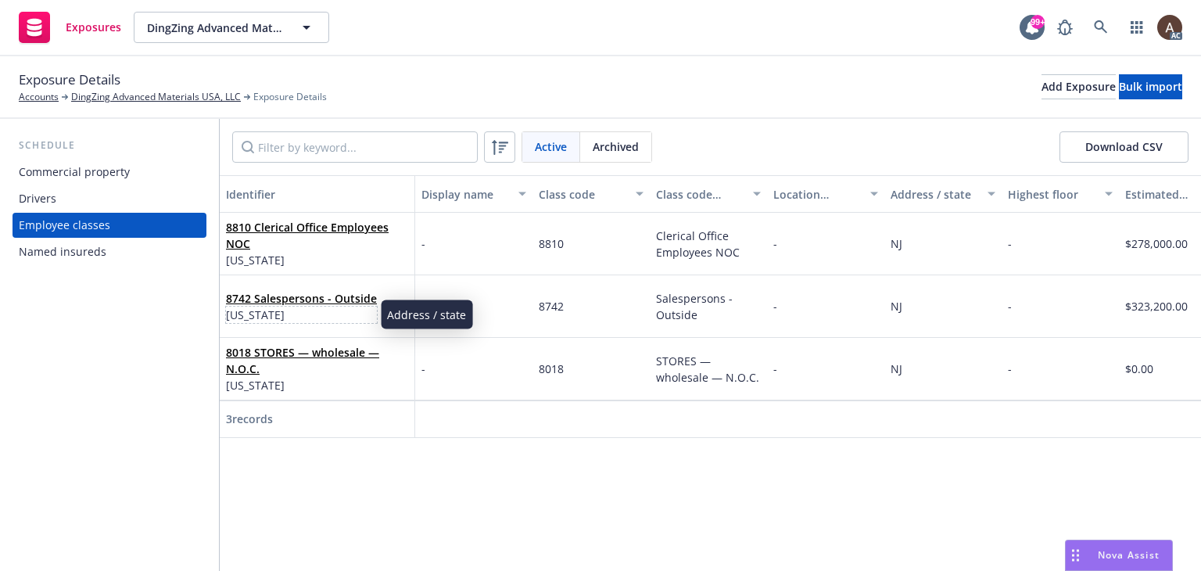
click at [338, 319] on span "New Jersey" at bounding box center [301, 315] width 151 height 16
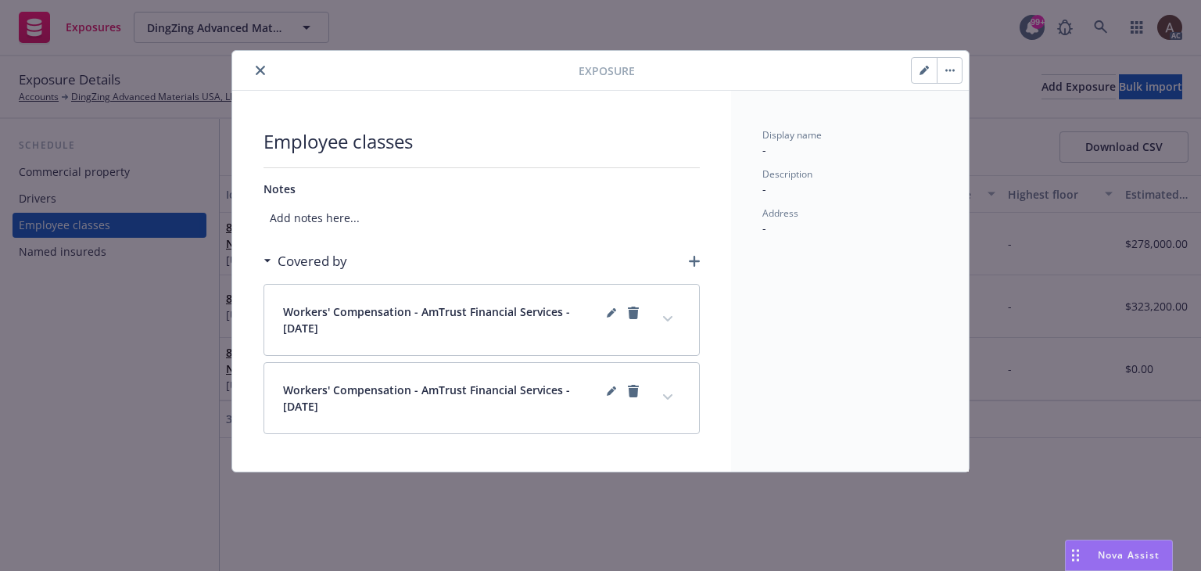
click at [920, 73] on button "button" at bounding box center [924, 70] width 25 height 25
select select "NJ"
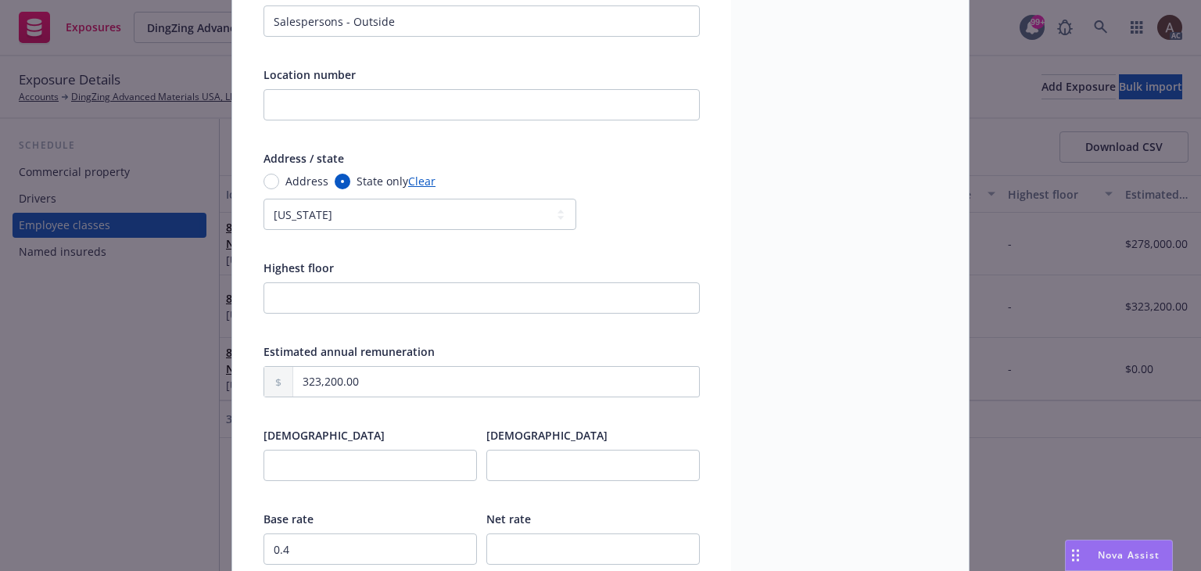
scroll to position [505, 0]
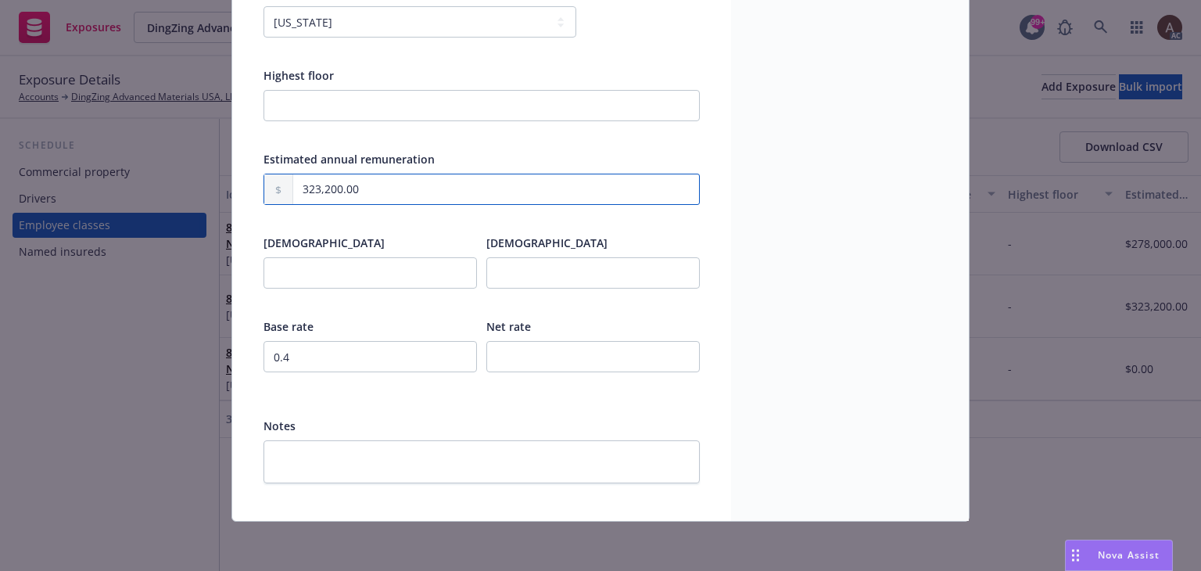
drag, startPoint x: 371, startPoint y: 188, endPoint x: 153, endPoint y: 189, distance: 217.4
click at [154, 189] on div "Edit exposure Cancel Save Display name Class code 8742 Class code description S…" at bounding box center [600, 285] width 1201 height 571
type input "436,000.00"
click at [321, 345] on input "0.4" at bounding box center [370, 356] width 213 height 31
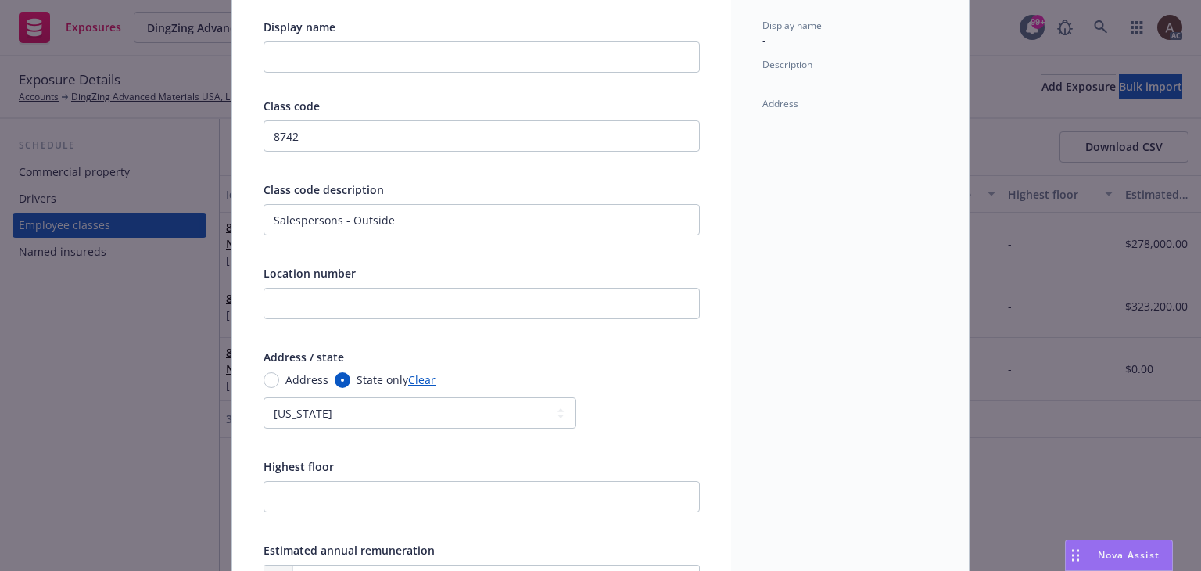
scroll to position [0, 0]
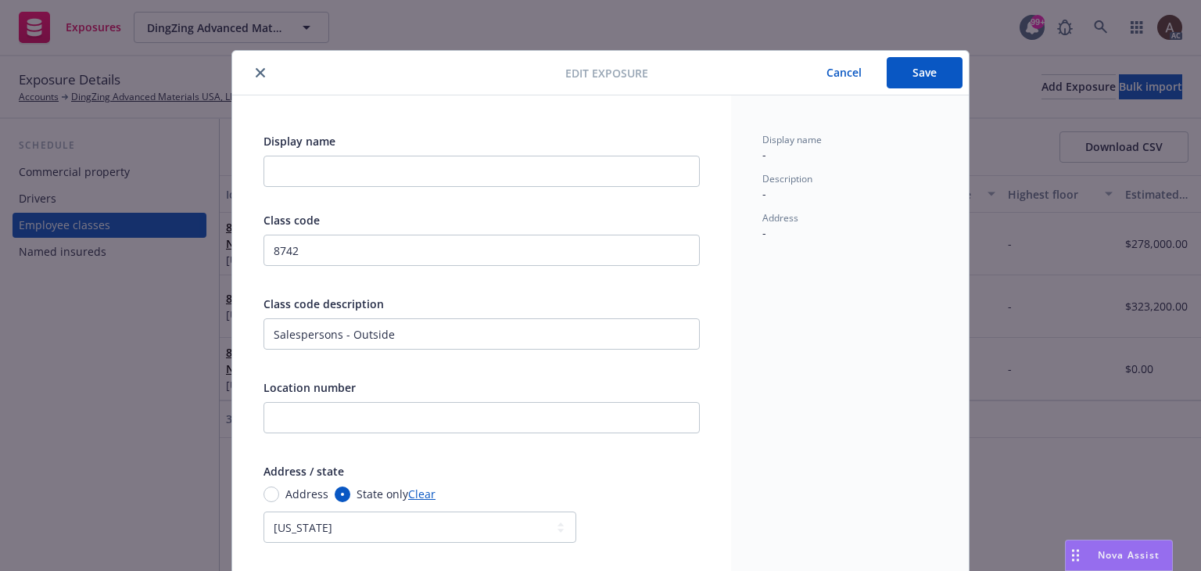
type input "0.33"
click at [912, 79] on button "Save" at bounding box center [925, 72] width 76 height 31
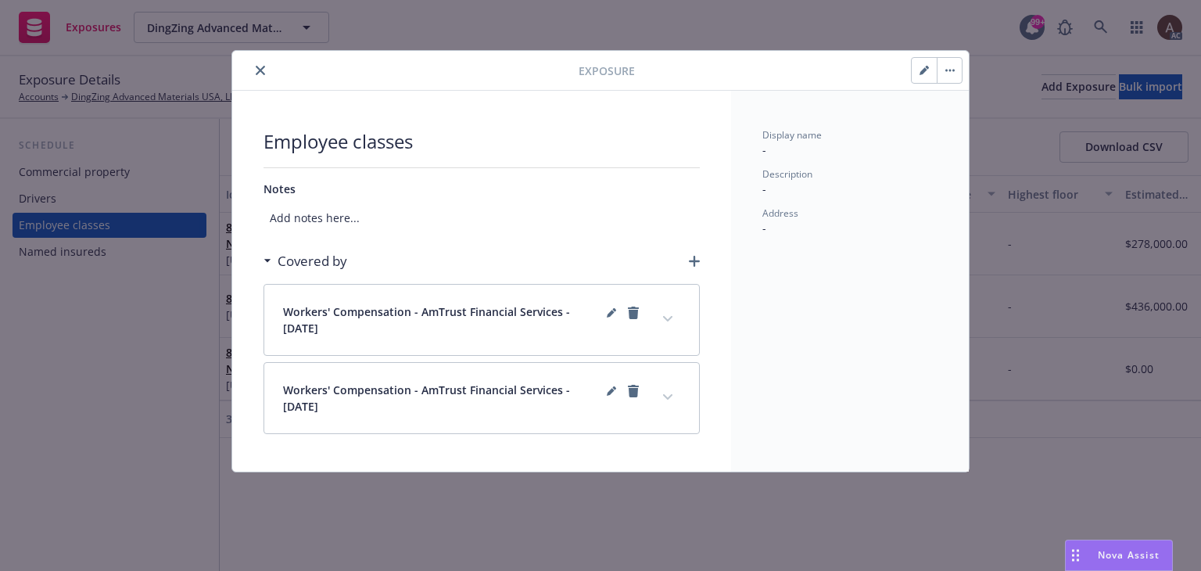
click at [669, 320] on icon "expand content" at bounding box center [667, 318] width 9 height 5
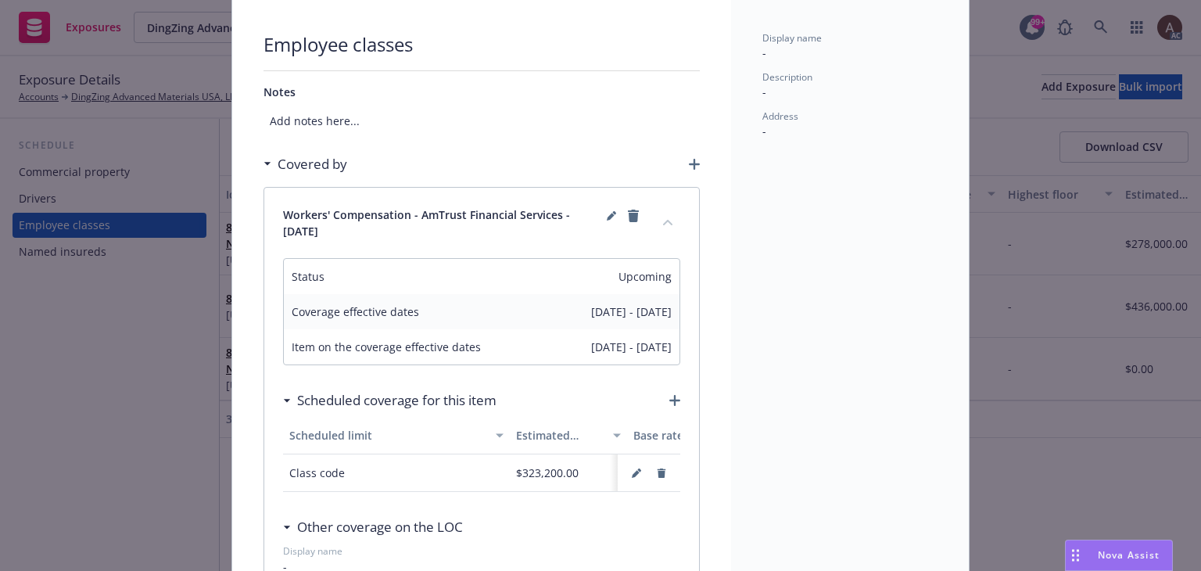
scroll to position [156, 0]
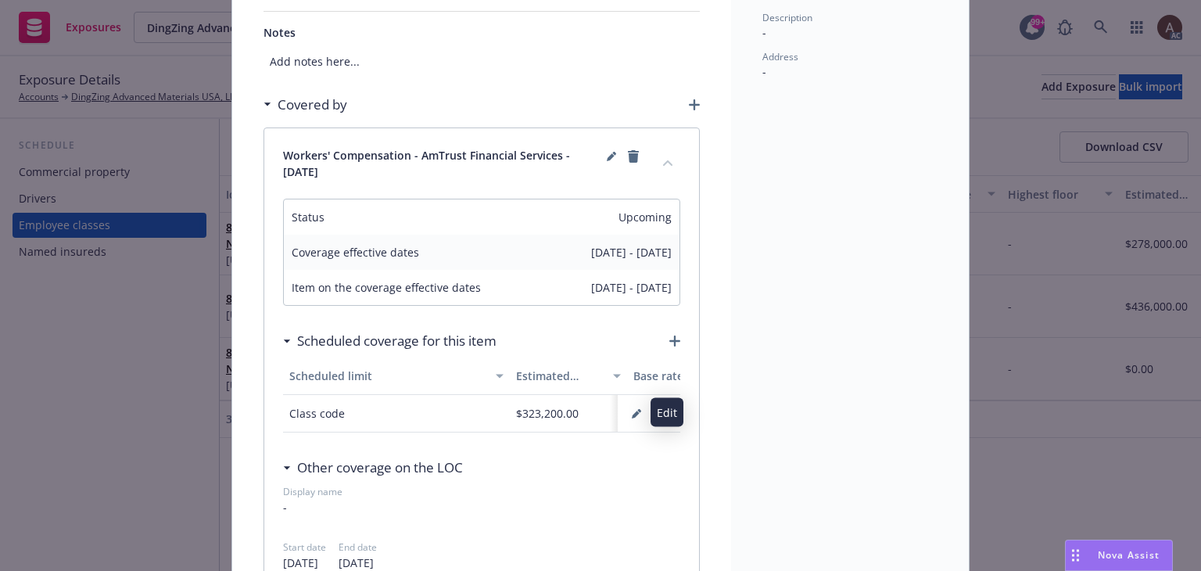
click at [632, 413] on icon "button" at bounding box center [636, 415] width 8 height 8
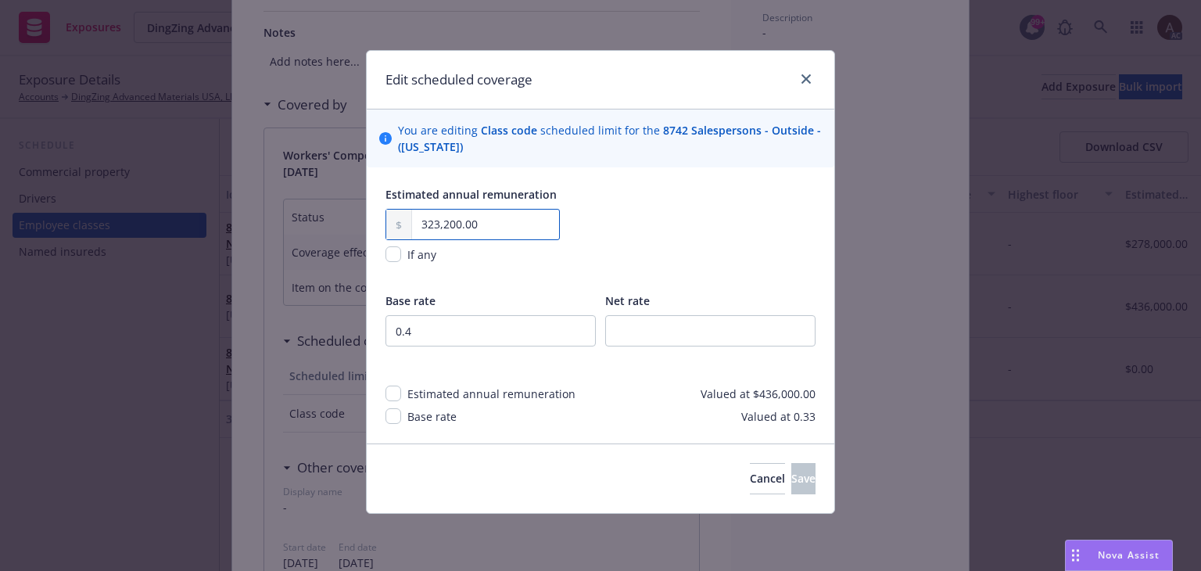
drag, startPoint x: 494, startPoint y: 226, endPoint x: 222, endPoint y: 208, distance: 272.7
click at [222, 208] on div "Edit scheduled coverage You are editing Class code scheduled limit for the 8742…" at bounding box center [600, 285] width 1201 height 571
type input "436,000.00"
click at [489, 336] on input "0.4" at bounding box center [490, 330] width 210 height 31
type input "0.33"
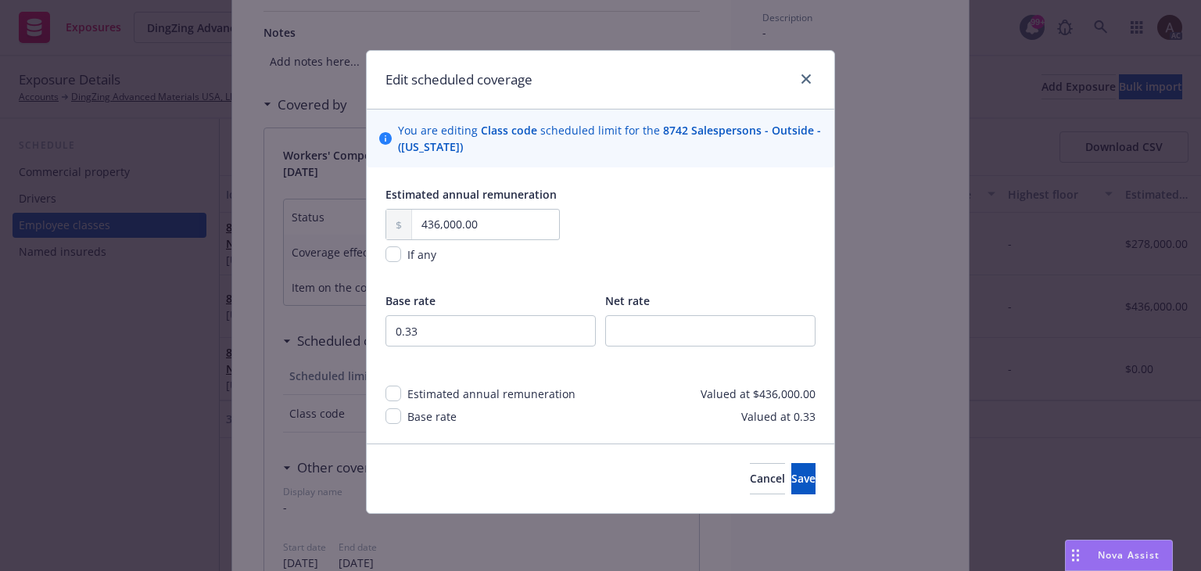
click at [588, 217] on div "Estimated annual remuneration 436,000.00 If any" at bounding box center [600, 234] width 430 height 97
click at [791, 482] on span "Save" at bounding box center [803, 478] width 24 height 15
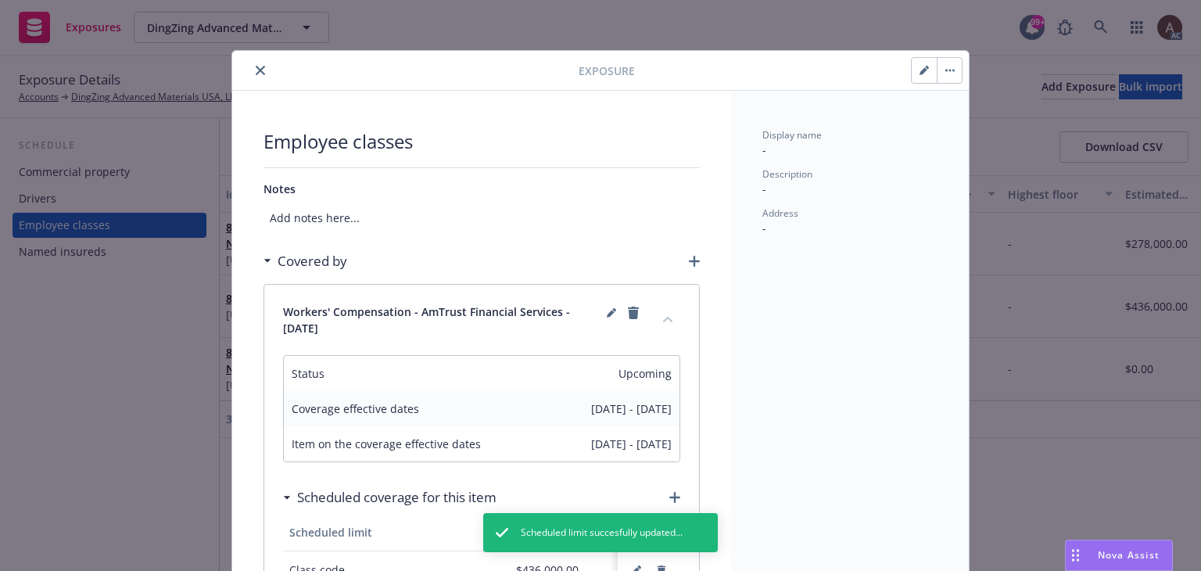
scroll to position [391, 0]
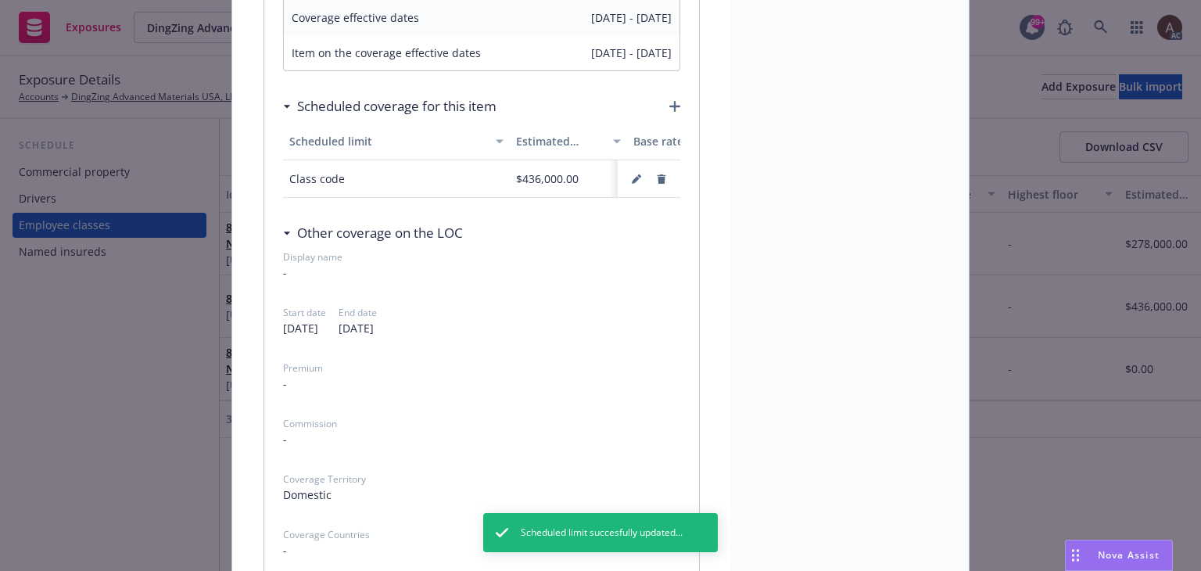
click at [69, 386] on div "Exposure Employee classes Notes Add notes here... Covered by Workers' Compensat…" at bounding box center [600, 285] width 1201 height 571
